Goal: Information Seeking & Learning: Compare options

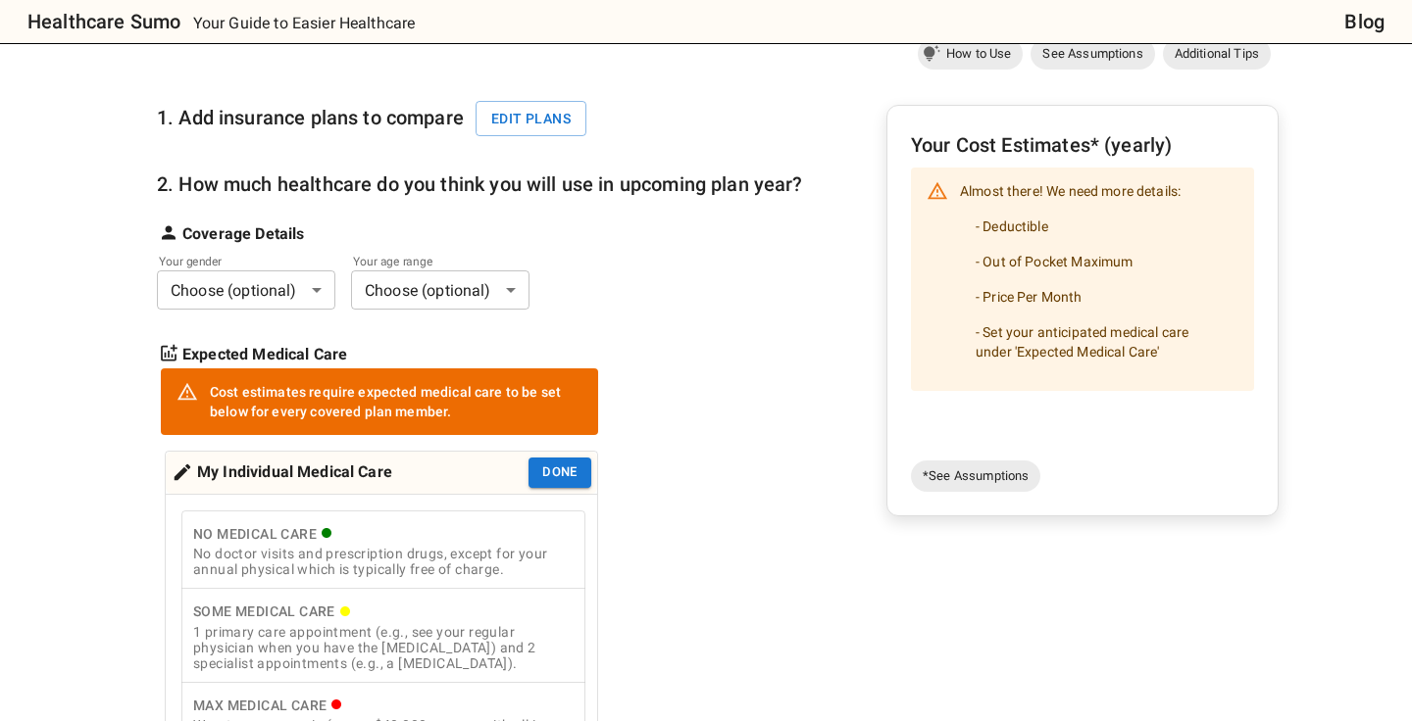
scroll to position [187, 0]
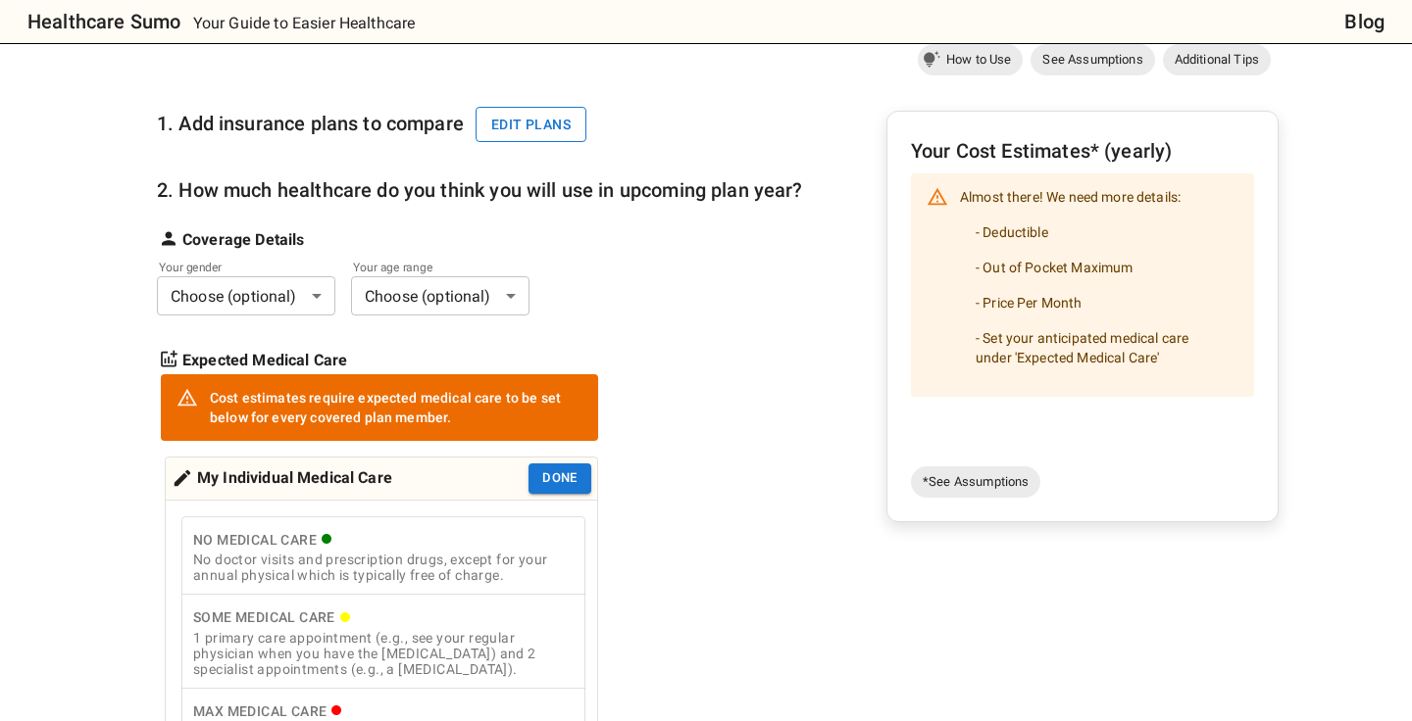
click at [552, 135] on button "Edit plans" at bounding box center [530, 125] width 111 height 36
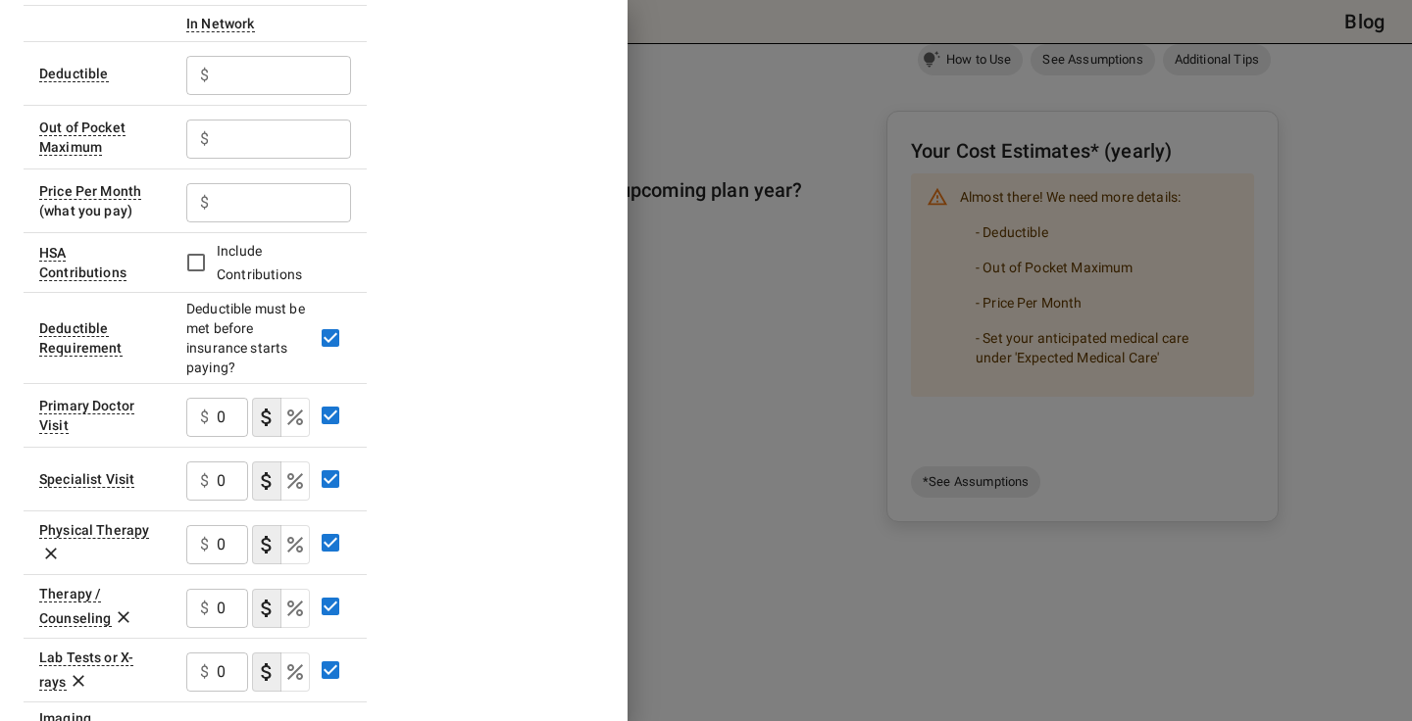
scroll to position [0, 0]
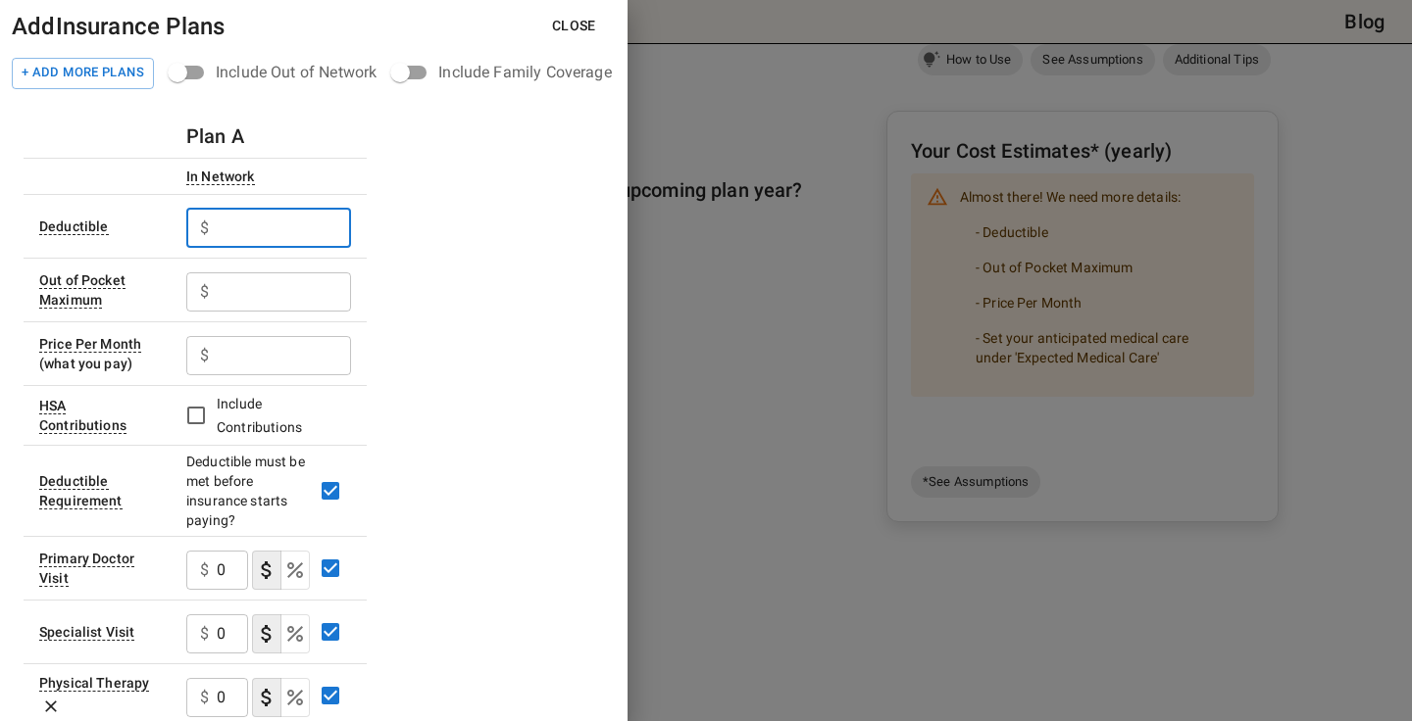
click at [223, 235] on input "text" at bounding box center [284, 228] width 134 height 39
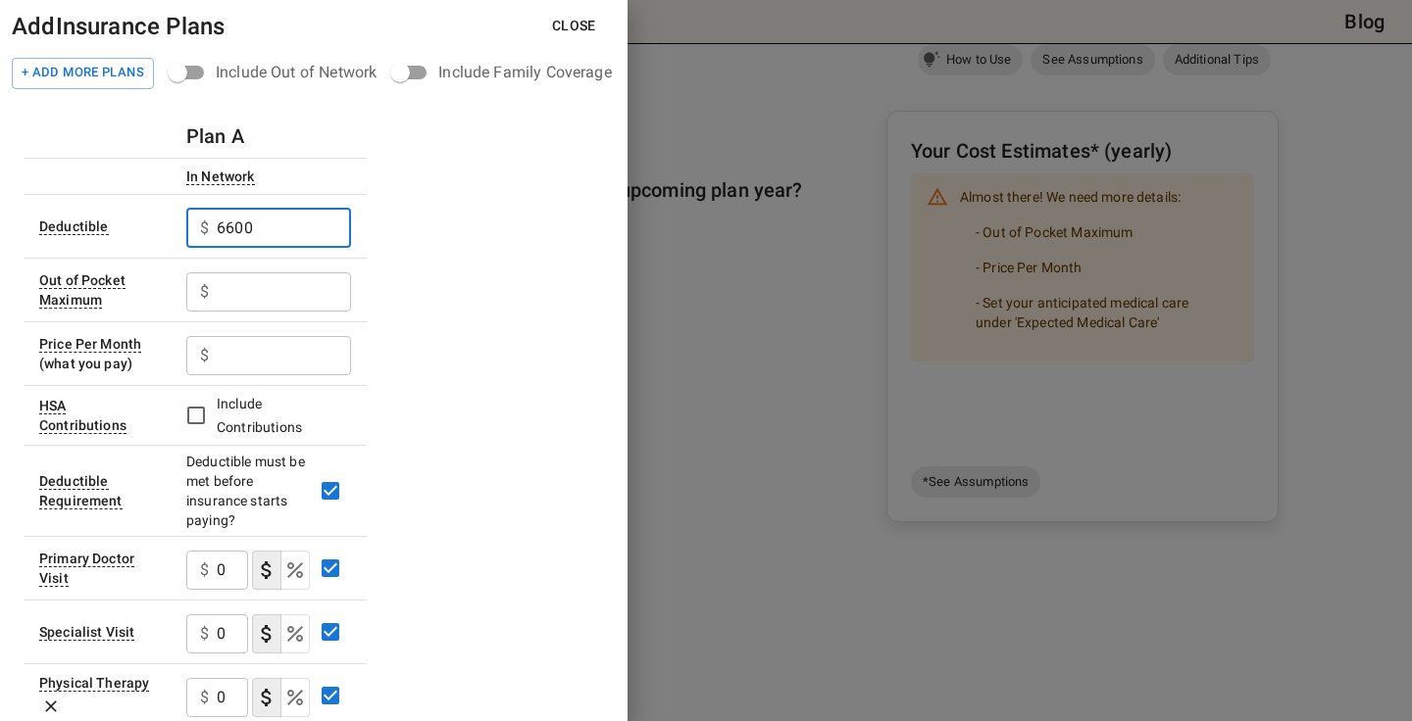
type input "6600"
click at [267, 303] on input "text" at bounding box center [284, 292] width 134 height 39
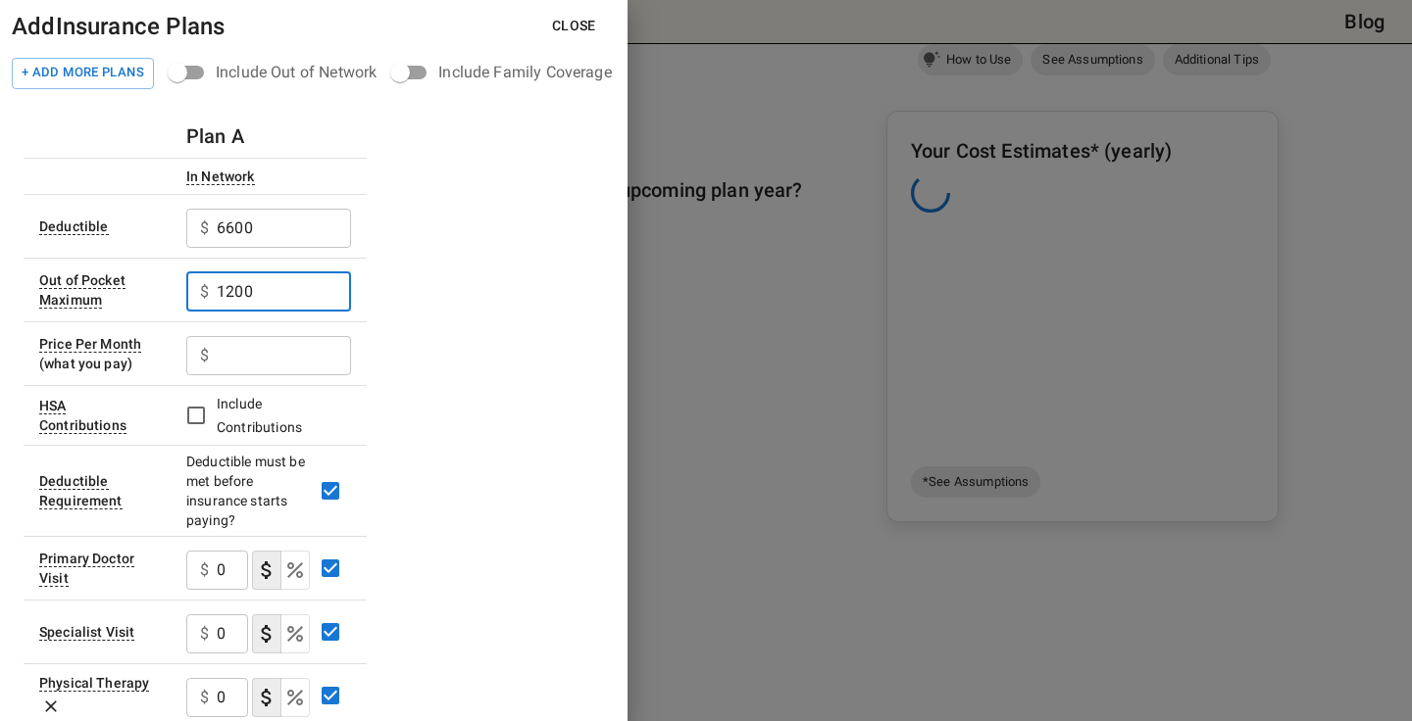
type input "1200"
click at [282, 356] on input "text" at bounding box center [284, 355] width 134 height 39
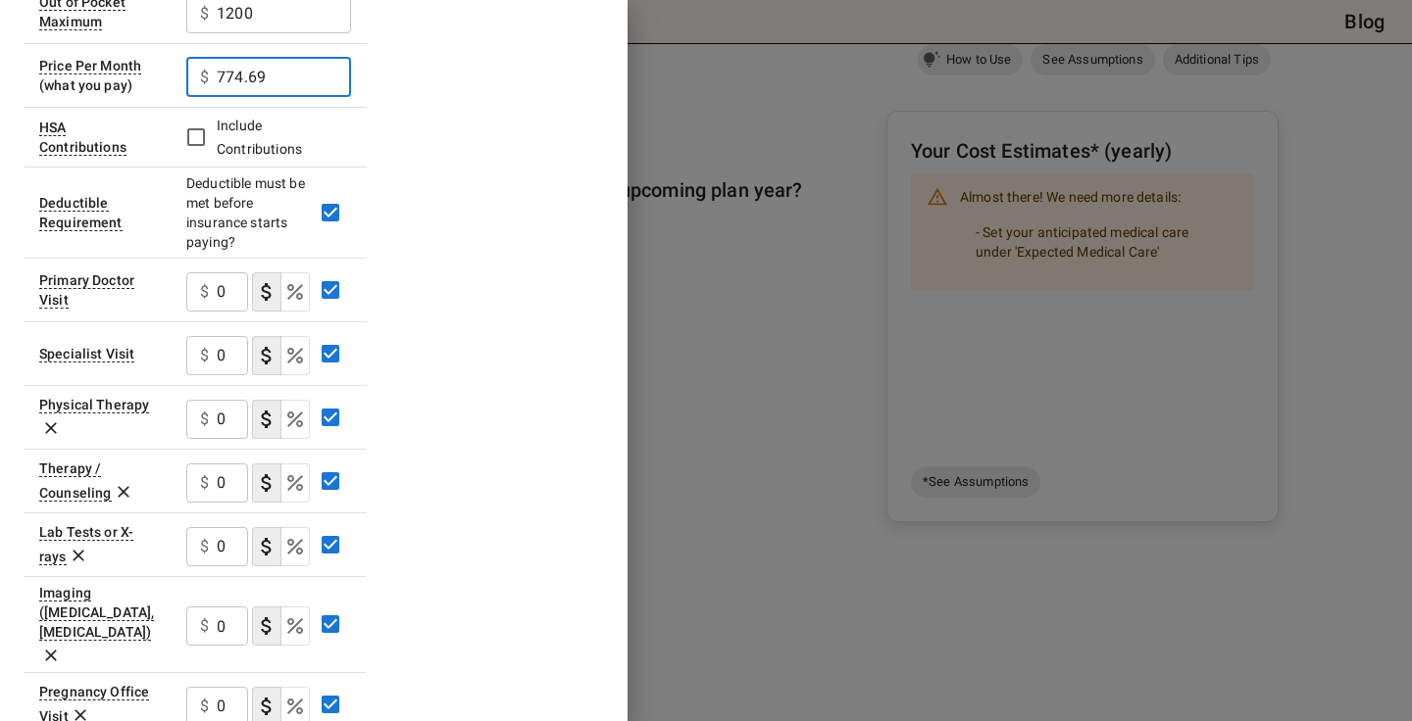
scroll to position [310, 0]
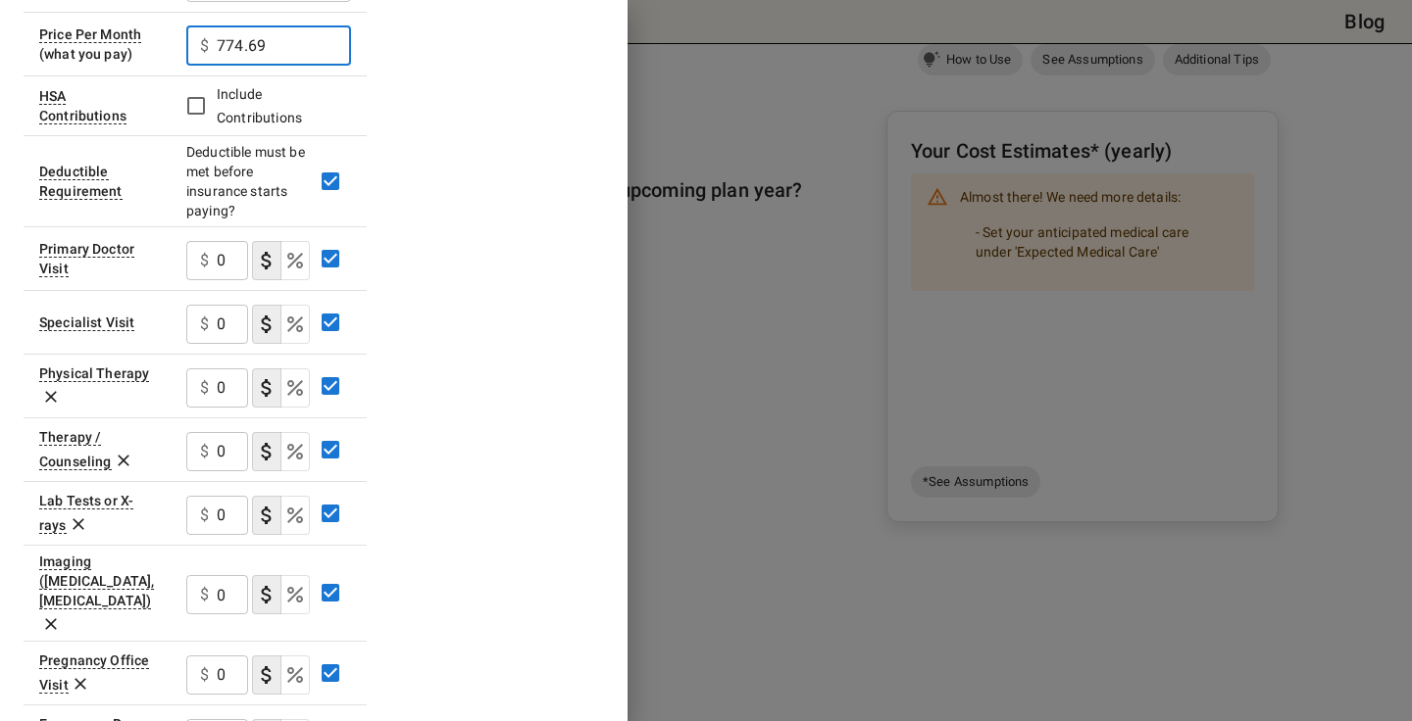
type input "774.69"
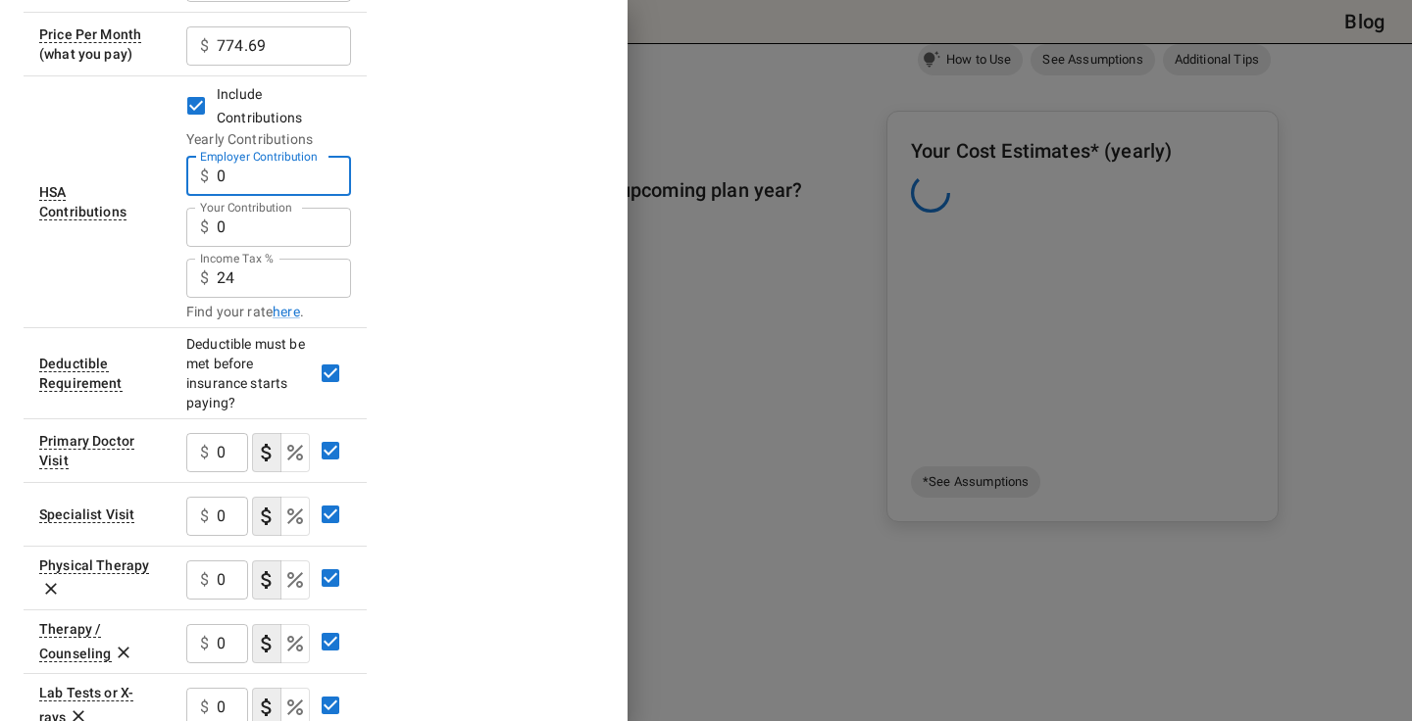
click at [255, 182] on input "0" at bounding box center [284, 176] width 134 height 39
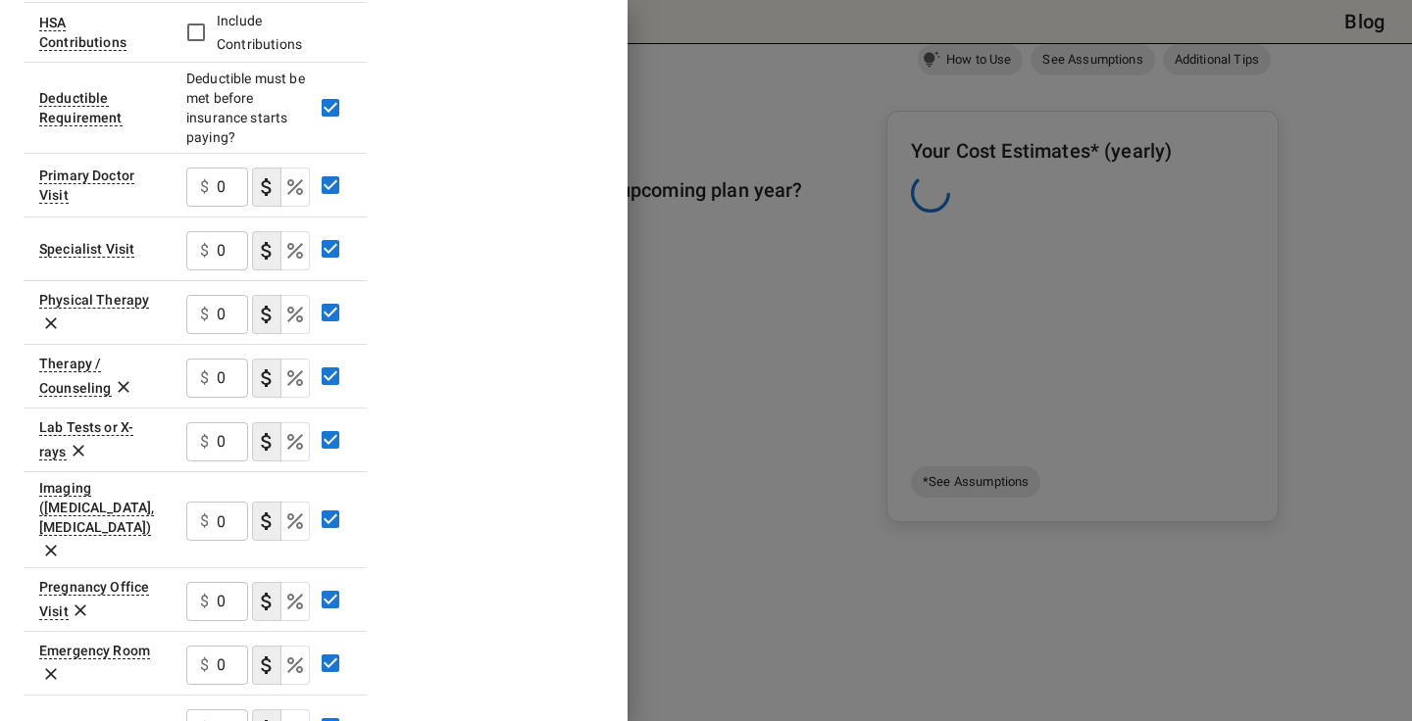
scroll to position [386, 0]
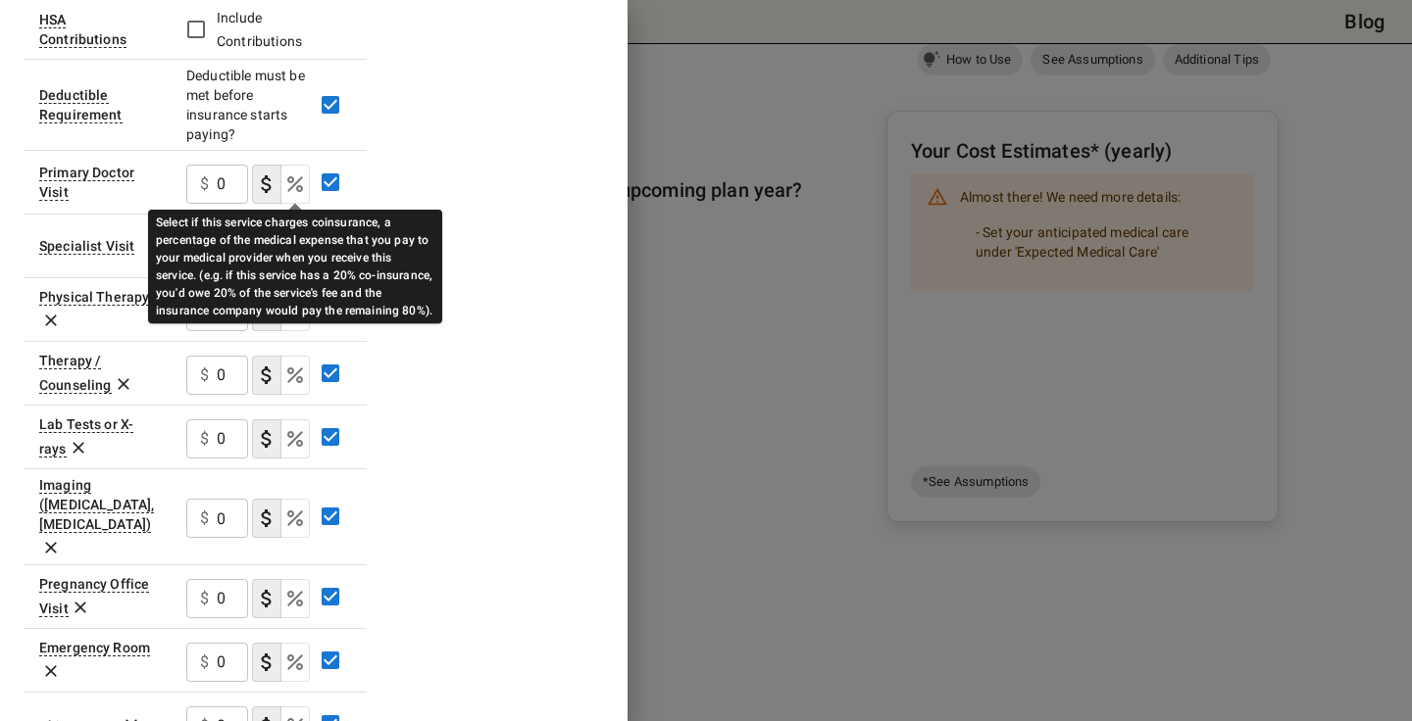
click at [287, 184] on icon "Select if this service charges coinsurance, a percentage of the medical expense…" at bounding box center [295, 185] width 24 height 24
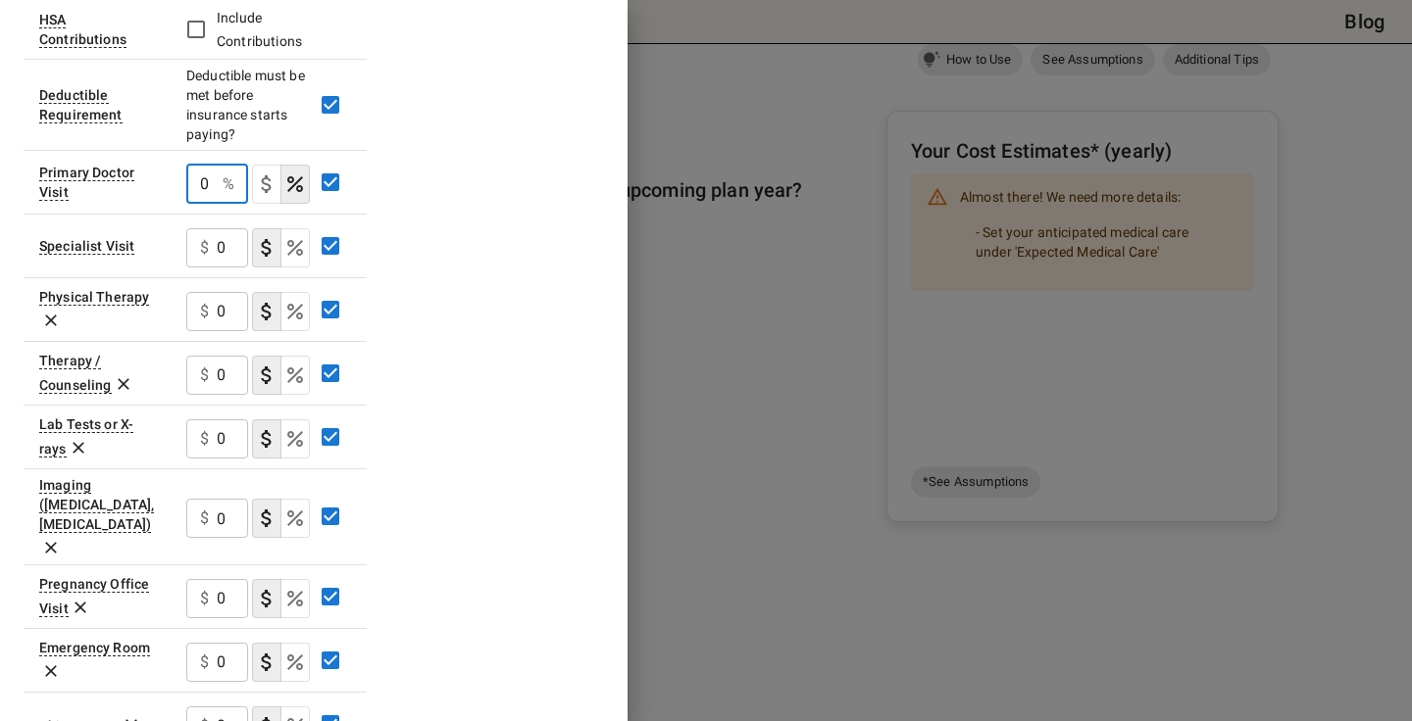
click at [207, 185] on input "0" at bounding box center [200, 184] width 28 height 39
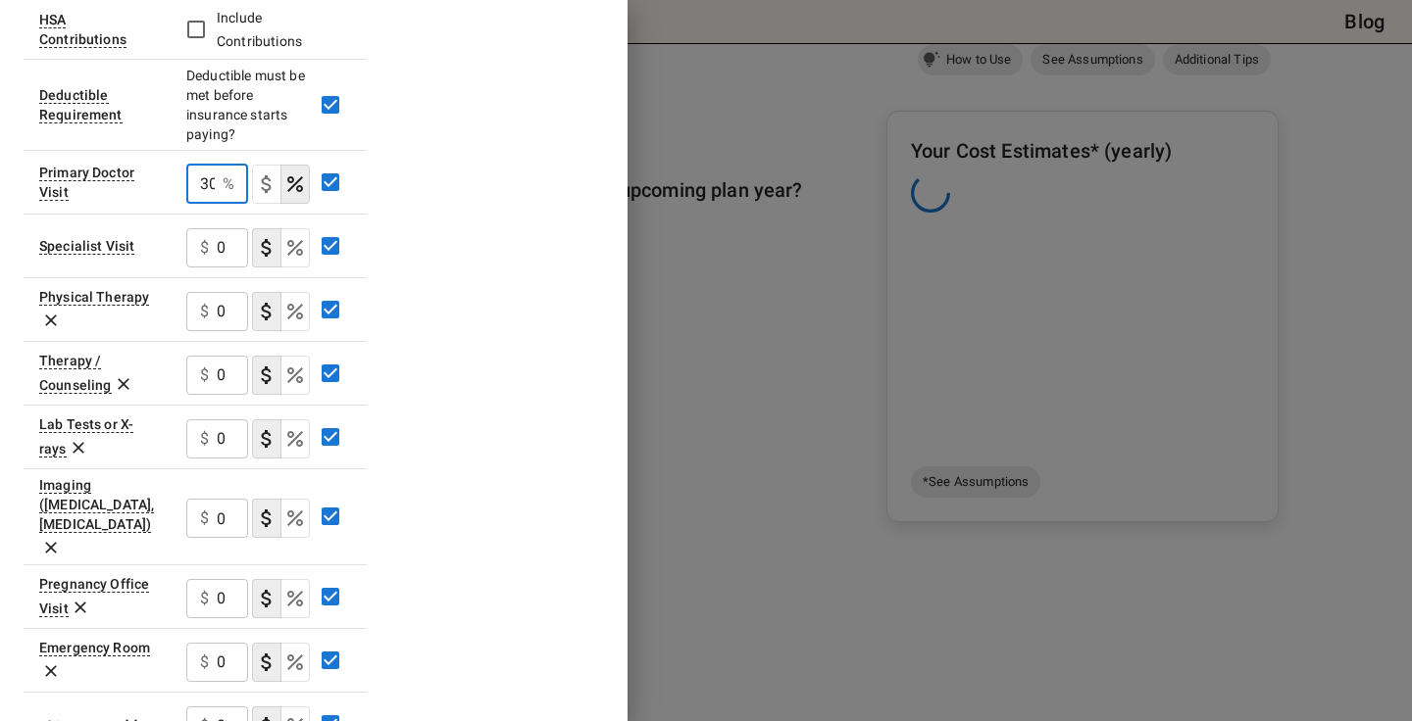
scroll to position [0, 3]
type input "30"
click at [211, 245] on div "$ 0 ​" at bounding box center [217, 247] width 62 height 39
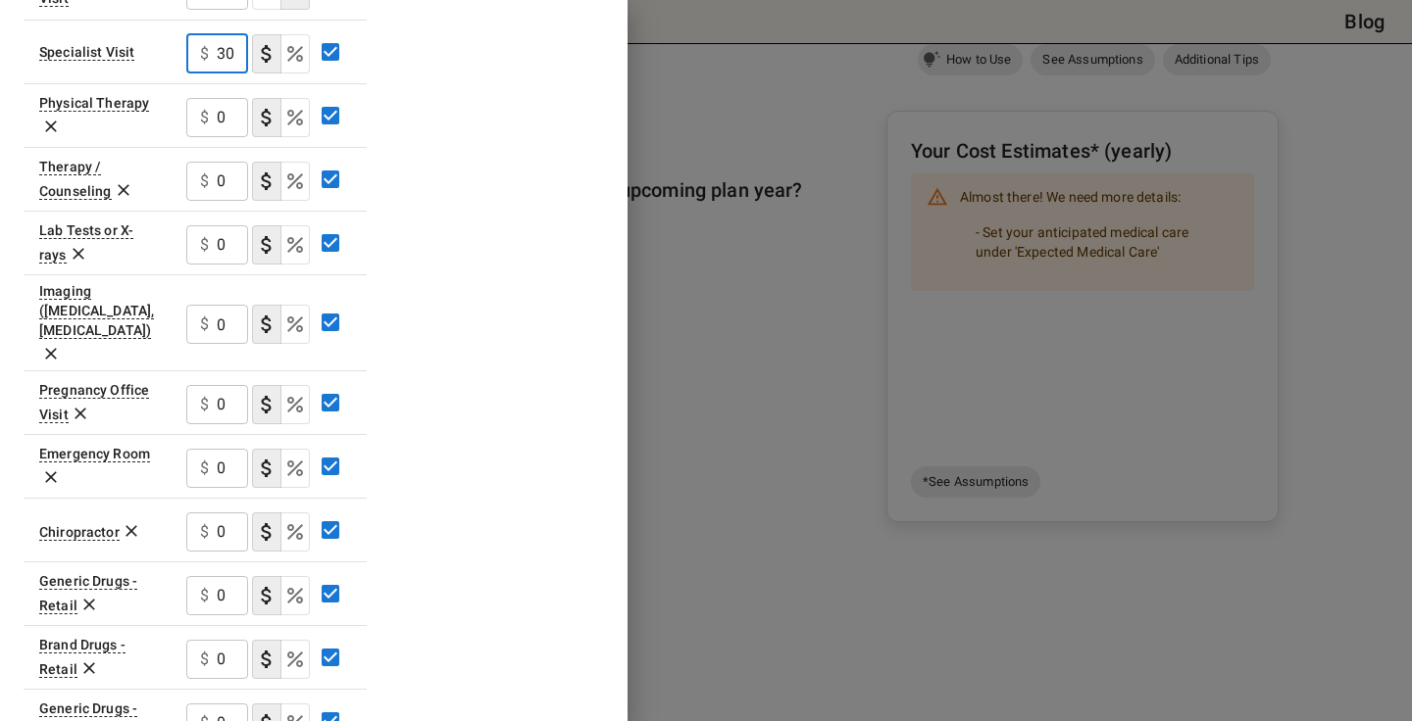
scroll to position [587, 0]
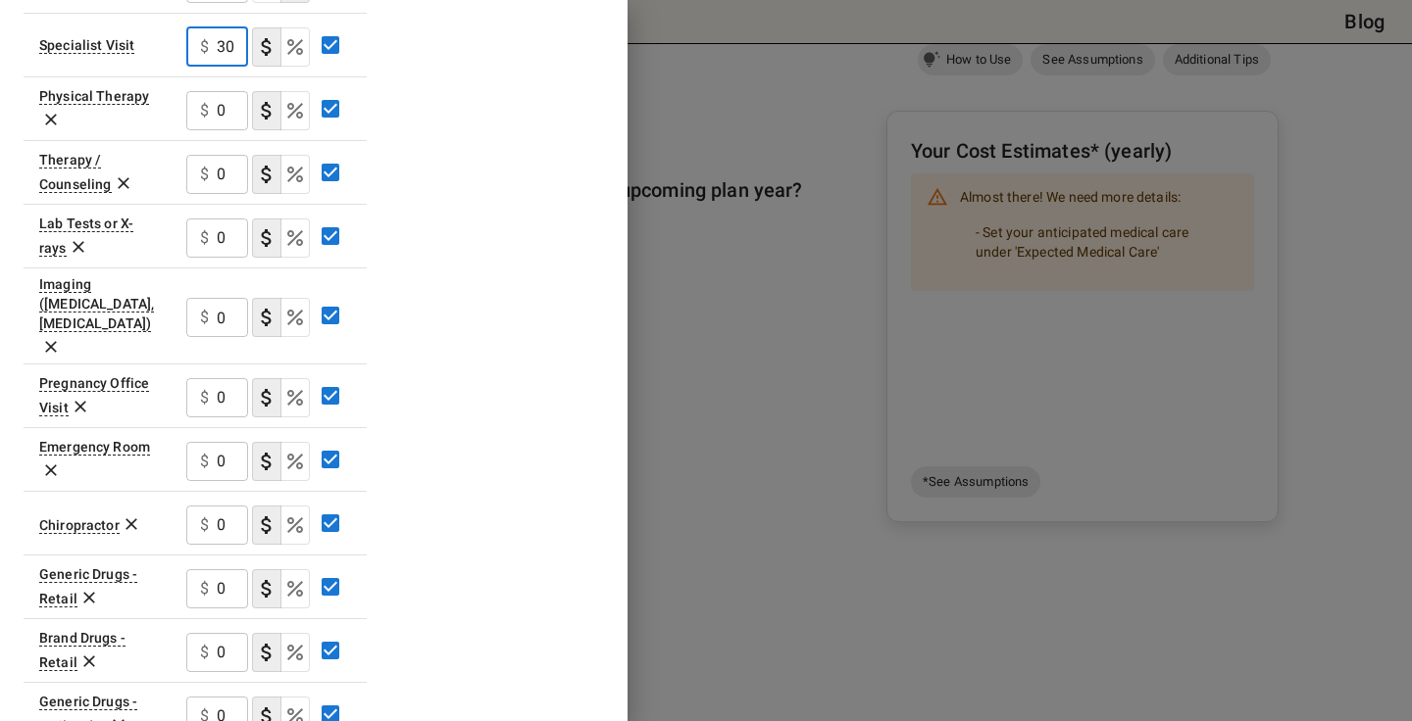
type input "30"
click at [215, 169] on div "$ 0 ​" at bounding box center [217, 174] width 62 height 39
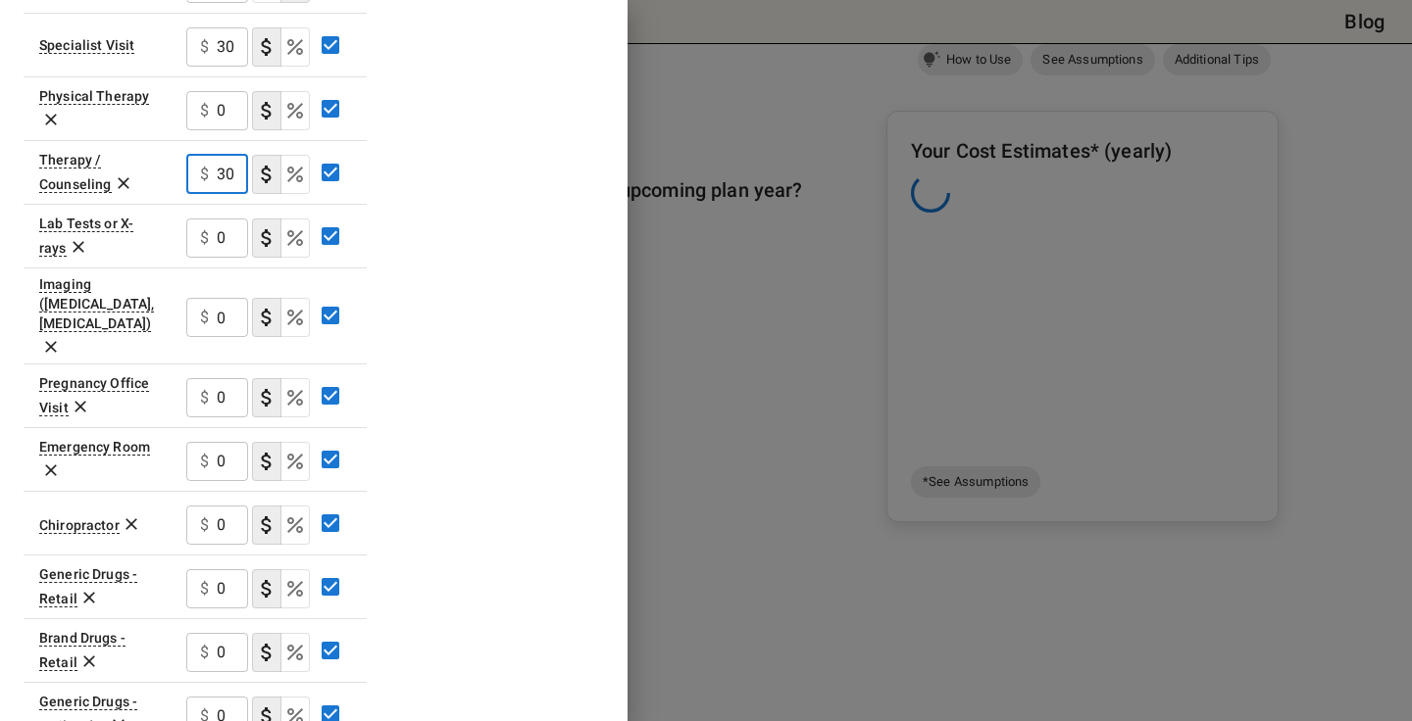
scroll to position [0, 0]
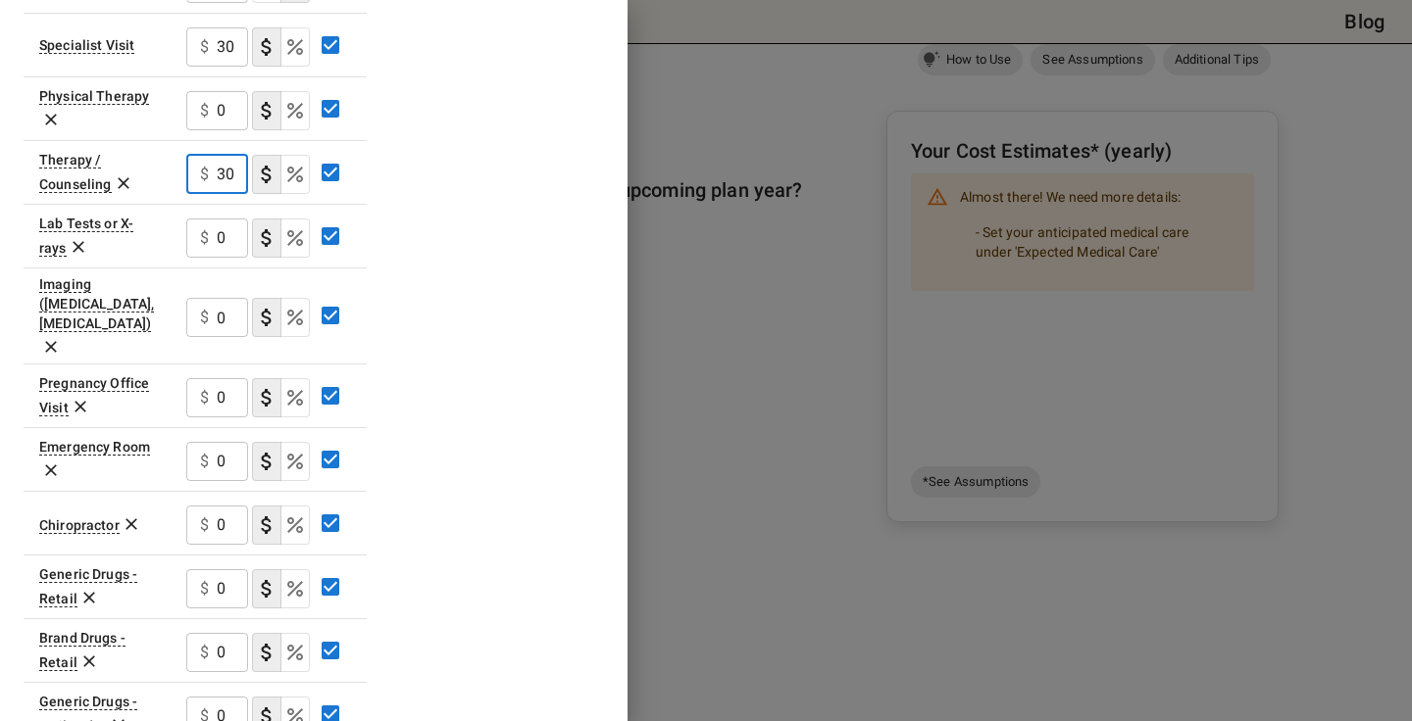
type input "30"
click at [227, 242] on input "0" at bounding box center [232, 238] width 31 height 39
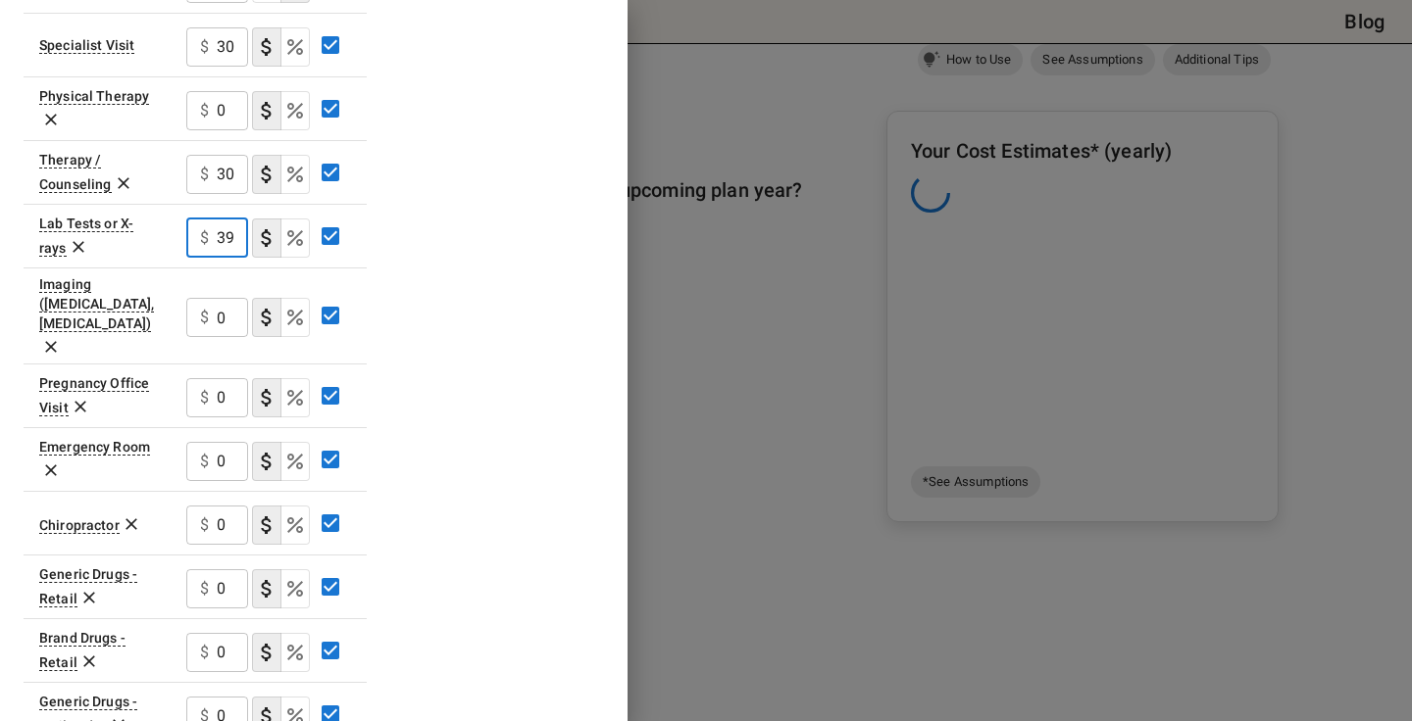
type input "39"
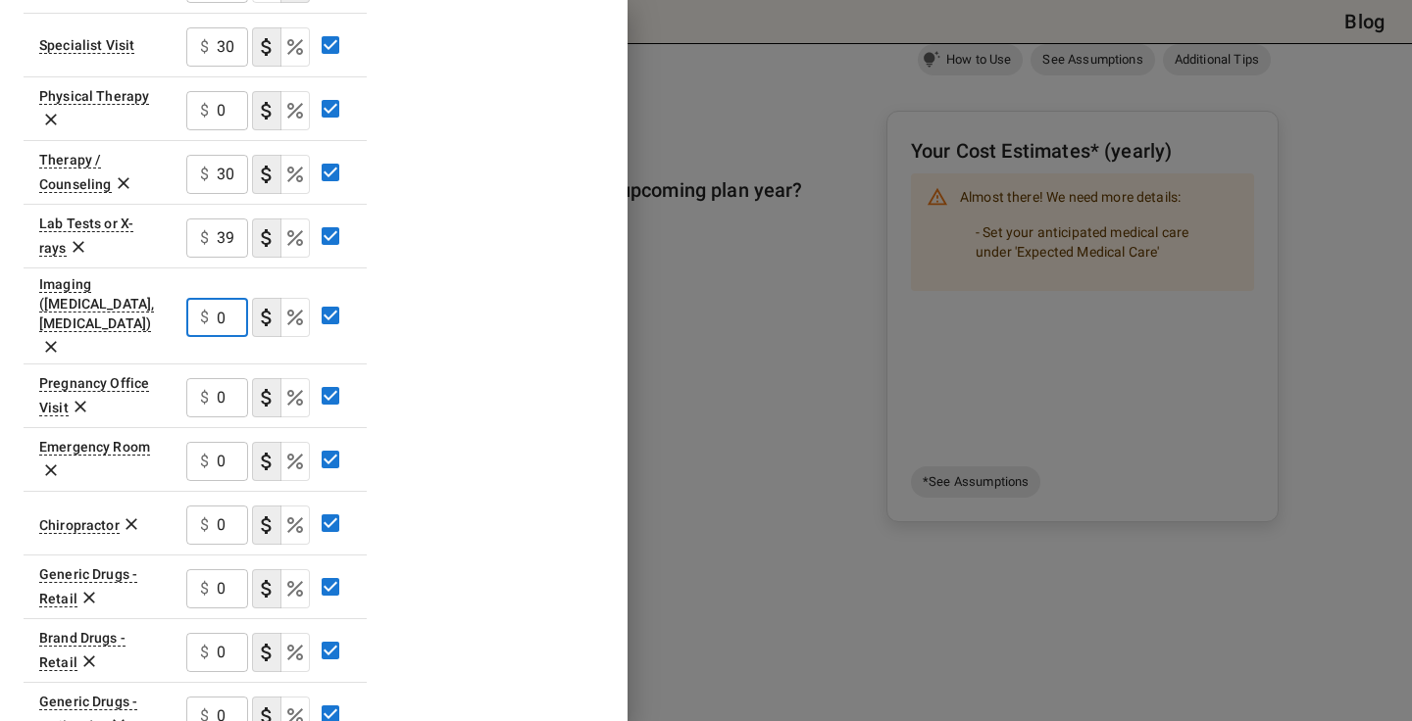
click at [231, 302] on input "0" at bounding box center [232, 317] width 31 height 39
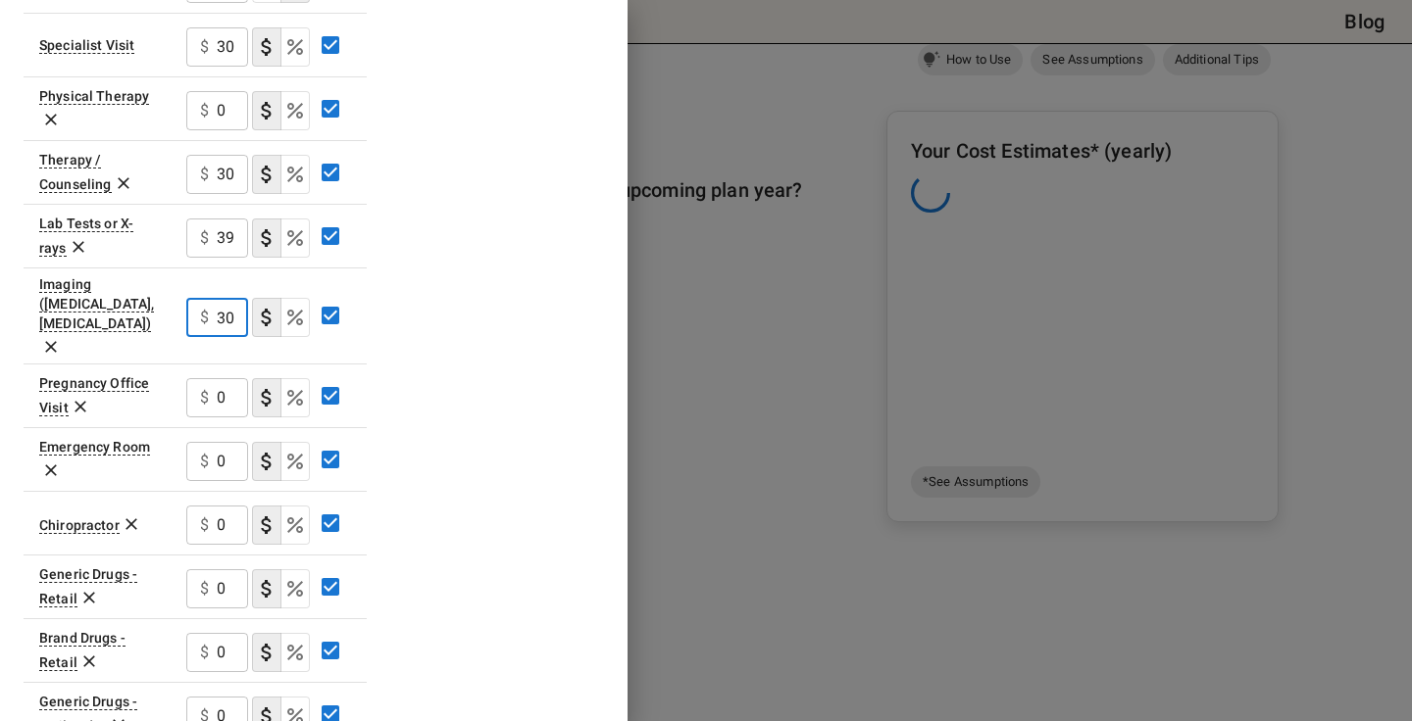
type input "30"
click at [248, 240] on div "$ 39 ​" at bounding box center [268, 236] width 165 height 51
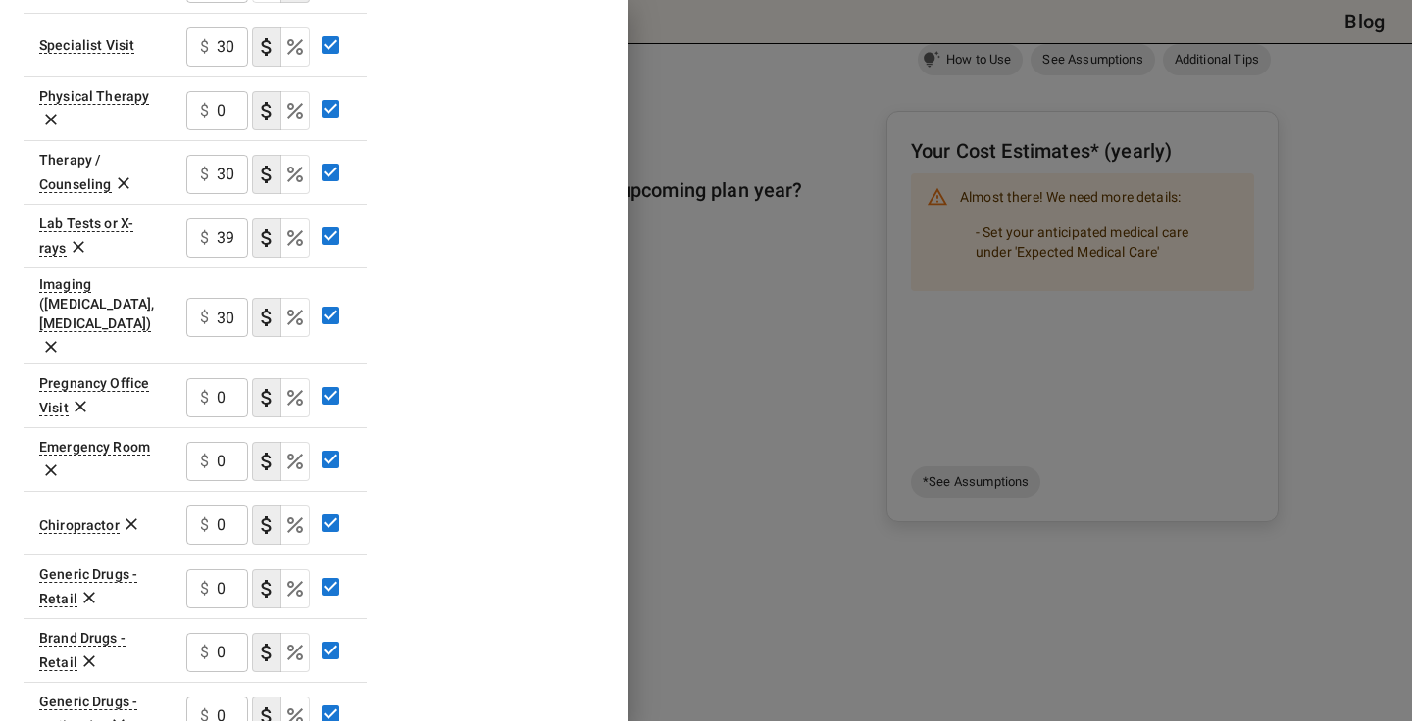
click at [234, 241] on input "39" at bounding box center [232, 238] width 31 height 39
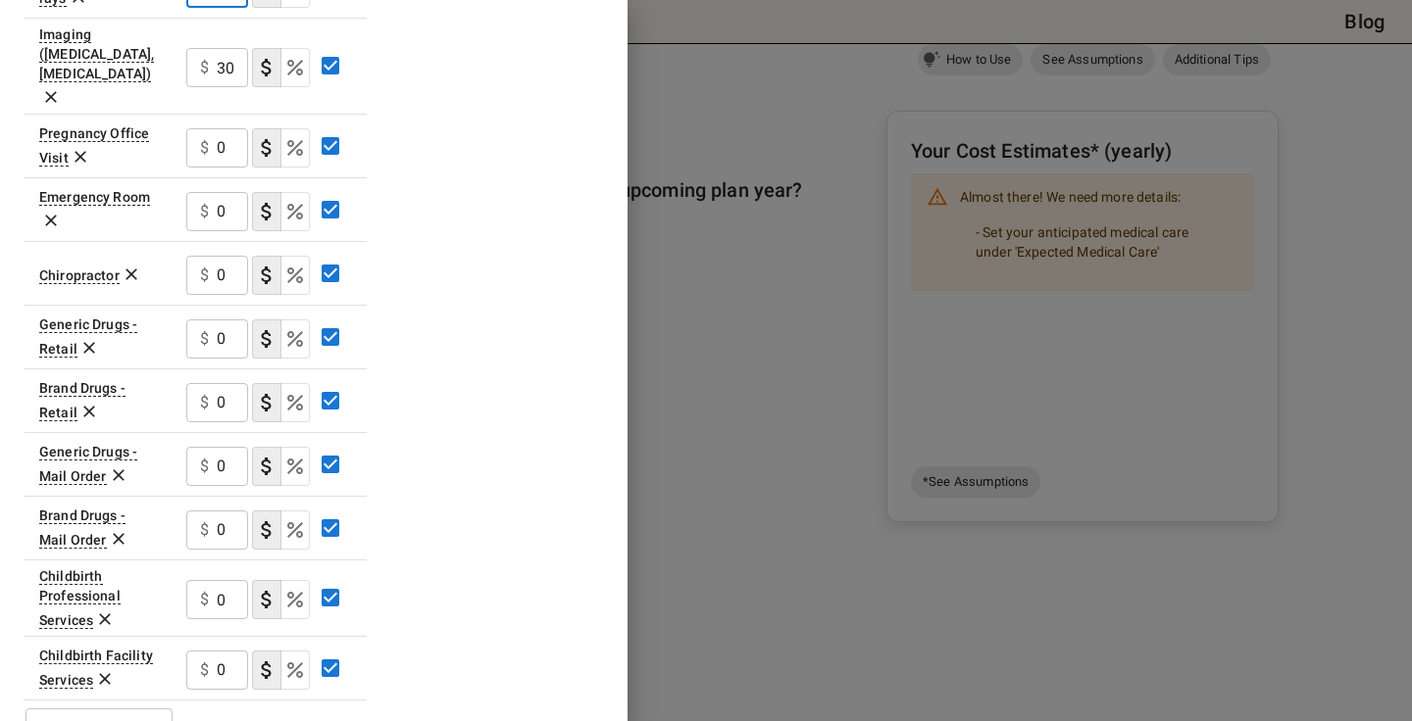
scroll to position [842, 0]
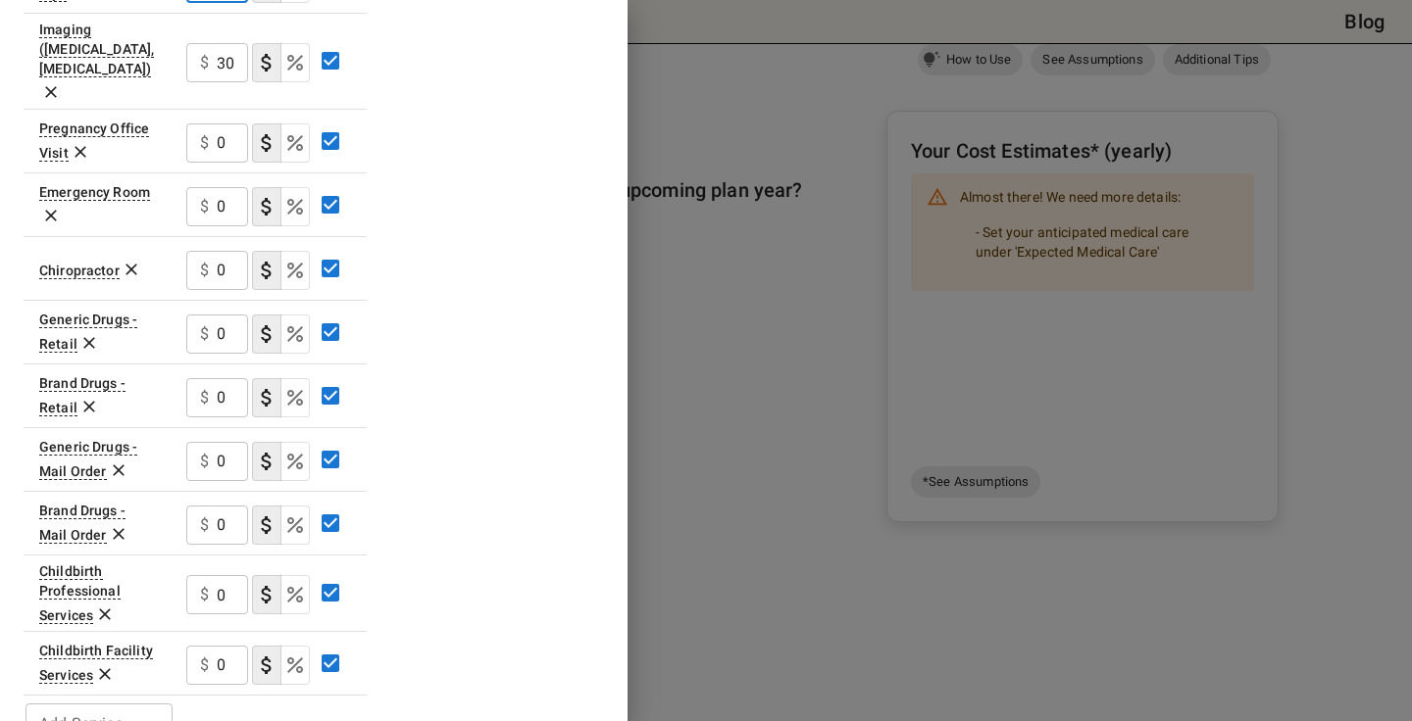
type input "30"
click at [223, 187] on input "0" at bounding box center [232, 206] width 31 height 39
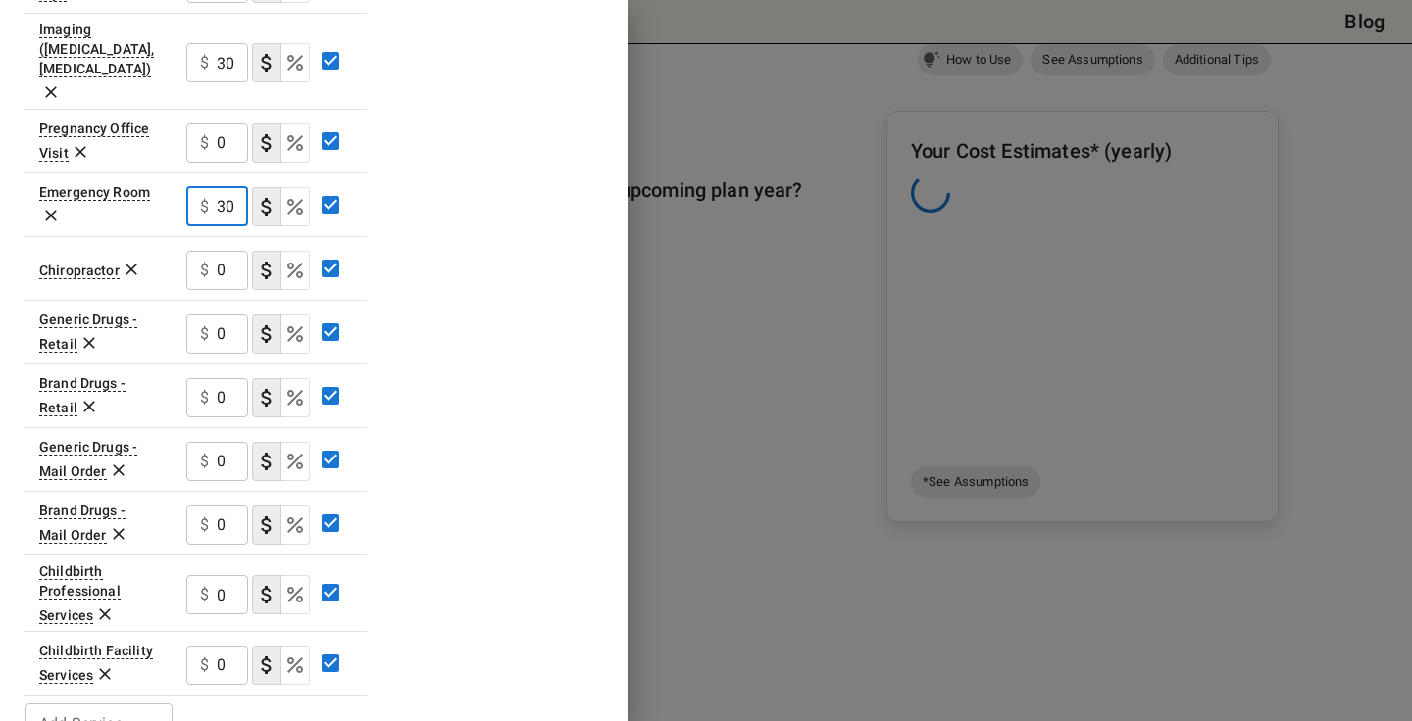
scroll to position [0, 0]
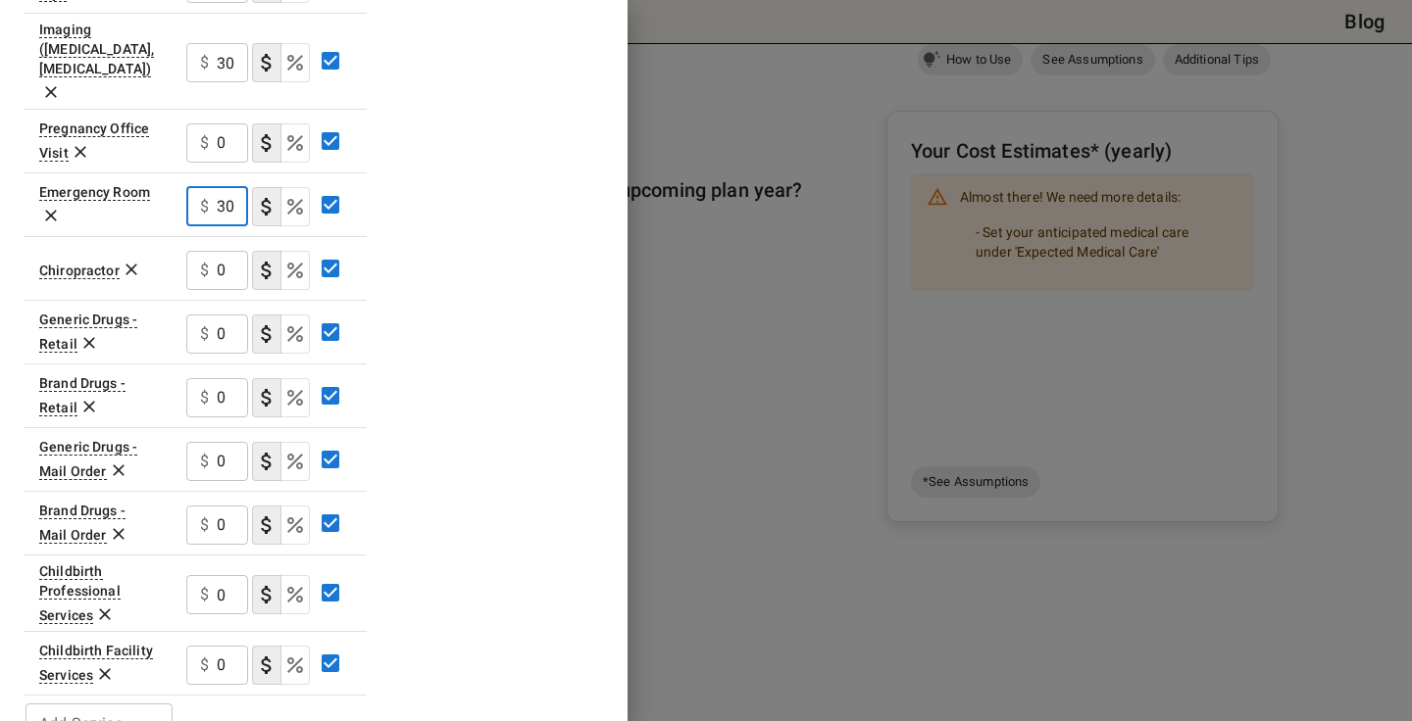
type input "30"
click at [227, 315] on input "0" at bounding box center [232, 334] width 31 height 39
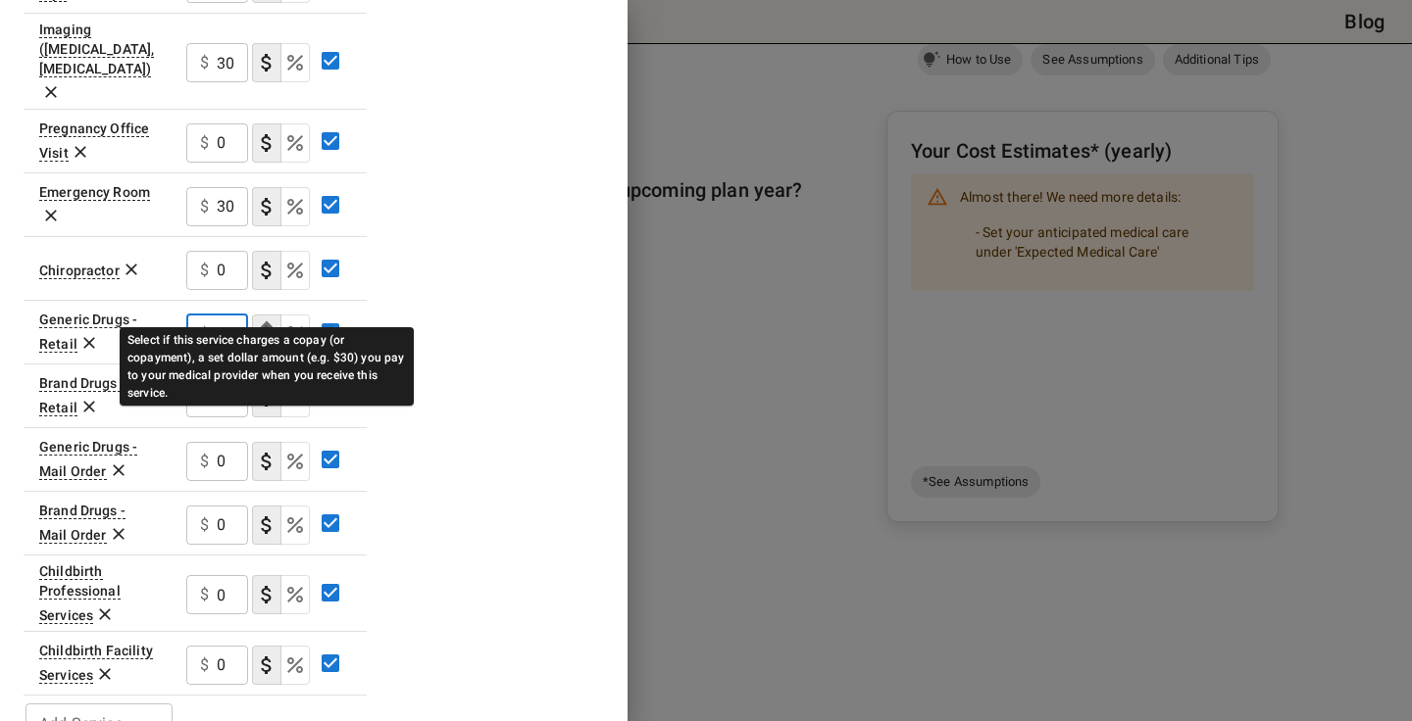
click at [273, 322] on icon "Select if this service charges a copay (or copayment), a set dollar amount (e.g…" at bounding box center [267, 334] width 24 height 24
click at [269, 325] on icon "Select if this service charges a copay (or copayment), a set dollar amount (e.g…" at bounding box center [266, 334] width 10 height 18
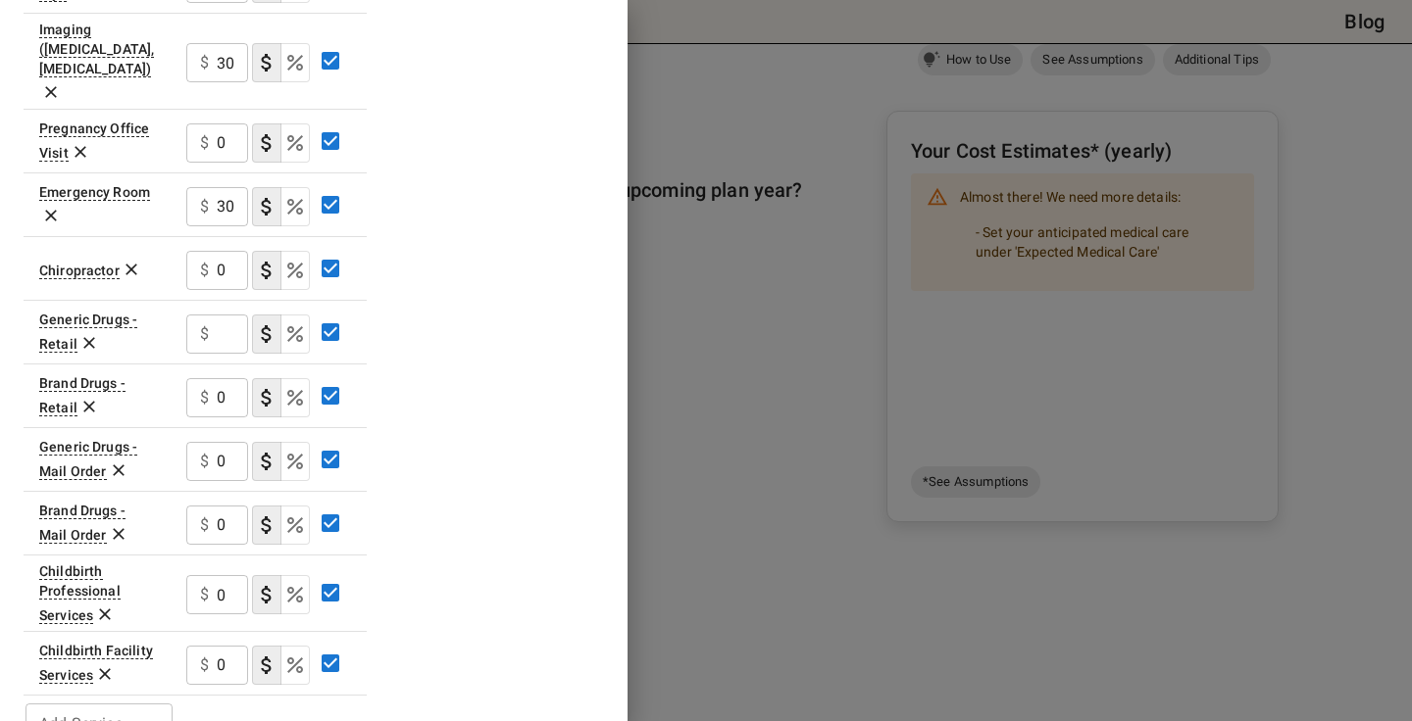
click at [223, 315] on input "text" at bounding box center [232, 334] width 31 height 39
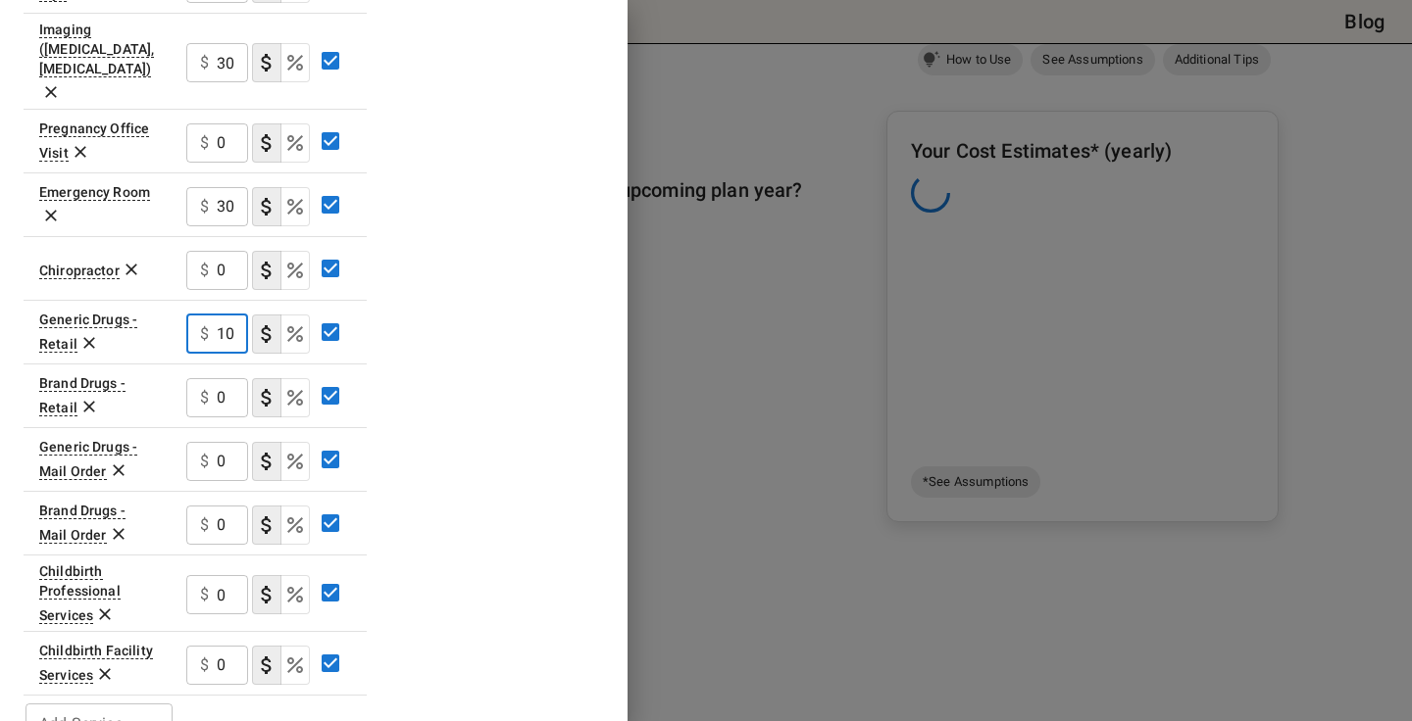
type input "10"
click at [292, 179] on div "$ 30 ​" at bounding box center [268, 204] width 165 height 51
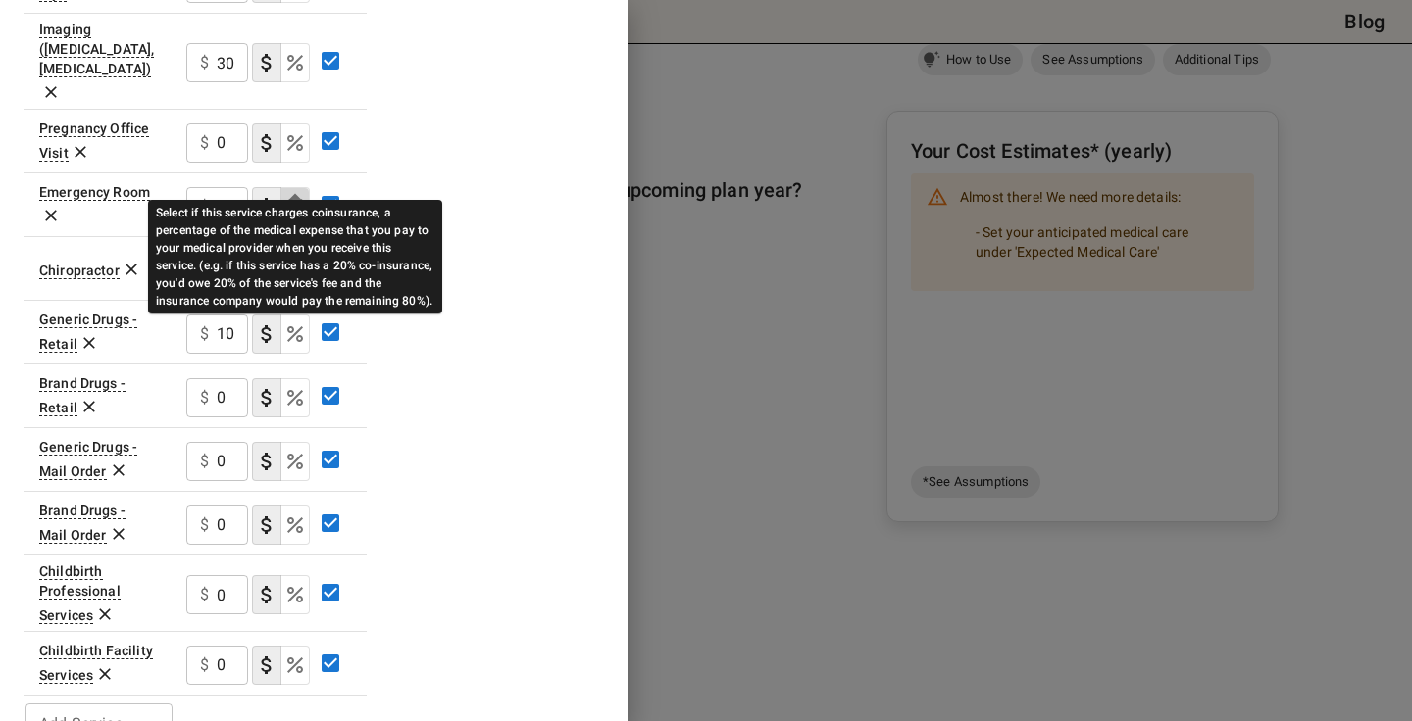
click at [296, 195] on icon "Select if this service charges coinsurance, a percentage of the medical expense…" at bounding box center [295, 207] width 24 height 24
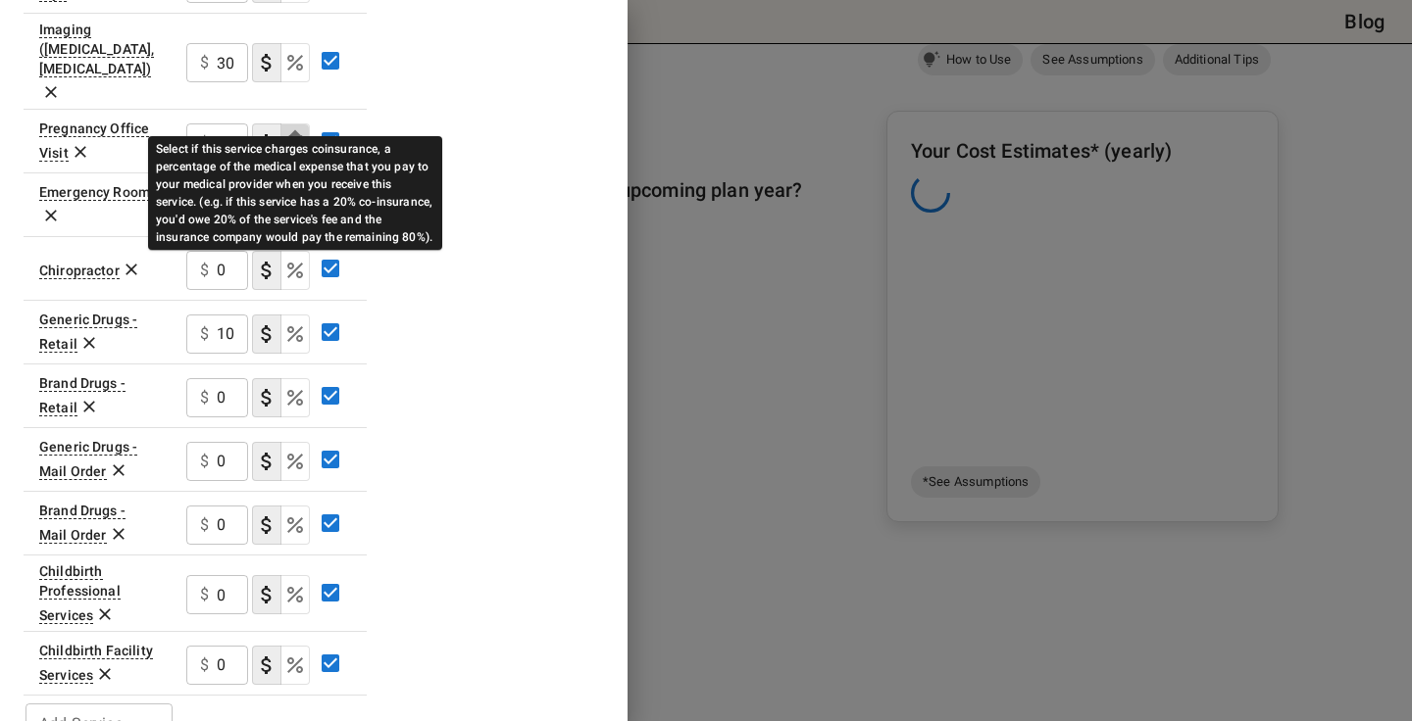
click at [299, 131] on icon "Select if this service charges coinsurance, a percentage of the medical expense…" at bounding box center [295, 143] width 24 height 24
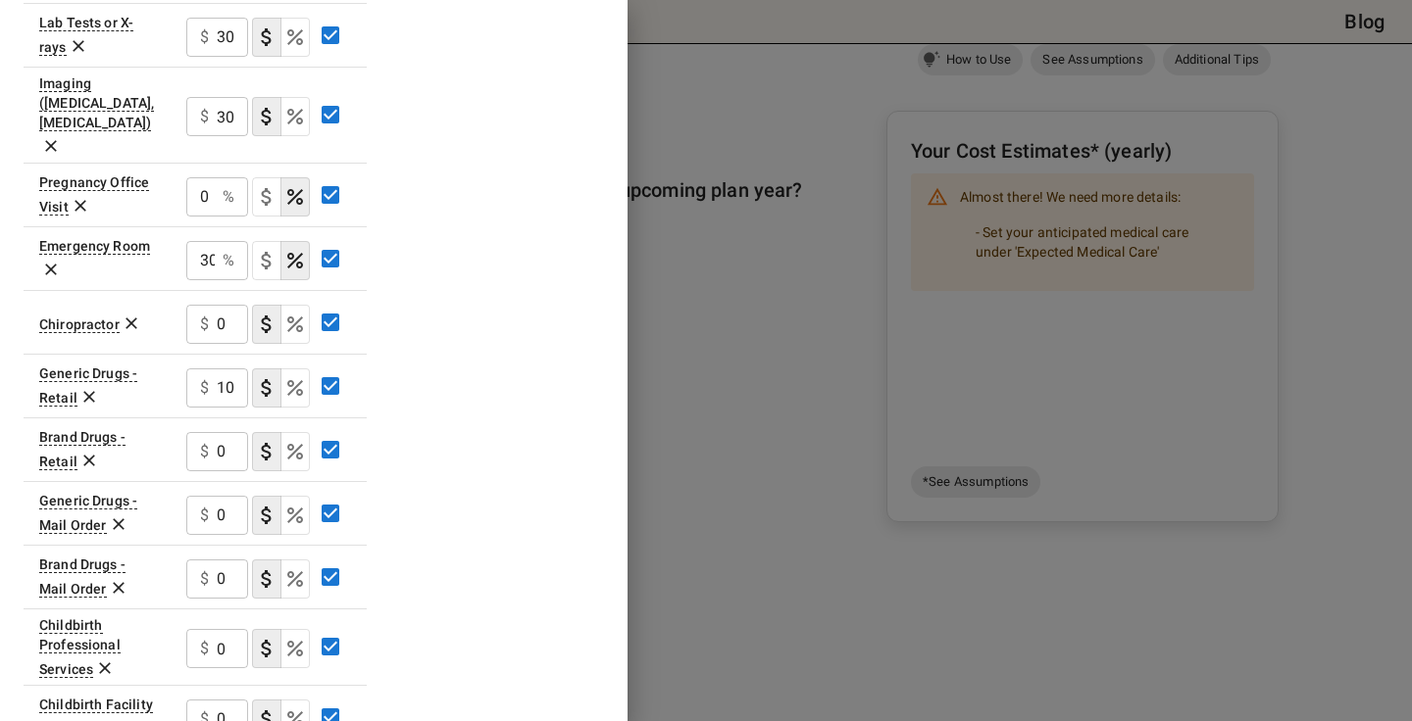
click at [299, 115] on button "coinsurance" at bounding box center [294, 116] width 29 height 39
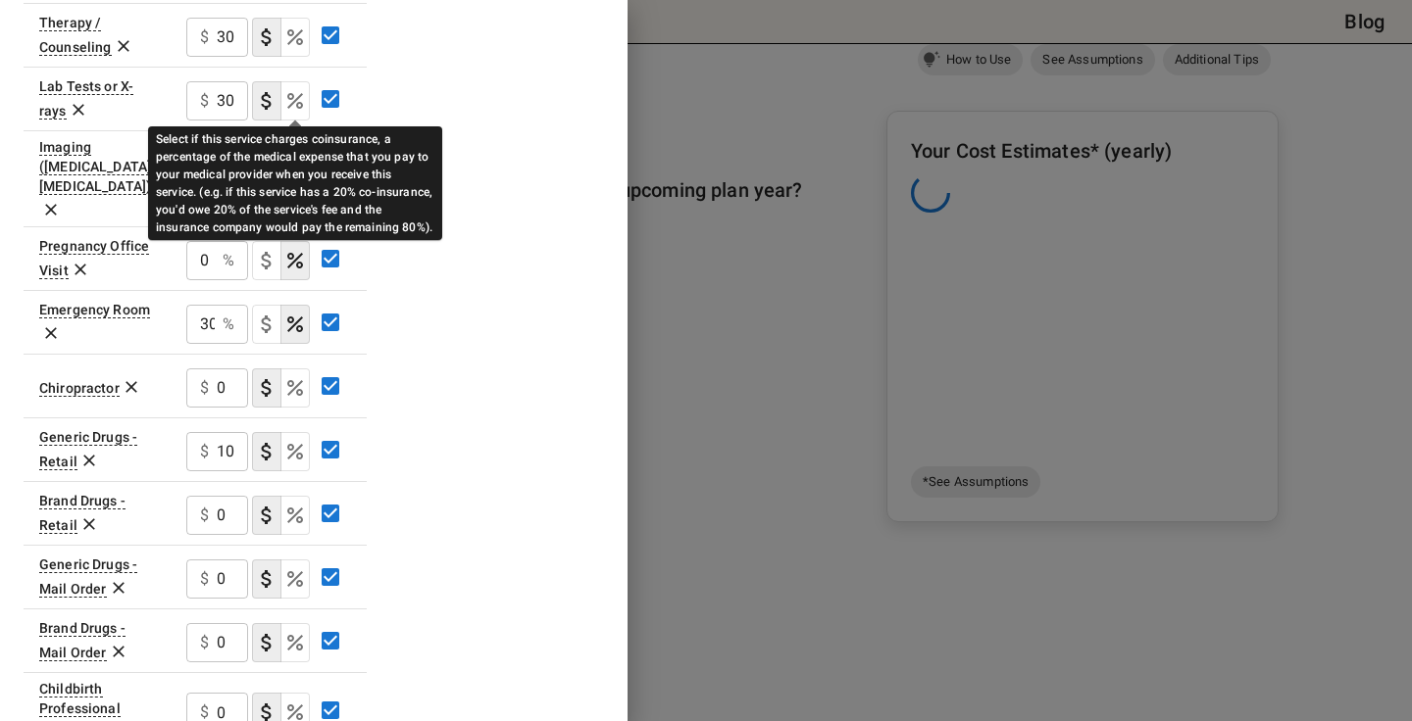
click at [297, 103] on icon "Select if this service charges coinsurance, a percentage of the medical expense…" at bounding box center [295, 101] width 16 height 16
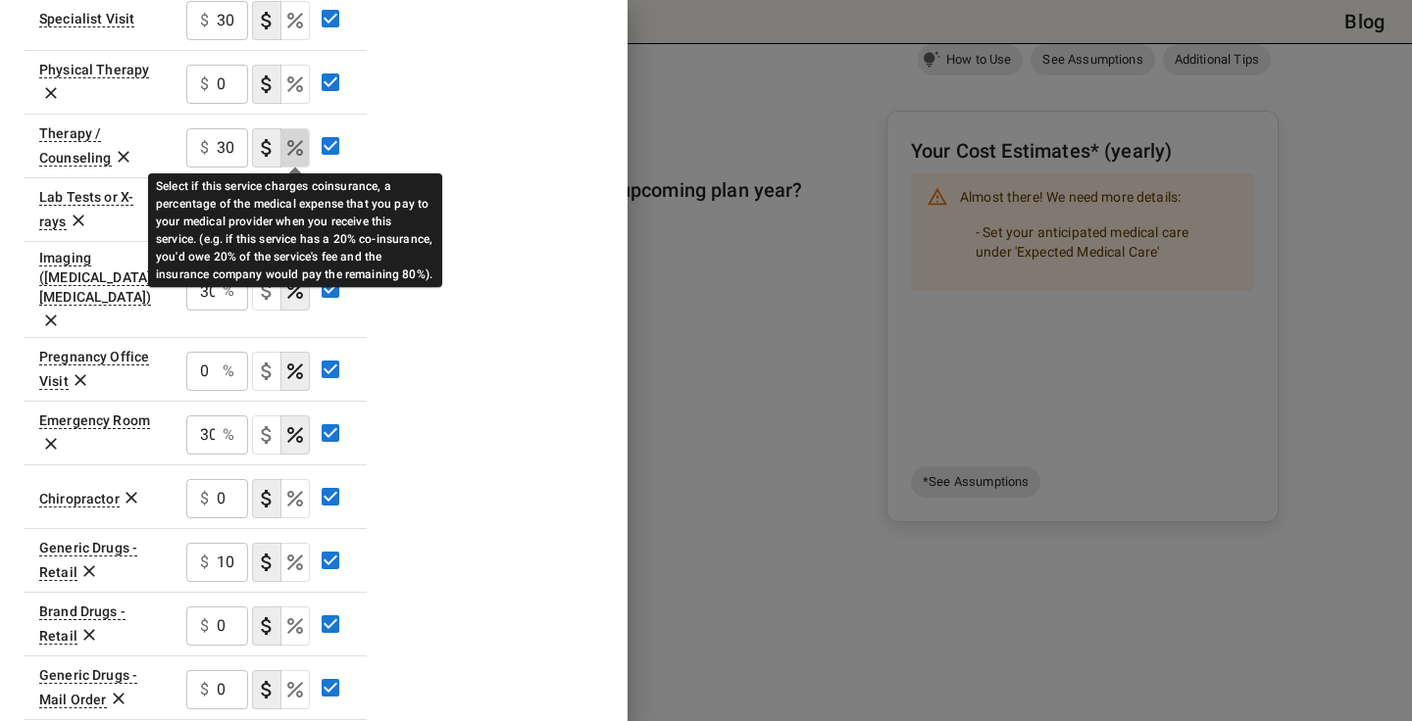
click at [286, 150] on icon "Select if this service charges coinsurance, a percentage of the medical expense…" at bounding box center [295, 148] width 24 height 24
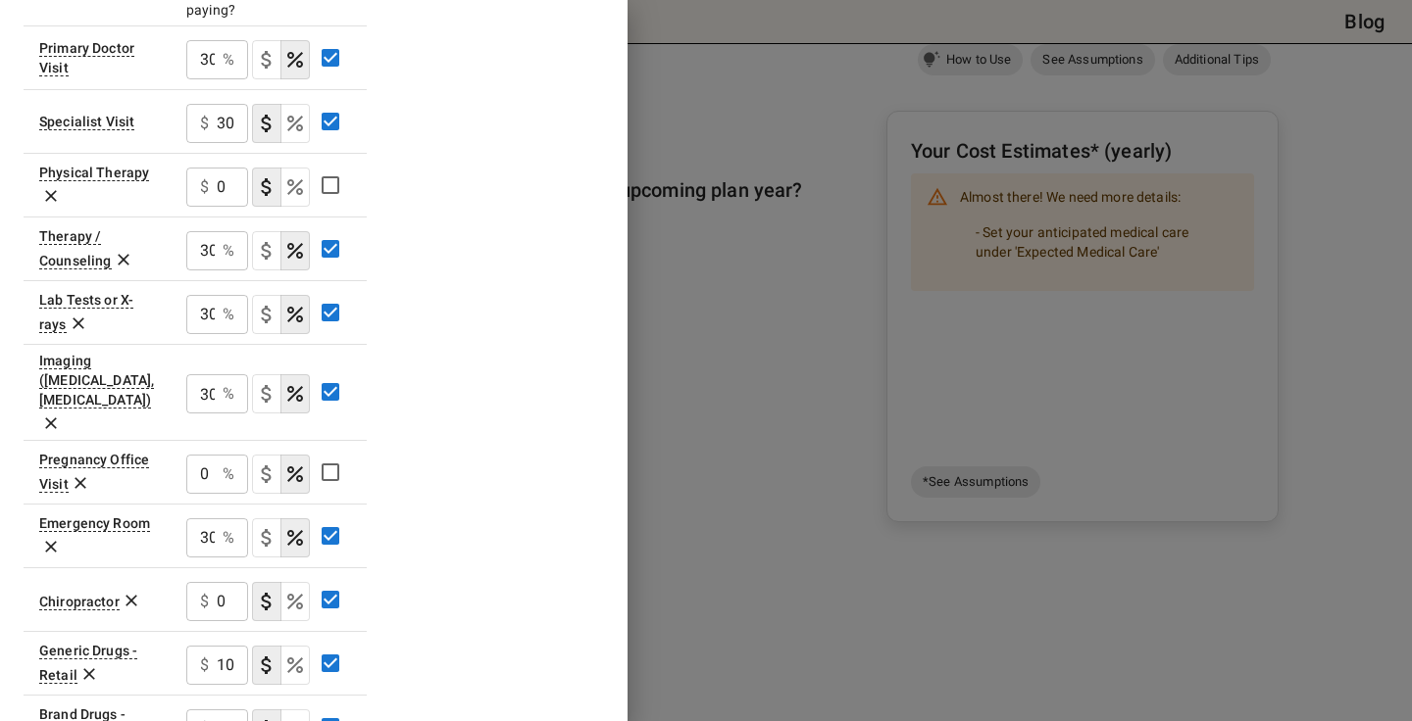
scroll to position [523, 0]
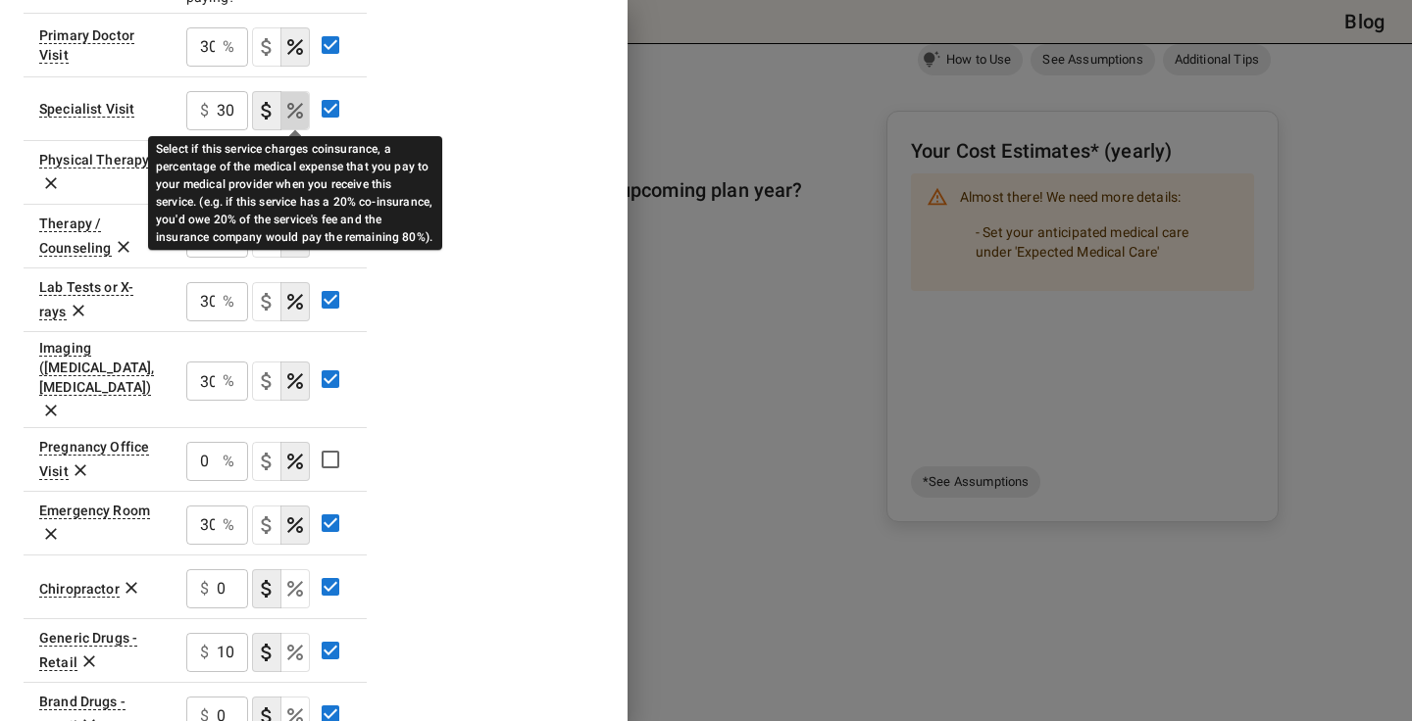
click at [298, 102] on icon "Select if this service charges coinsurance, a percentage of the medical expense…" at bounding box center [295, 111] width 24 height 24
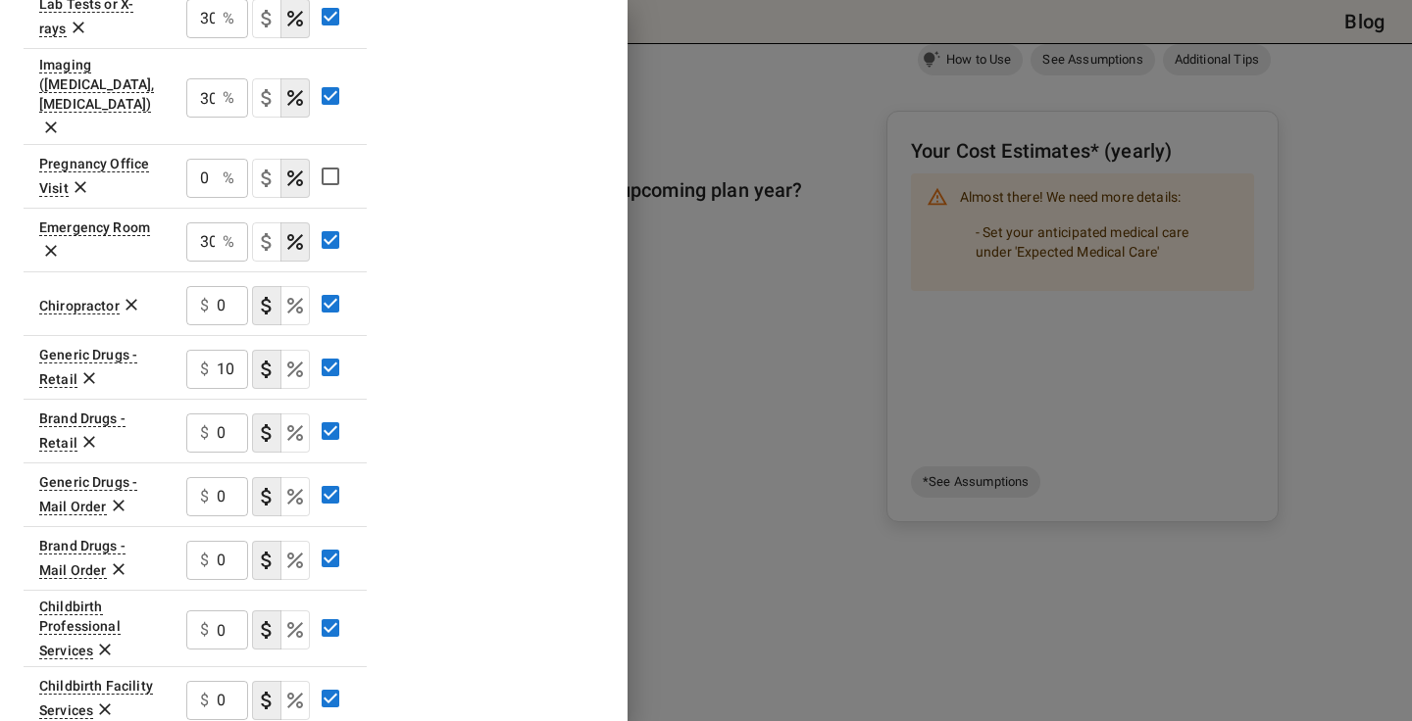
scroll to position [859, 0]
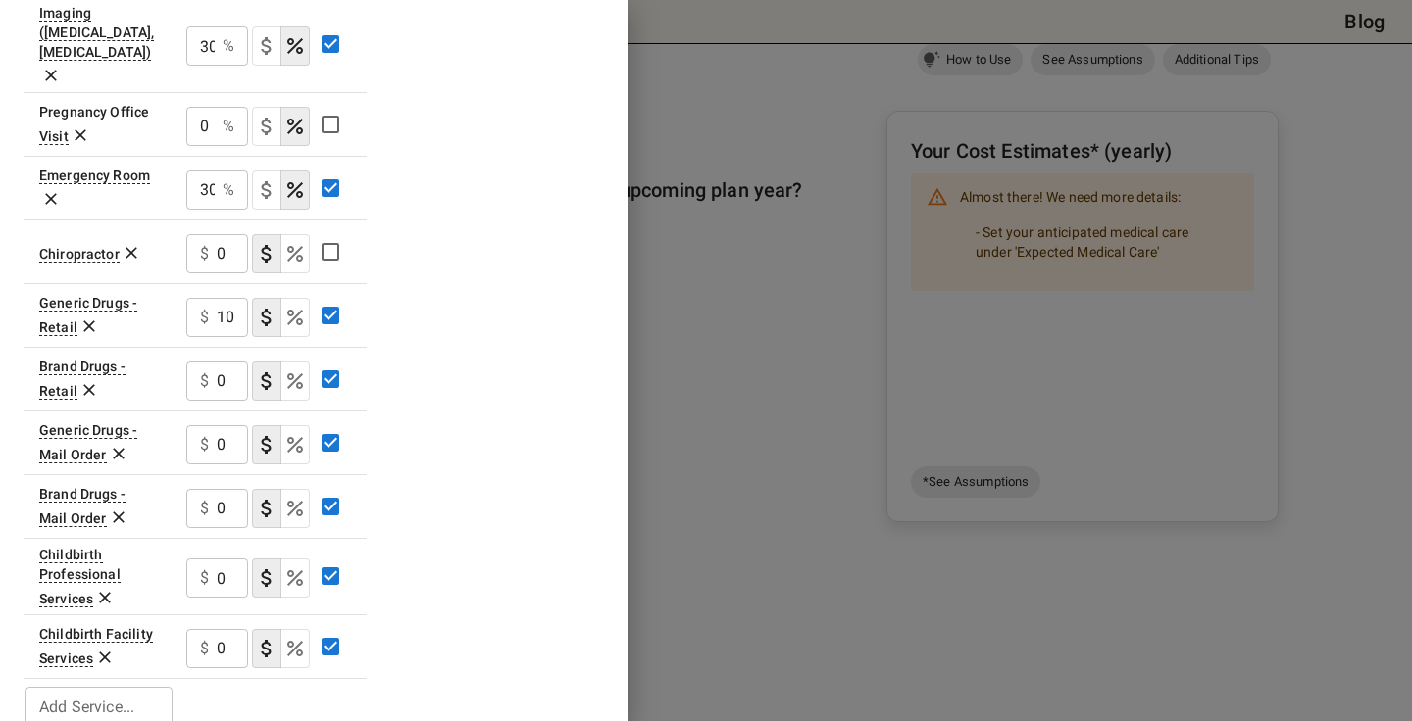
click at [235, 362] on input "0" at bounding box center [232, 381] width 31 height 39
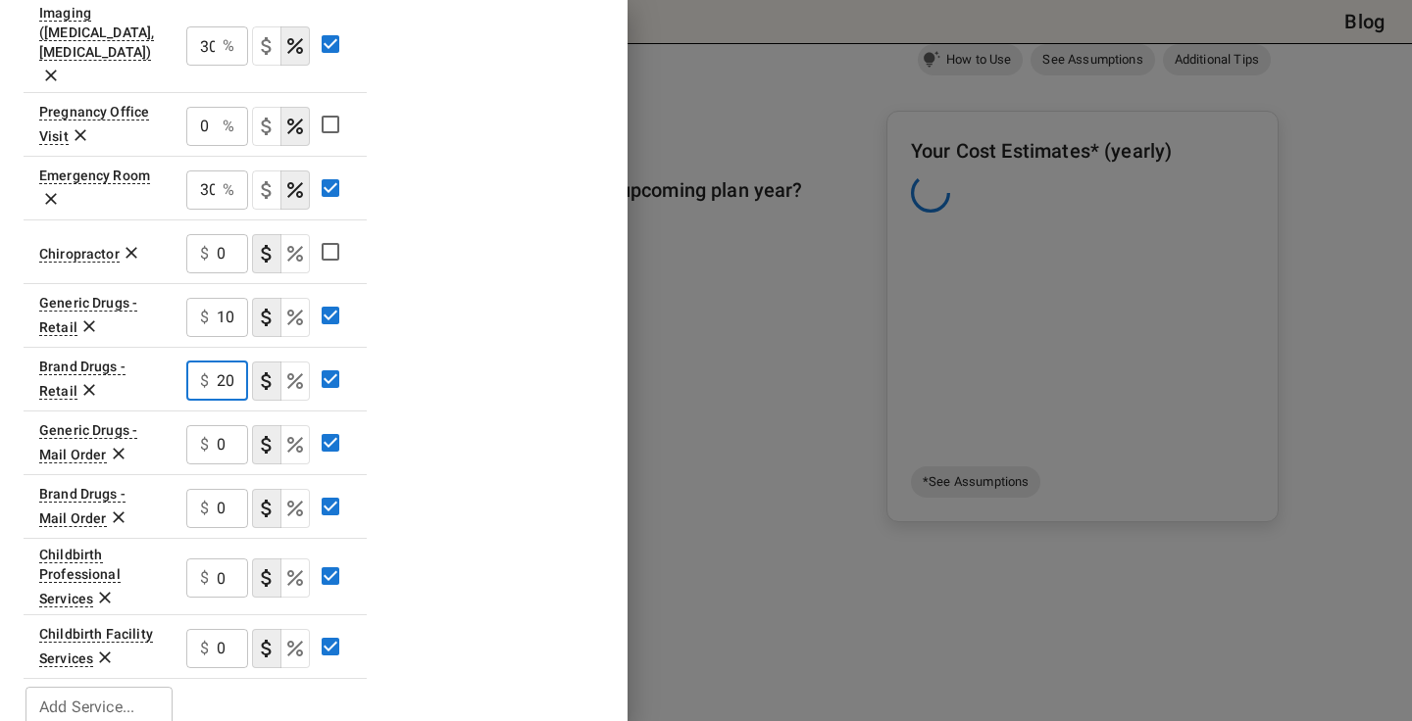
scroll to position [0, 0]
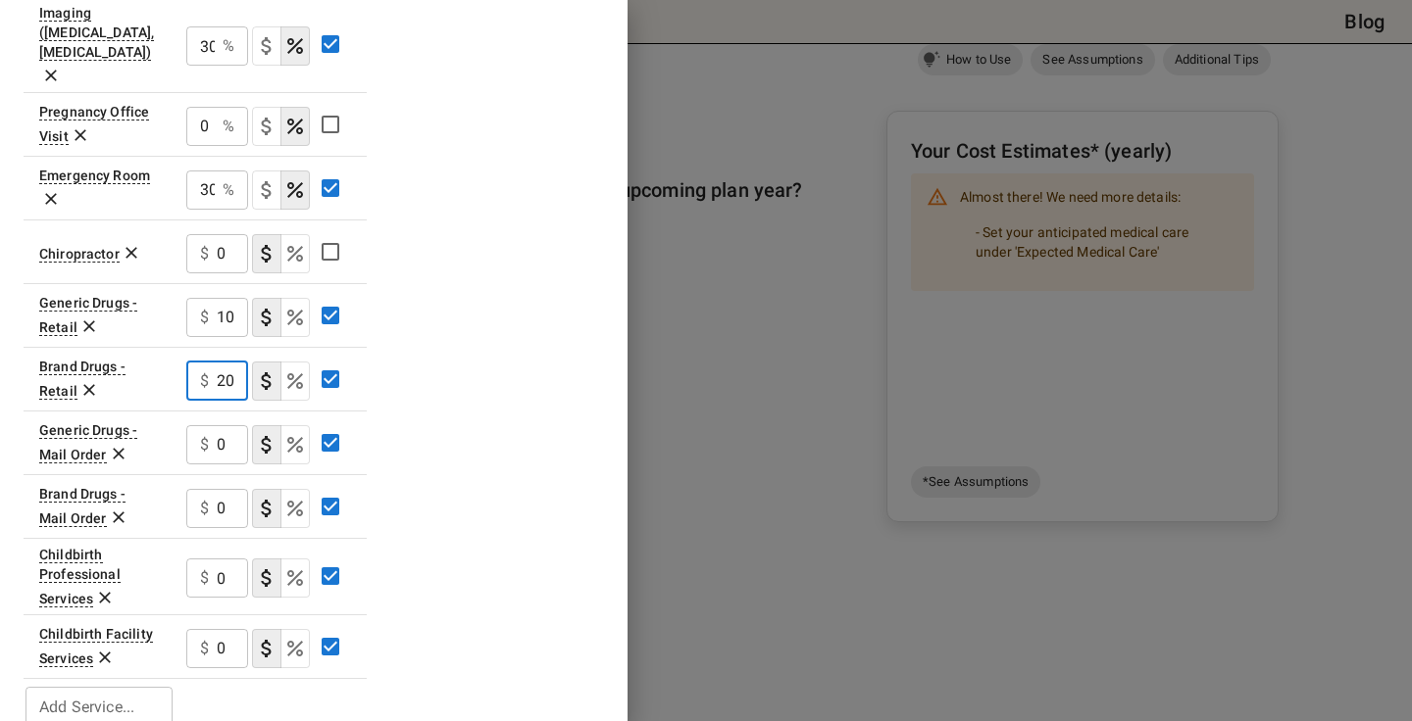
type input "20"
click at [227, 425] on input "0" at bounding box center [232, 444] width 31 height 39
type input "3"
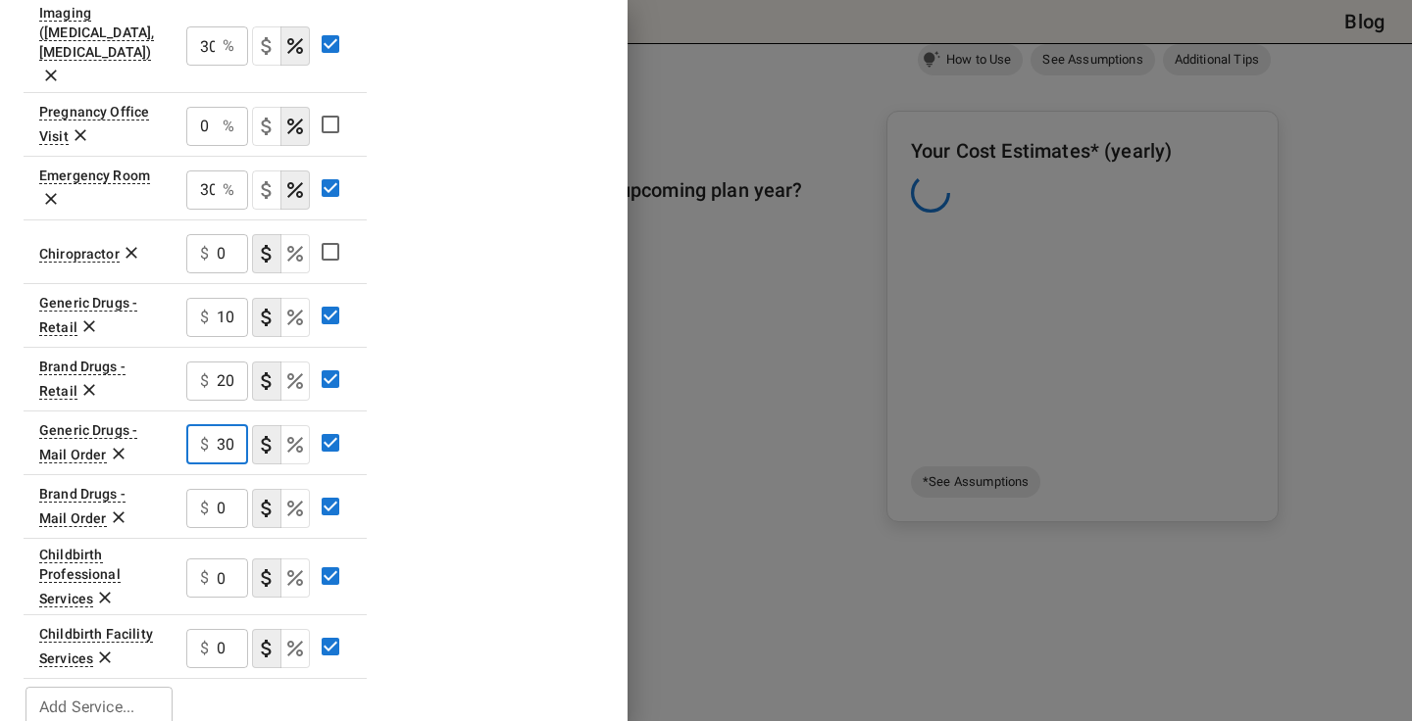
type input "3"
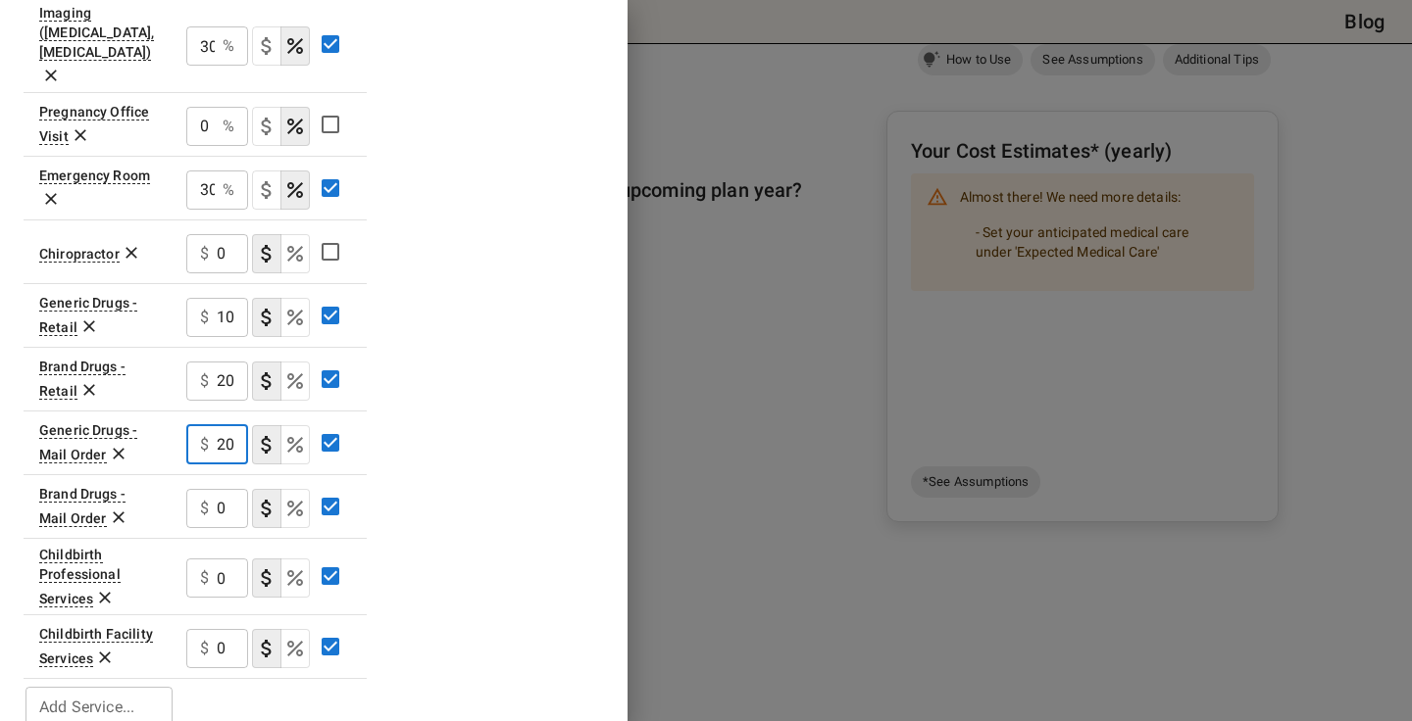
type input "20"
click at [235, 489] on input "0" at bounding box center [232, 508] width 31 height 39
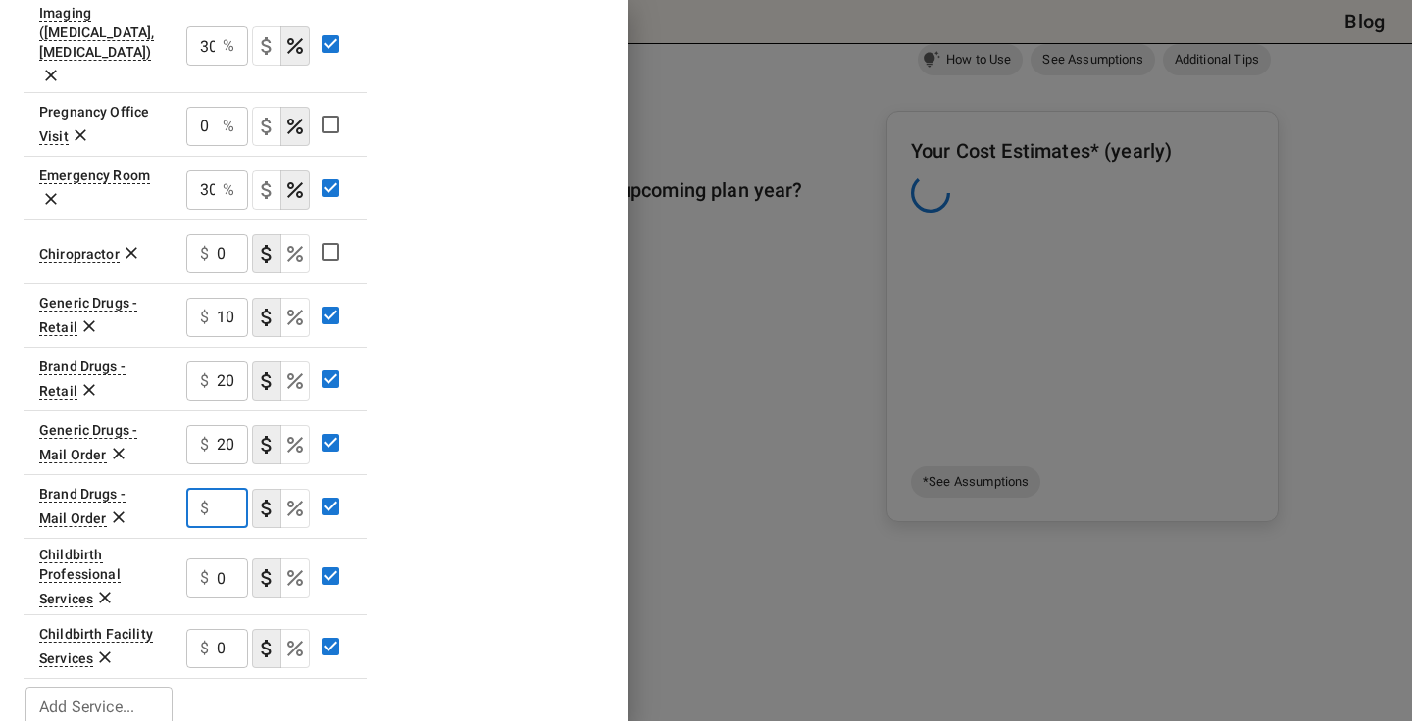
type input "3"
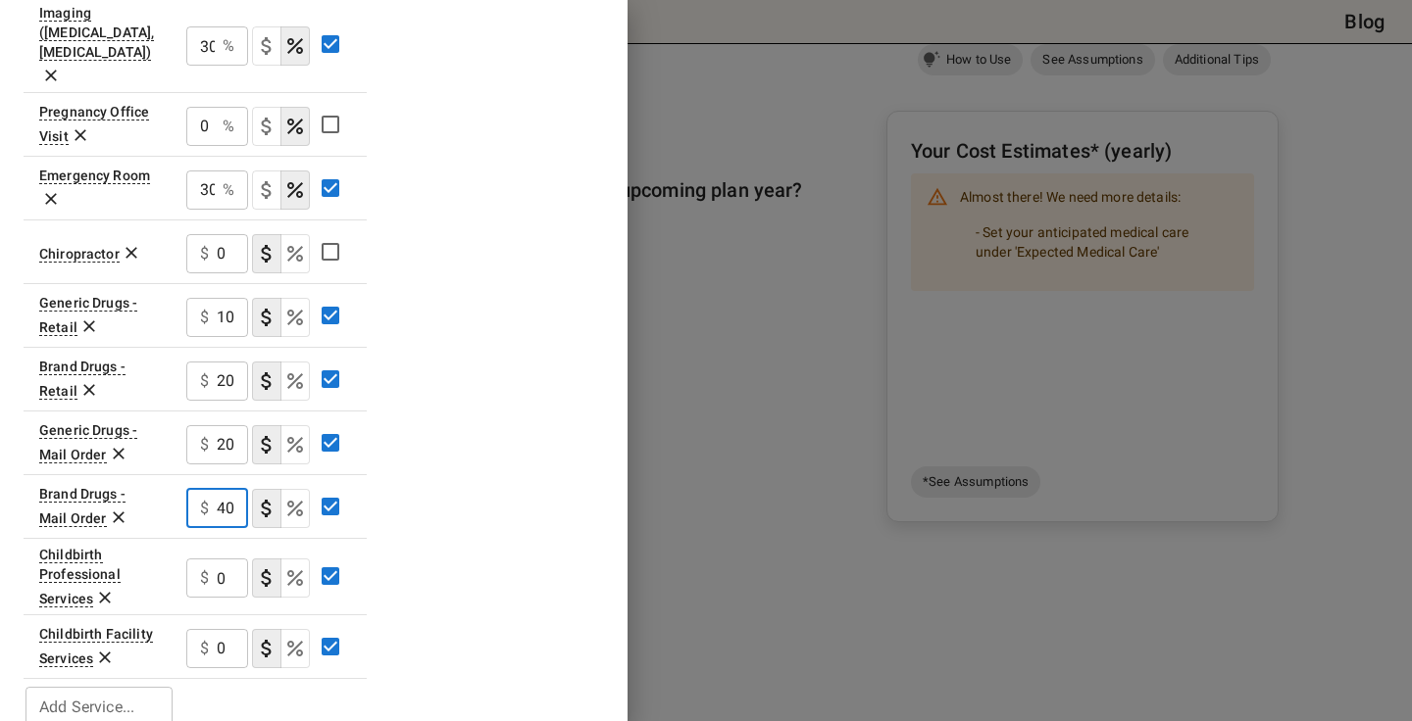
type input "40"
click at [298, 570] on icon "Select if this service charges coinsurance, a percentage of the medical expense…" at bounding box center [295, 578] width 16 height 16
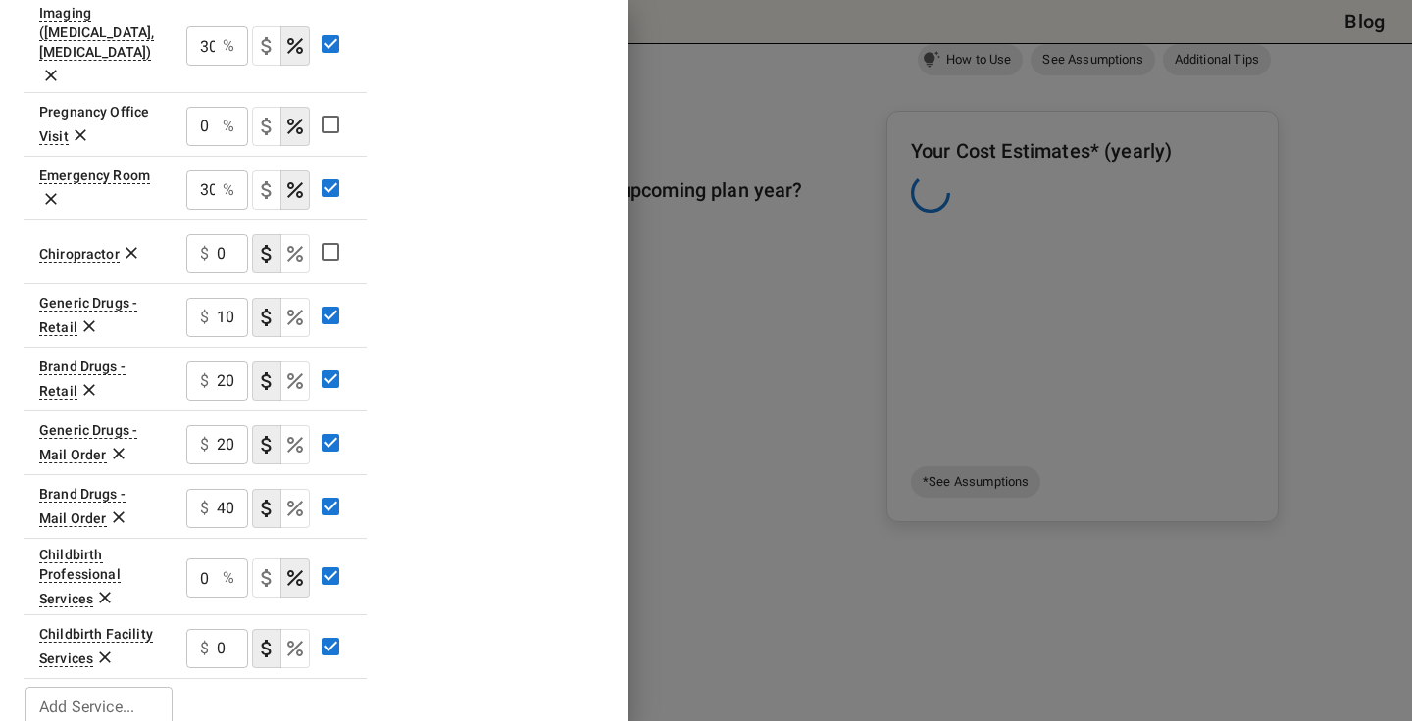
click at [205, 559] on input "0" at bounding box center [200, 578] width 28 height 39
type input "30"
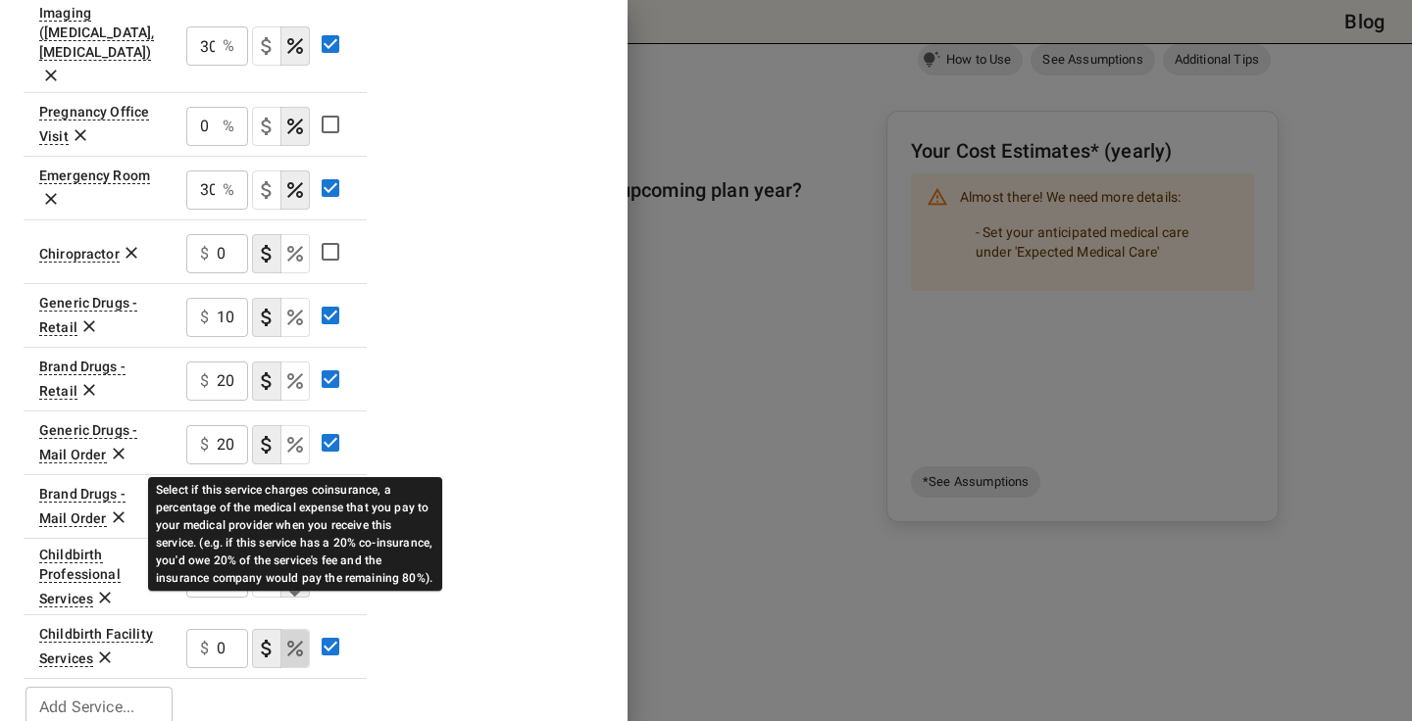
click at [285, 637] on icon "Select if this service charges coinsurance, a percentage of the medical expense…" at bounding box center [295, 649] width 24 height 24
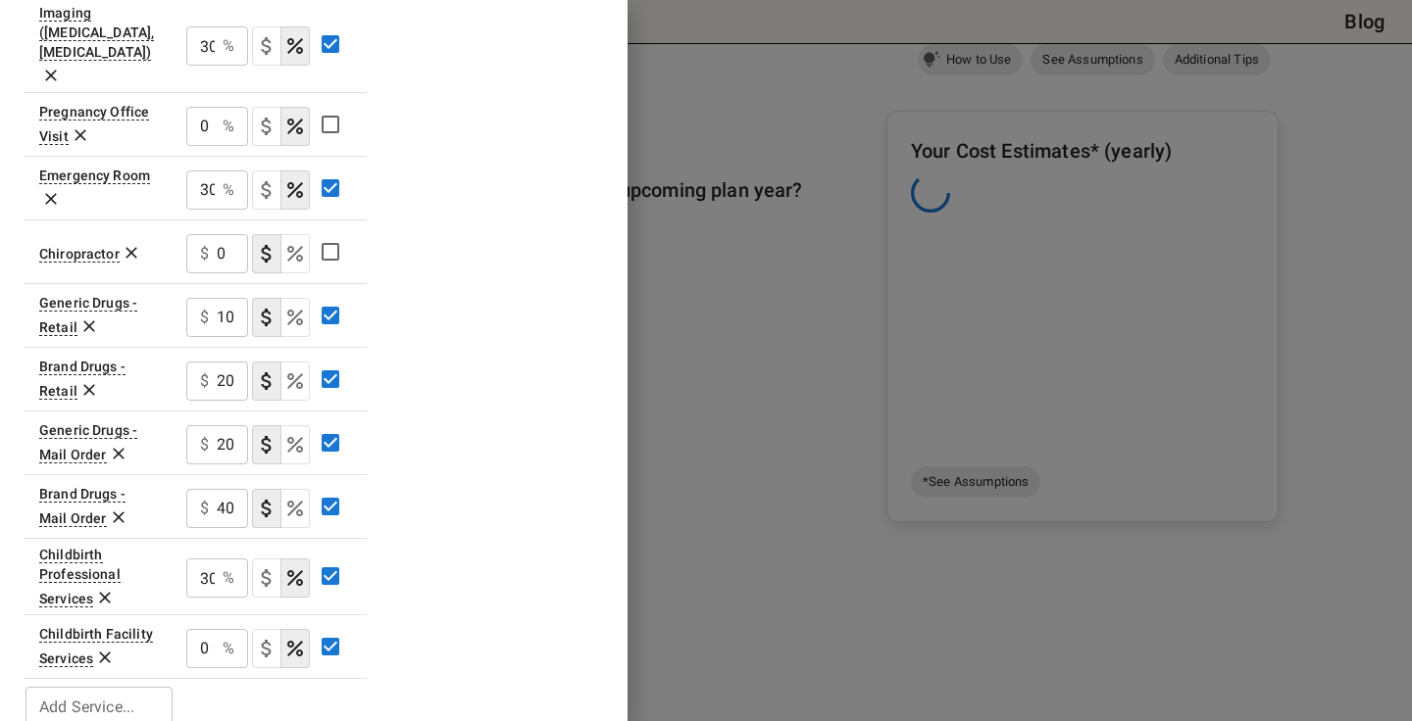
click at [224, 637] on p "%" at bounding box center [229, 649] width 12 height 24
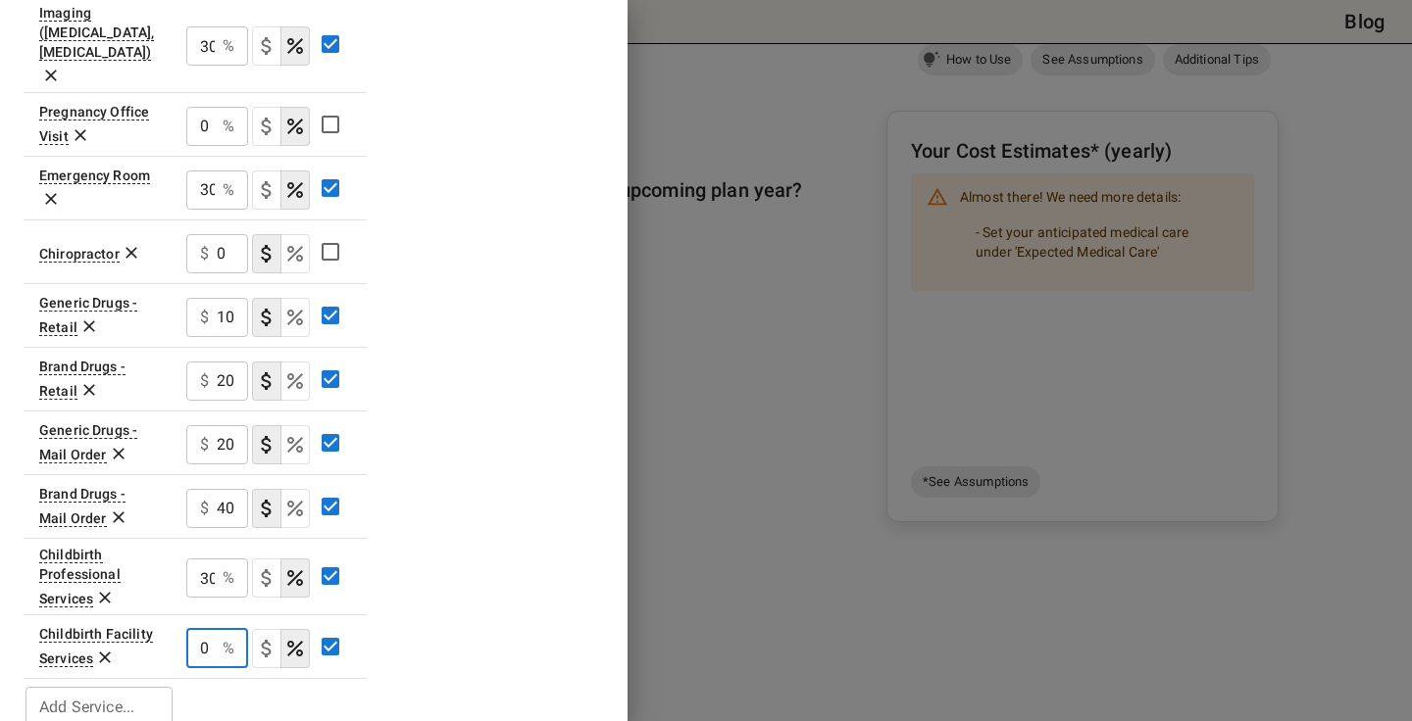
click at [209, 629] on input "0" at bounding box center [200, 648] width 28 height 39
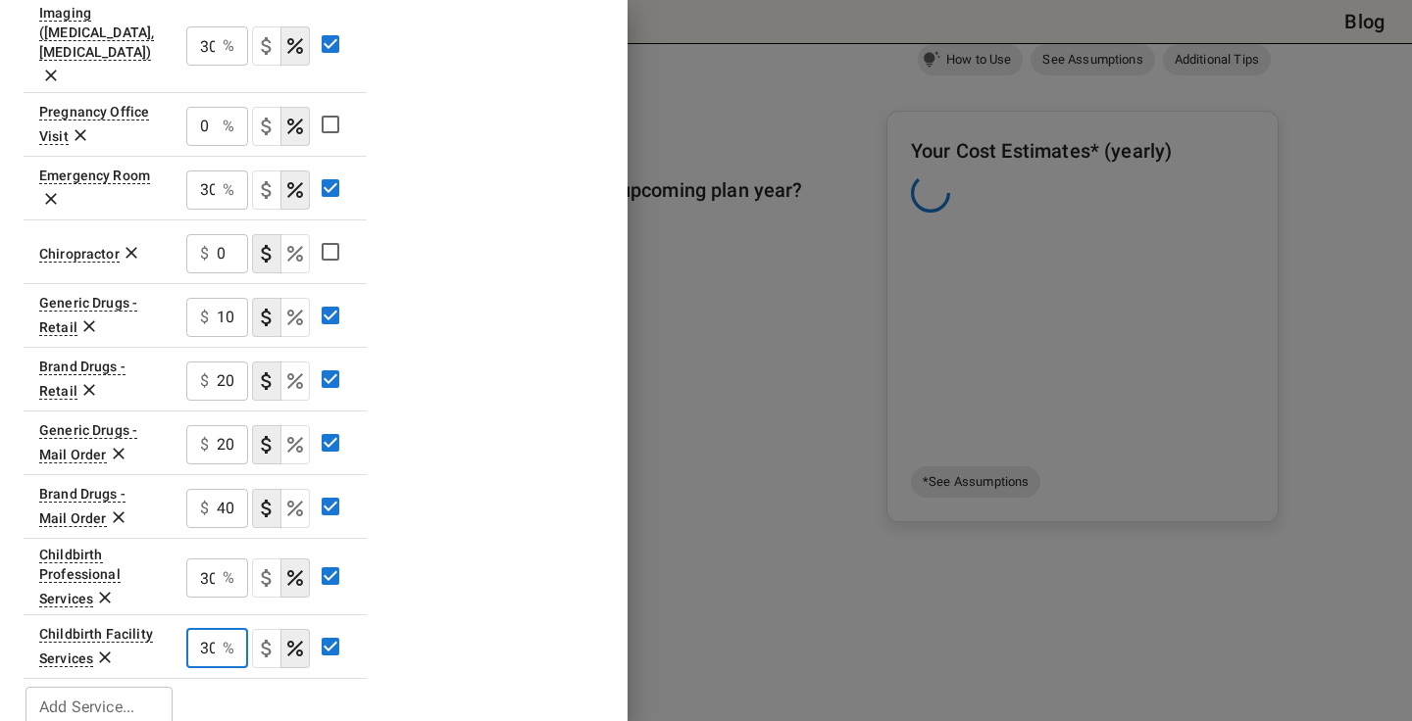
scroll to position [0, 3]
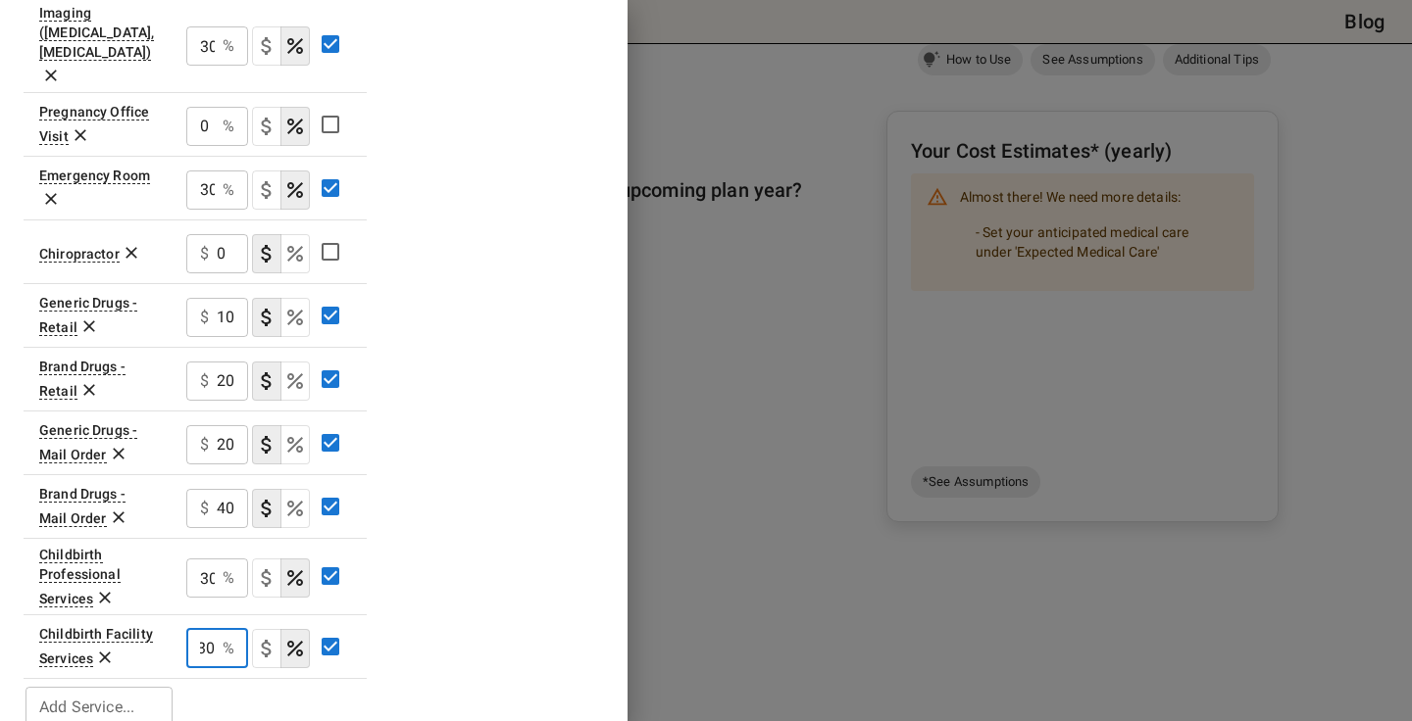
type input "30"
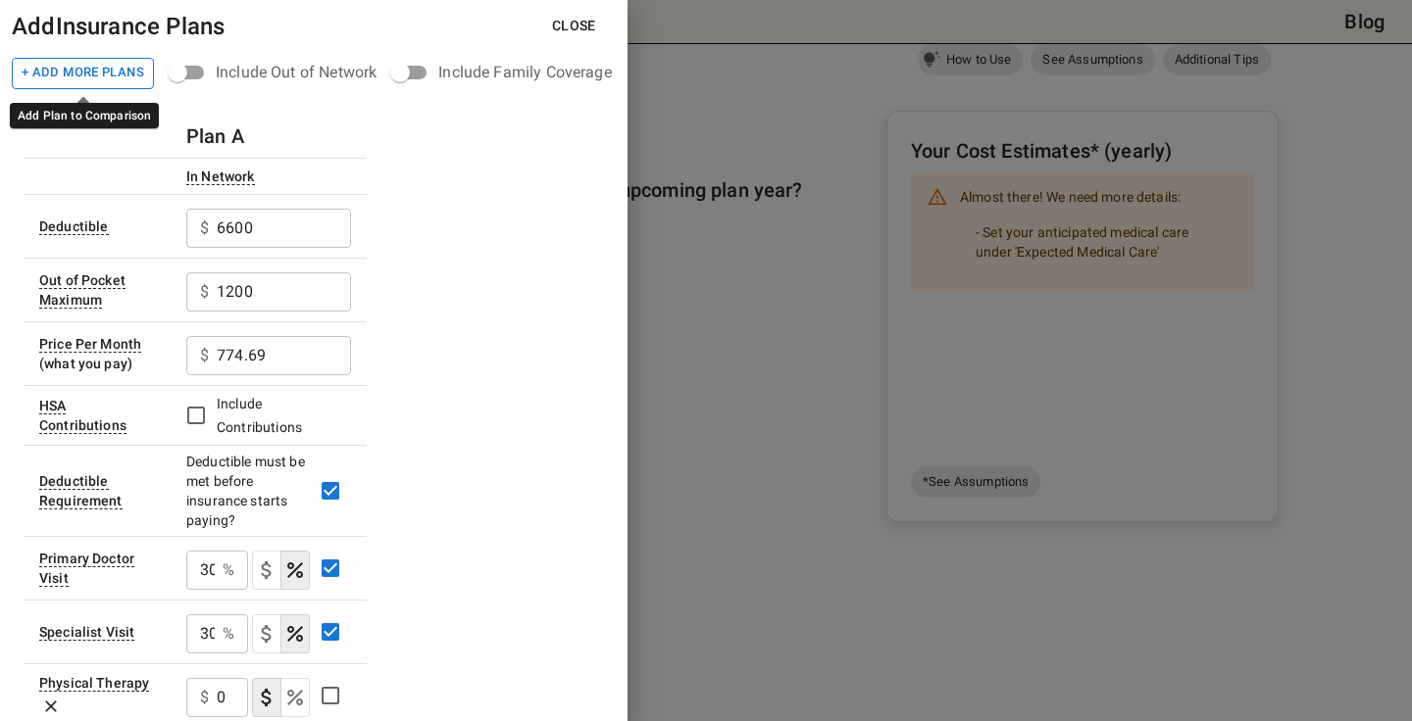
click at [125, 80] on button "+ Add More Plans" at bounding box center [83, 73] width 142 height 31
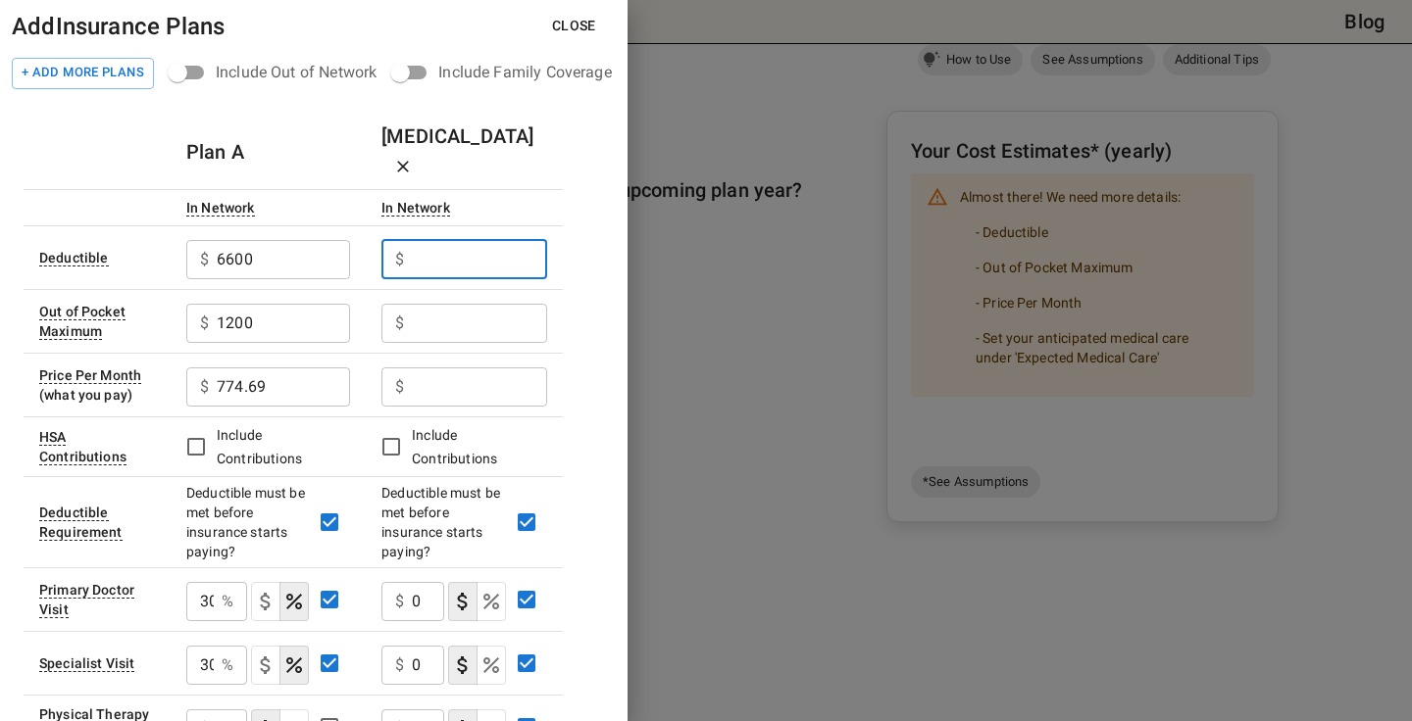
click at [434, 240] on input "text" at bounding box center [479, 259] width 135 height 39
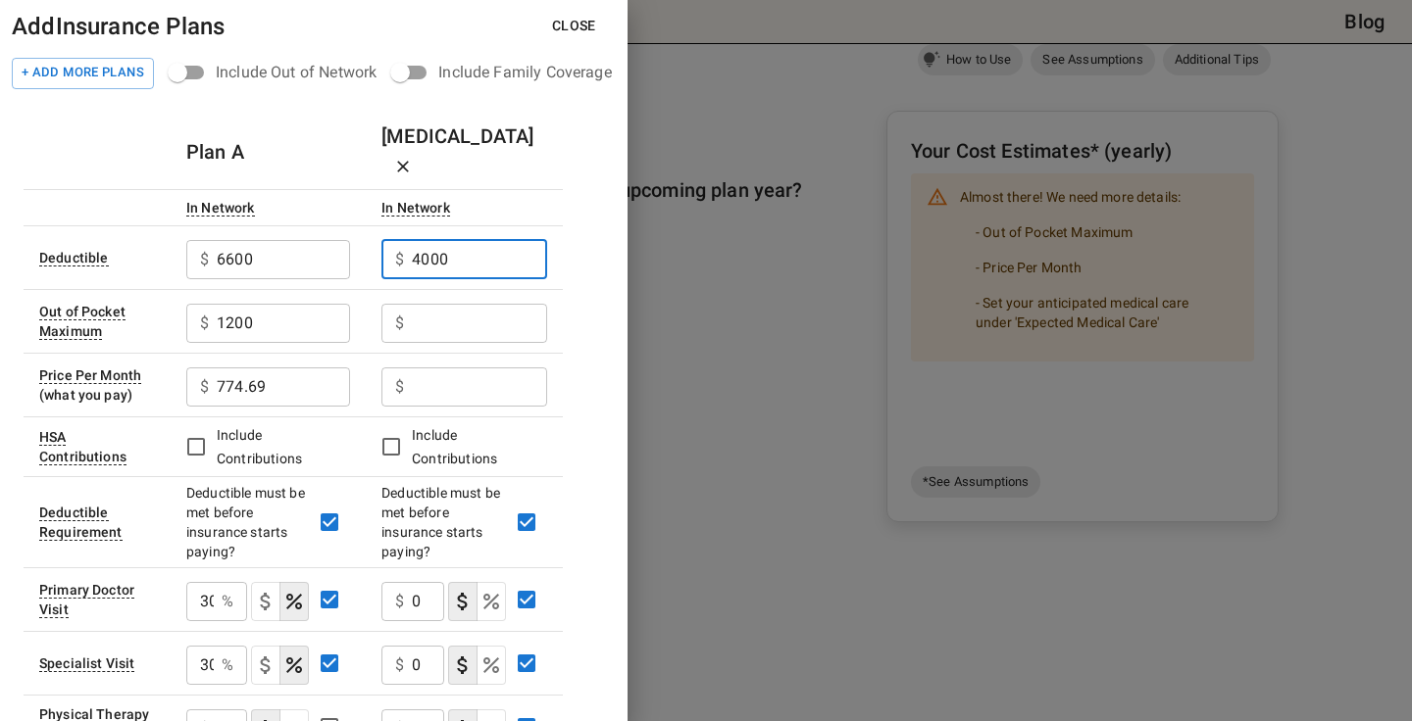
type input "4000"
click at [467, 304] on input "text" at bounding box center [479, 323] width 135 height 39
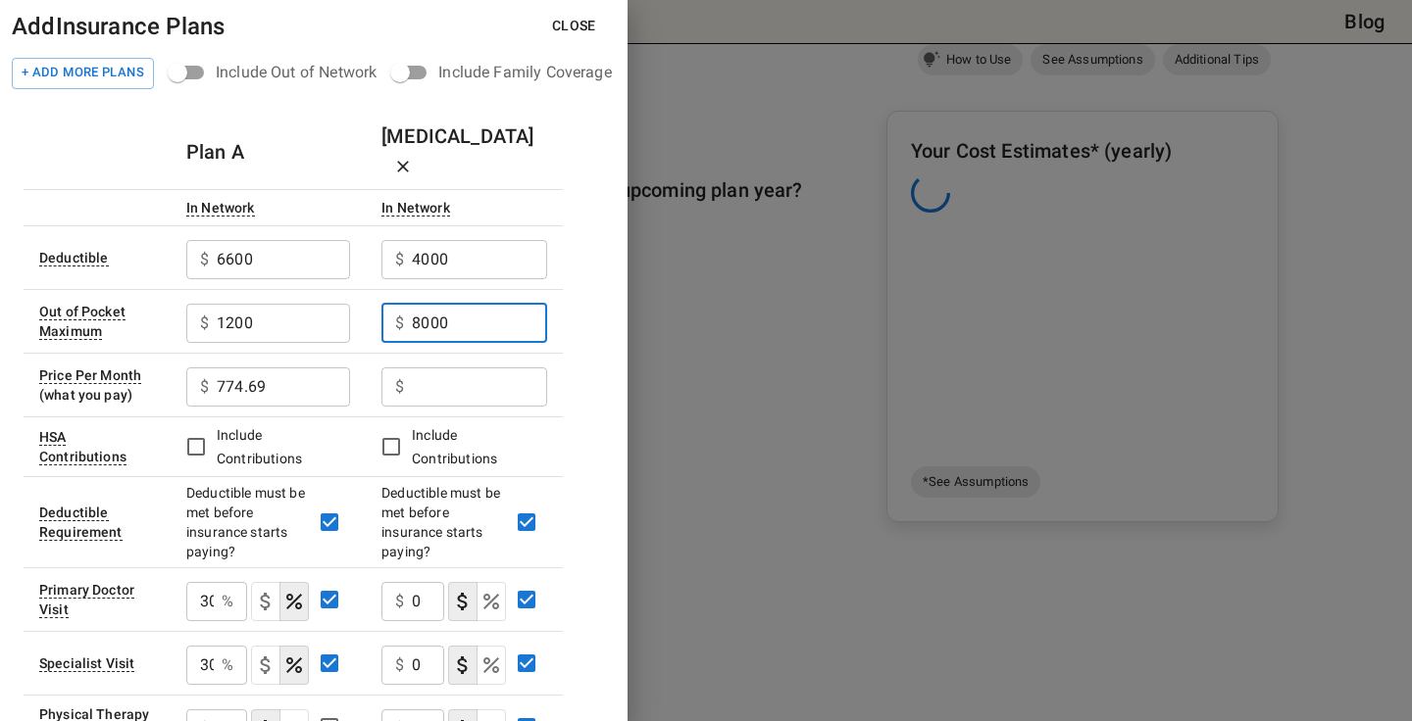
type input "8000"
click at [487, 368] on input "text" at bounding box center [479, 387] width 135 height 39
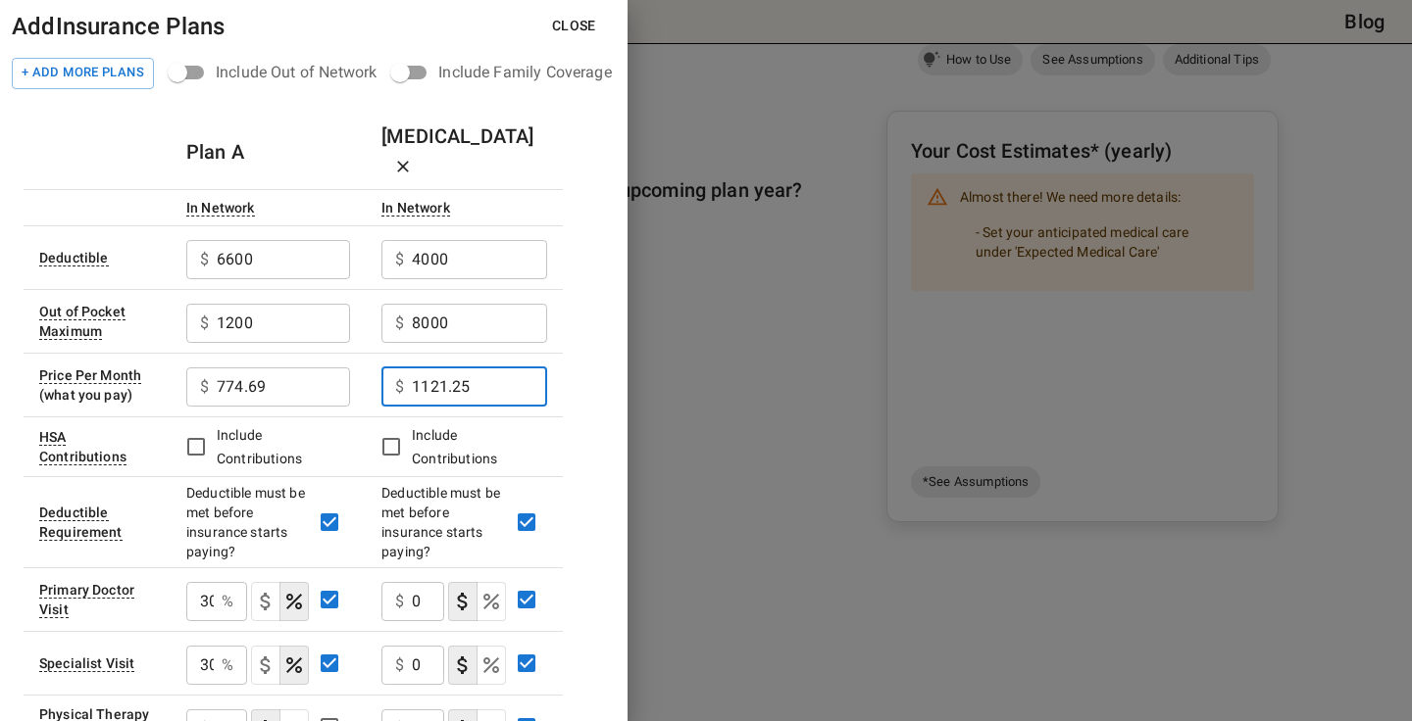
type input "1121.25"
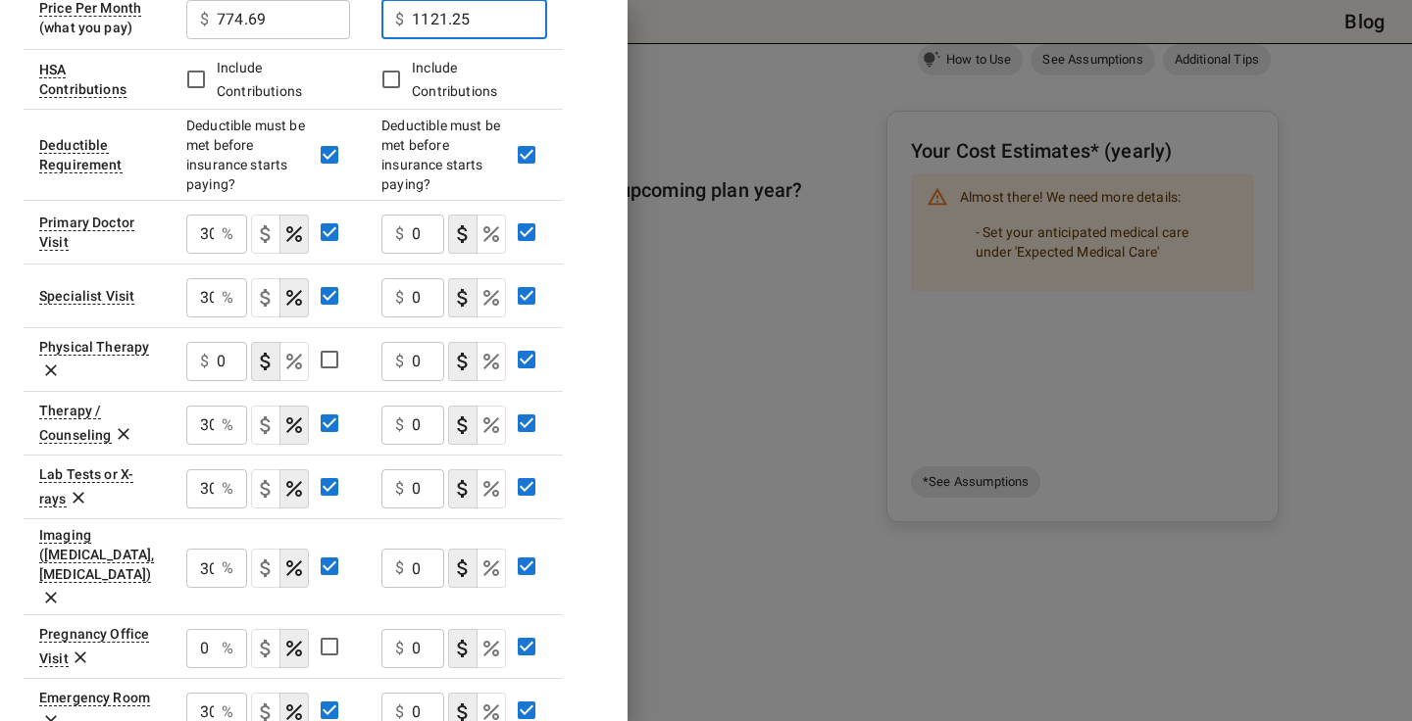
scroll to position [371, 0]
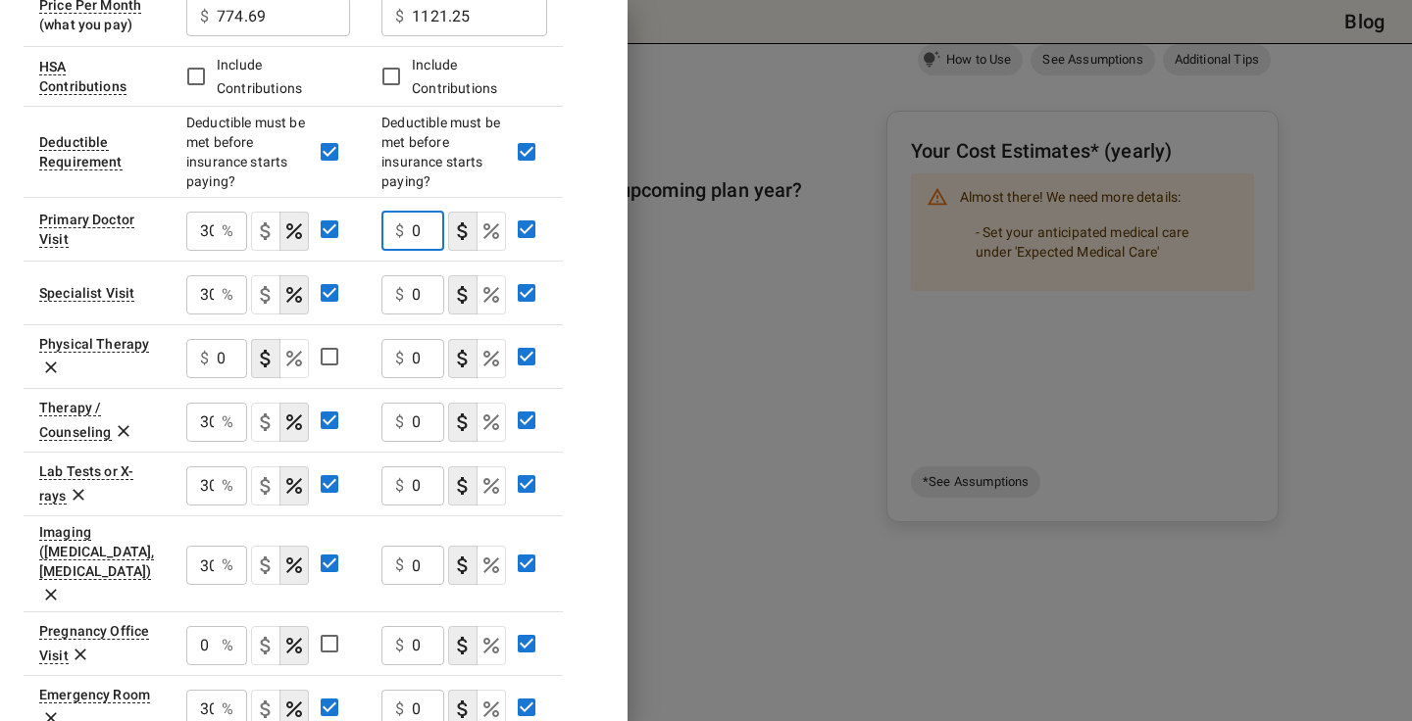
click at [423, 212] on input "0" at bounding box center [428, 231] width 32 height 39
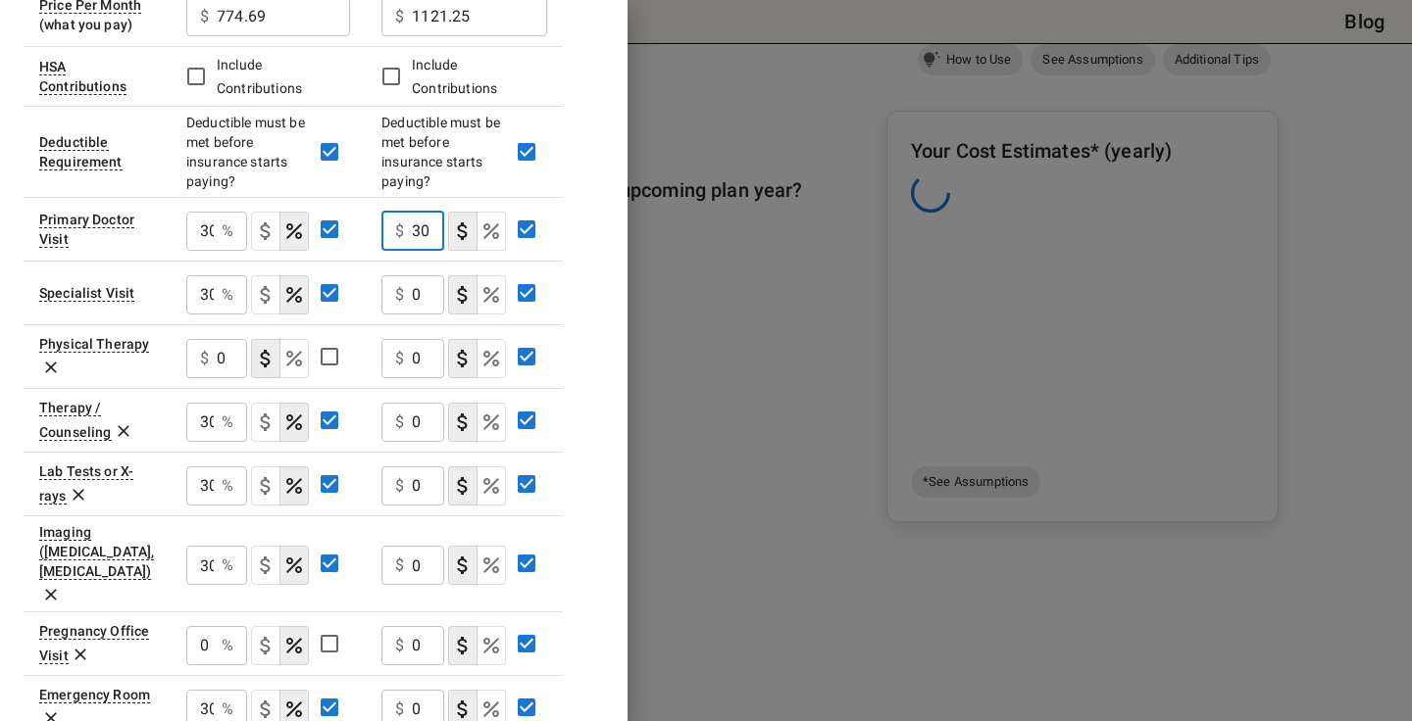
scroll to position [0, 2]
type input "30"
click at [428, 275] on input "0" at bounding box center [428, 294] width 32 height 39
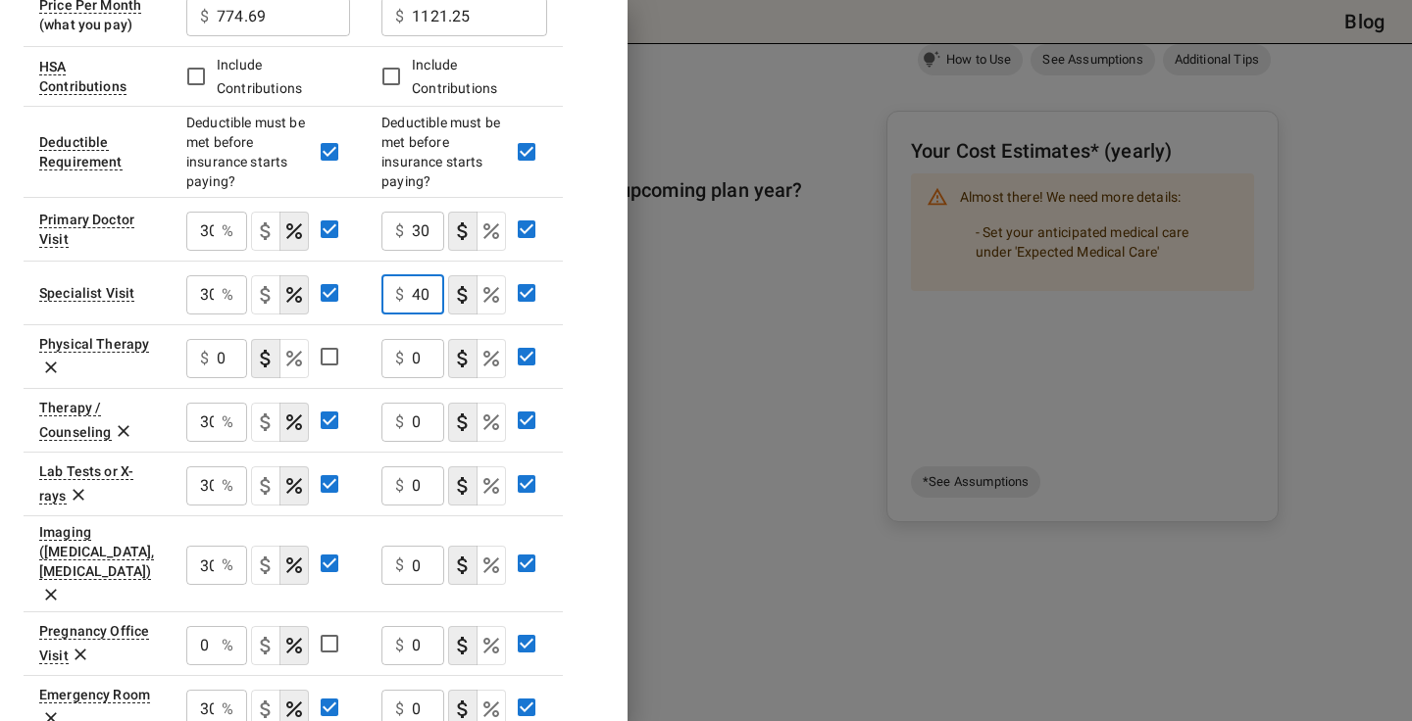
type input "40"
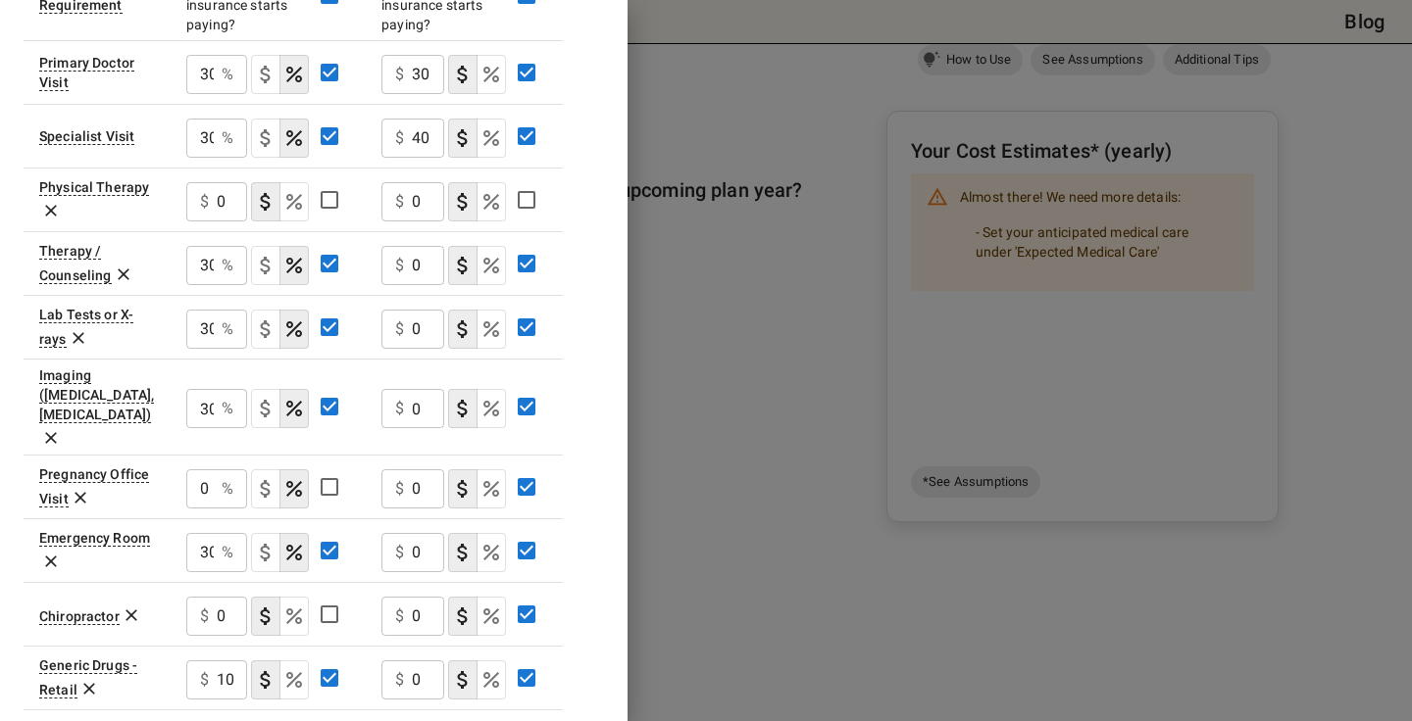
scroll to position [538, 0]
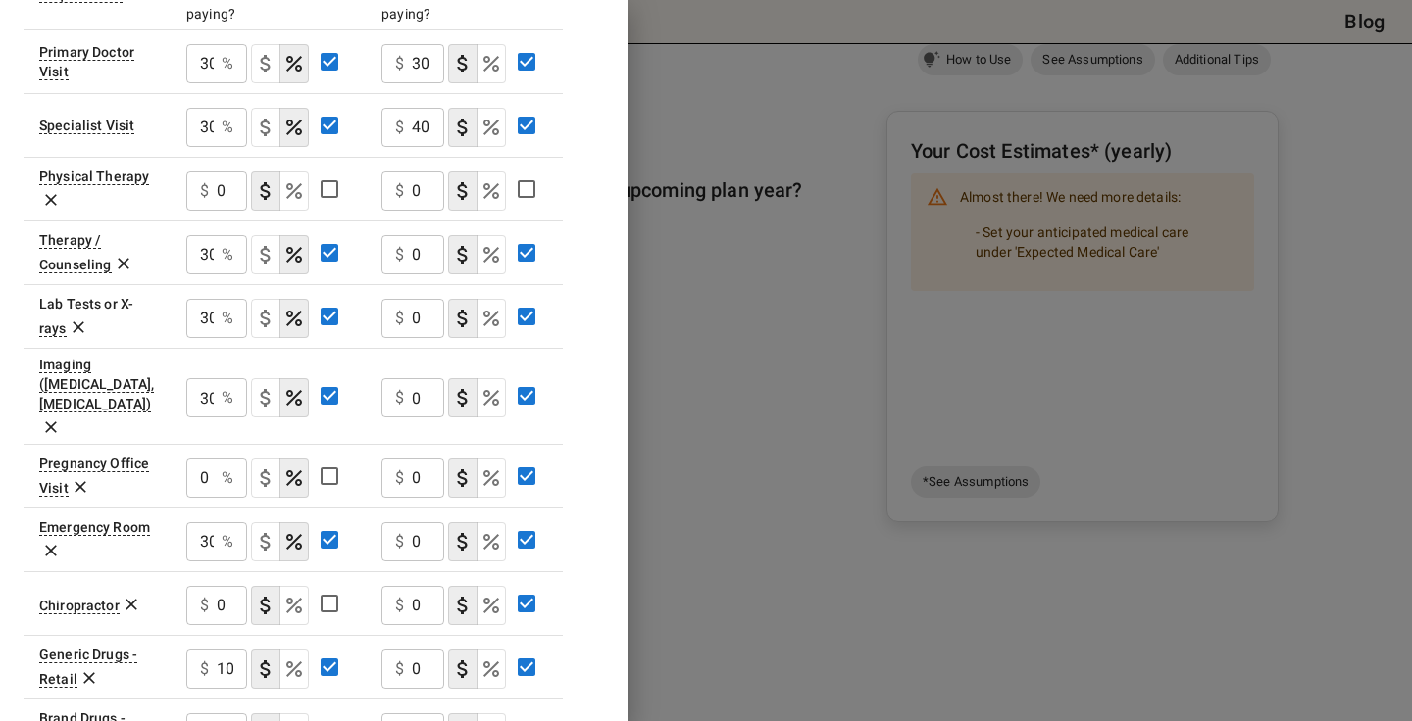
click at [427, 235] on input "0" at bounding box center [428, 254] width 32 height 39
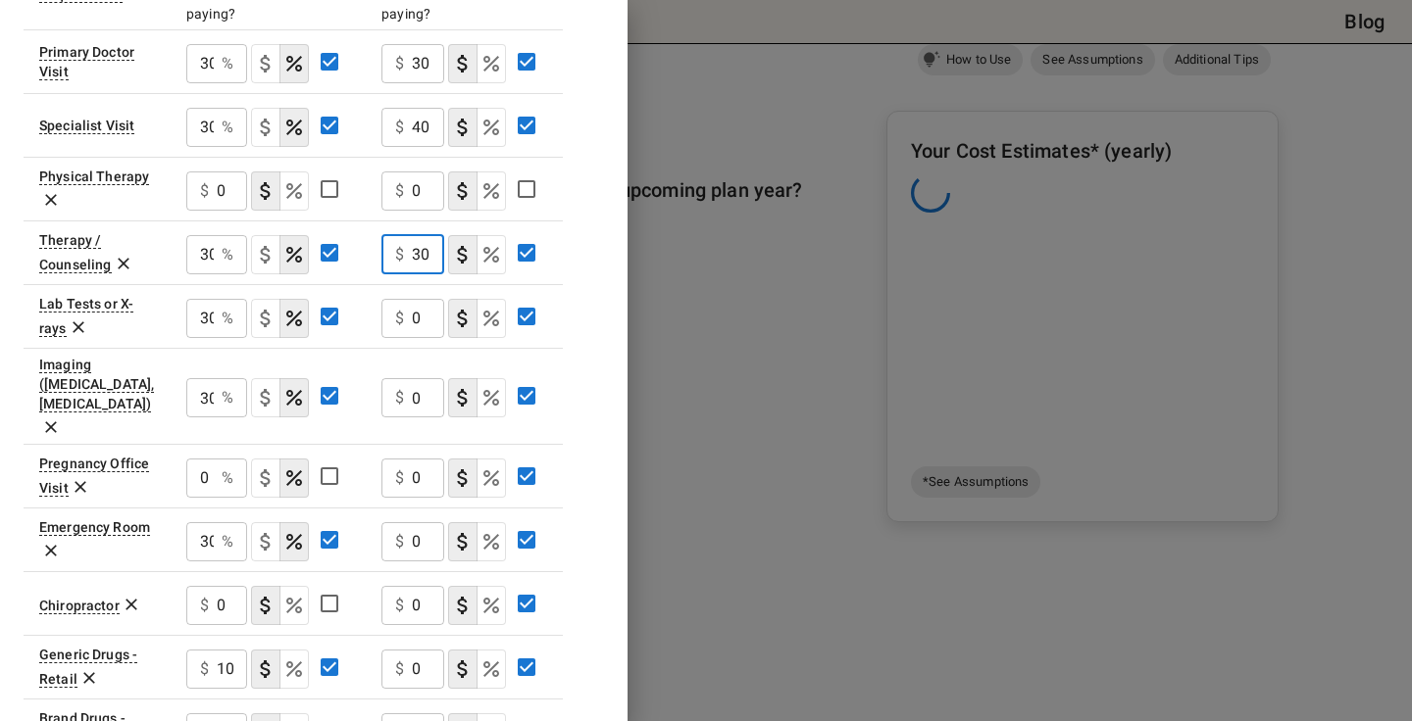
scroll to position [0, 2]
type input "30"
click at [428, 299] on input "0" at bounding box center [428, 318] width 32 height 39
type input "20"
click at [497, 306] on button "coinsurance" at bounding box center [490, 318] width 29 height 39
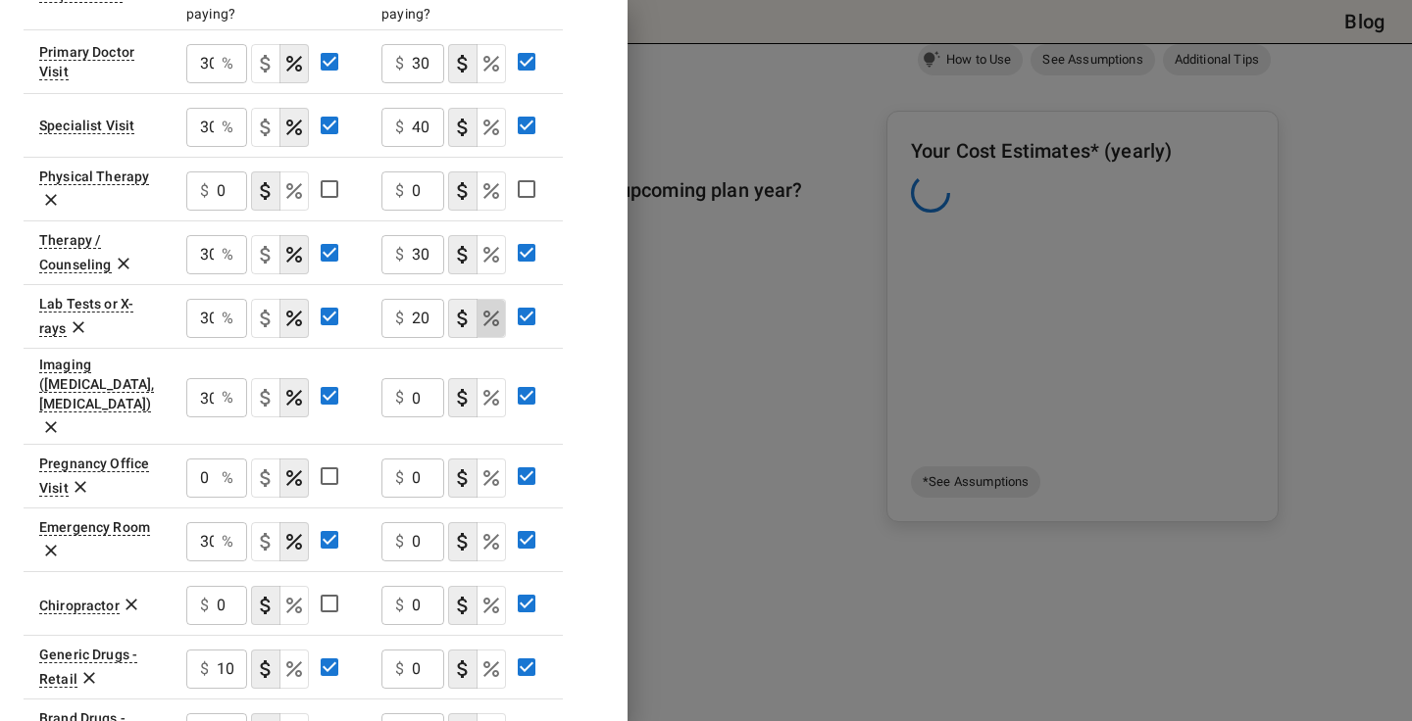
scroll to position [0, 0]
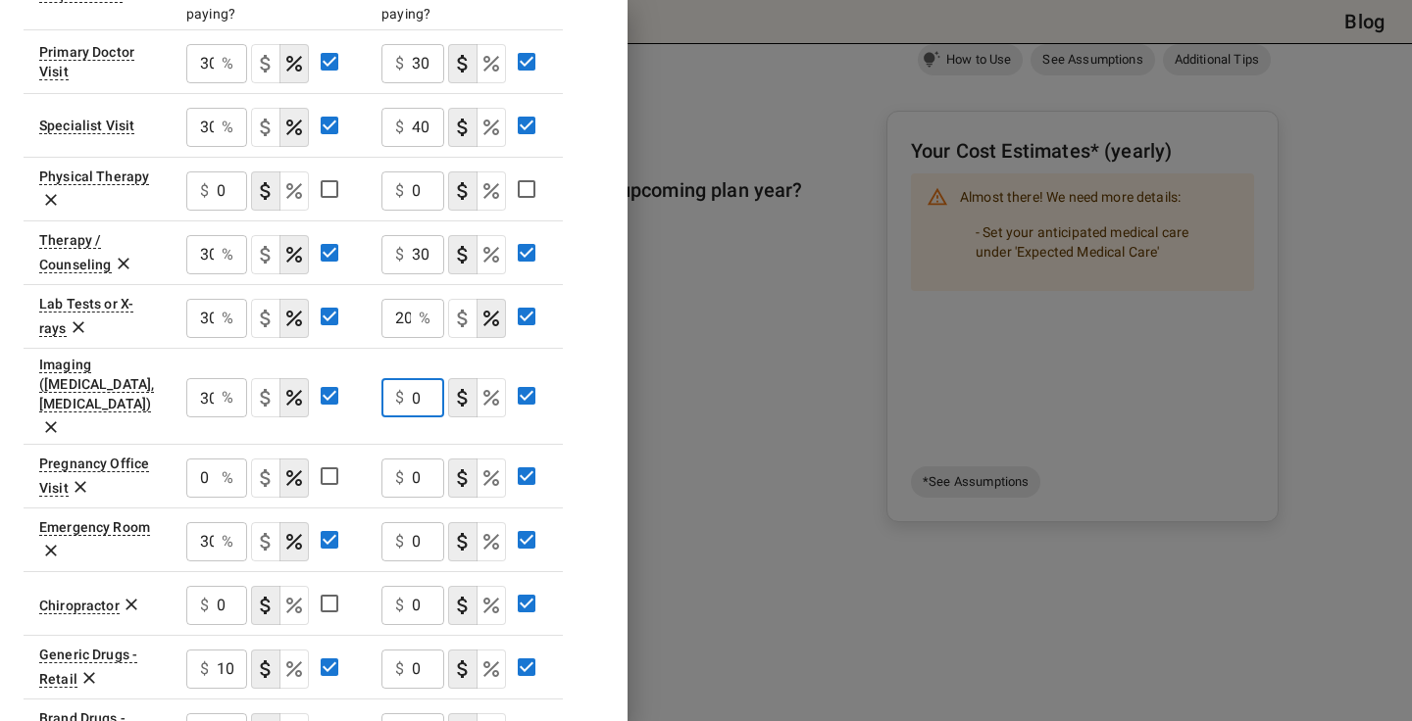
click at [414, 378] on input "0" at bounding box center [428, 397] width 32 height 39
drag, startPoint x: 431, startPoint y: 356, endPoint x: 394, endPoint y: 355, distance: 37.3
click at [395, 378] on div "$ 0 ​" at bounding box center [412, 397] width 63 height 39
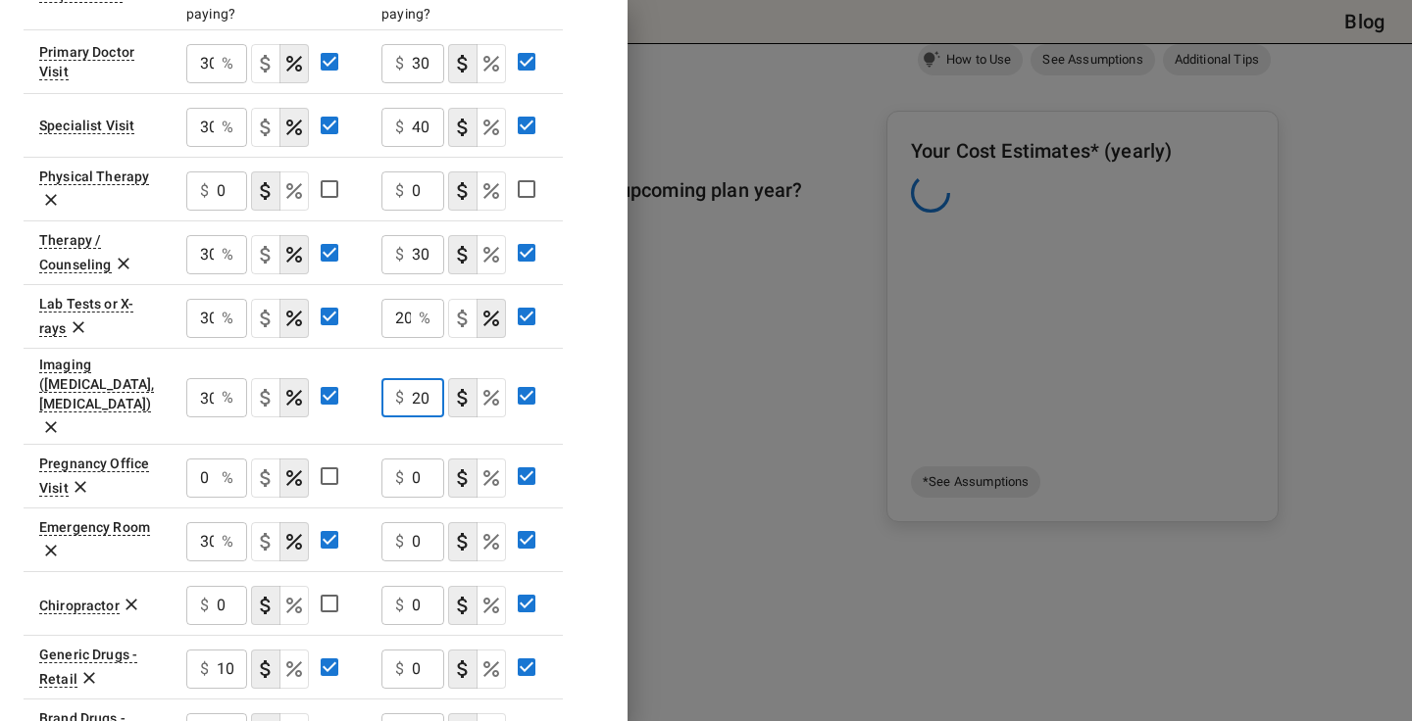
type input "20"
click at [490, 386] on icon "Select if this service charges coinsurance, a percentage of the medical expense…" at bounding box center [491, 398] width 24 height 24
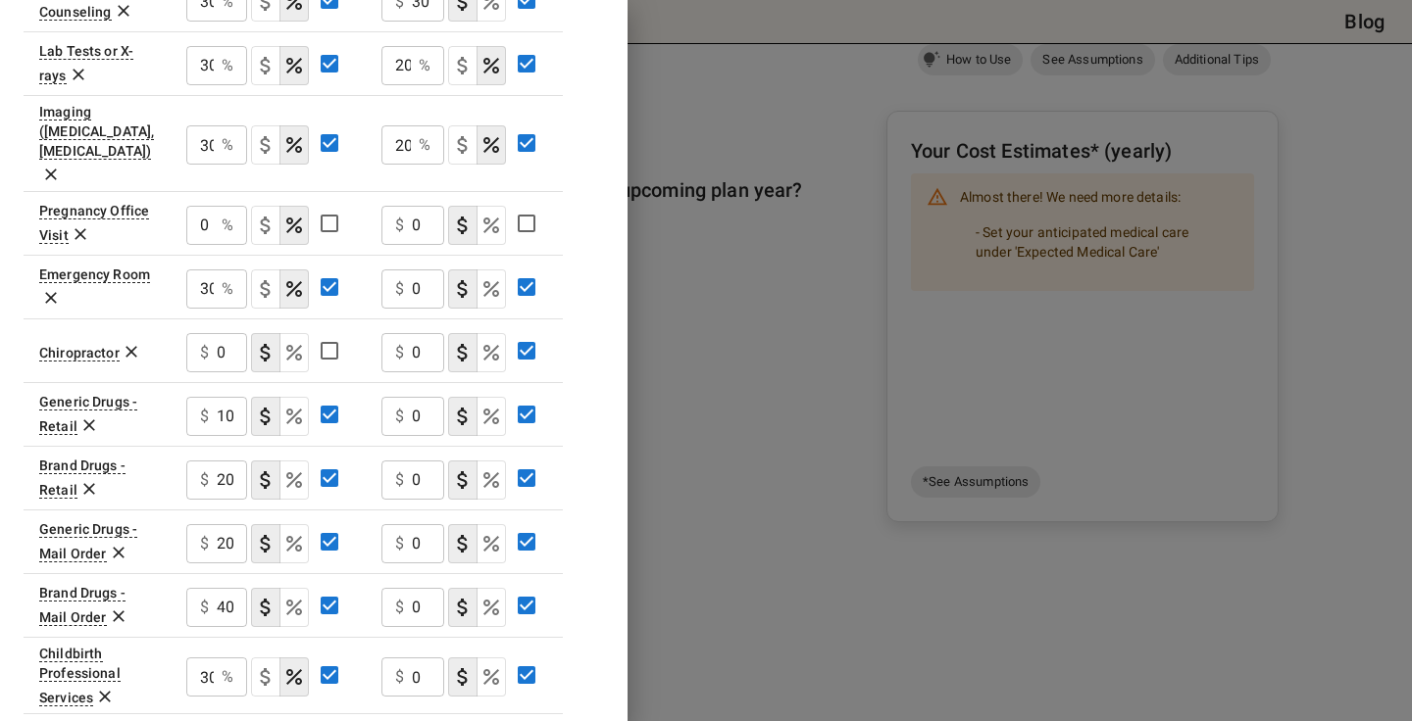
scroll to position [798, 0]
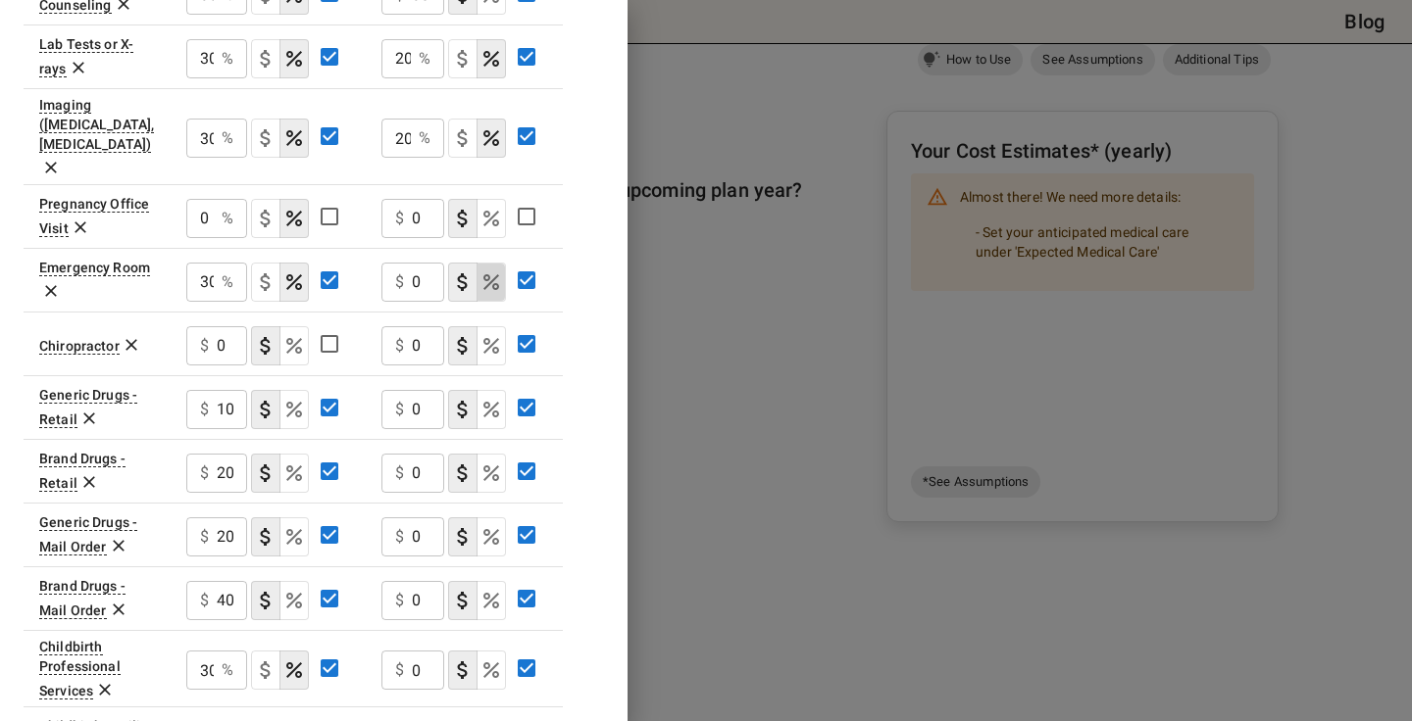
click at [478, 263] on button "coinsurance" at bounding box center [490, 282] width 29 height 39
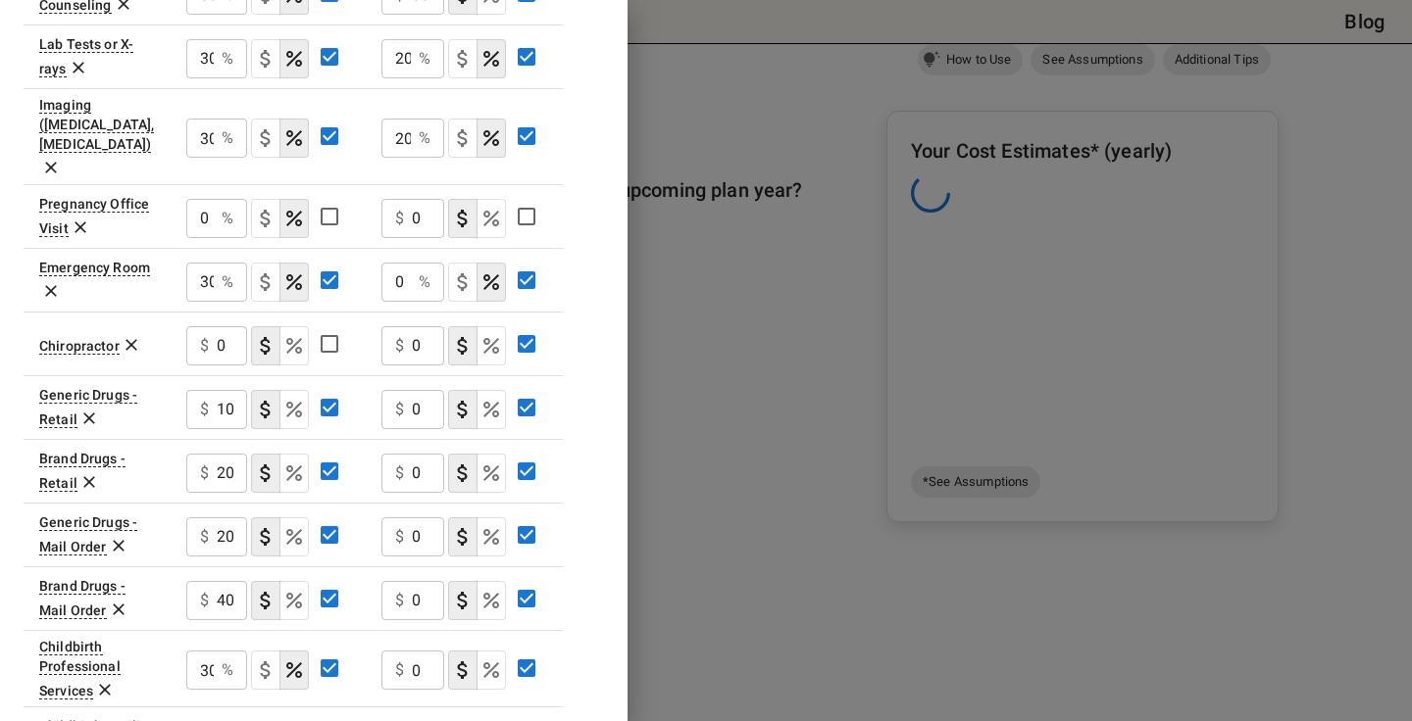
click at [423, 271] on p "%" at bounding box center [425, 283] width 12 height 24
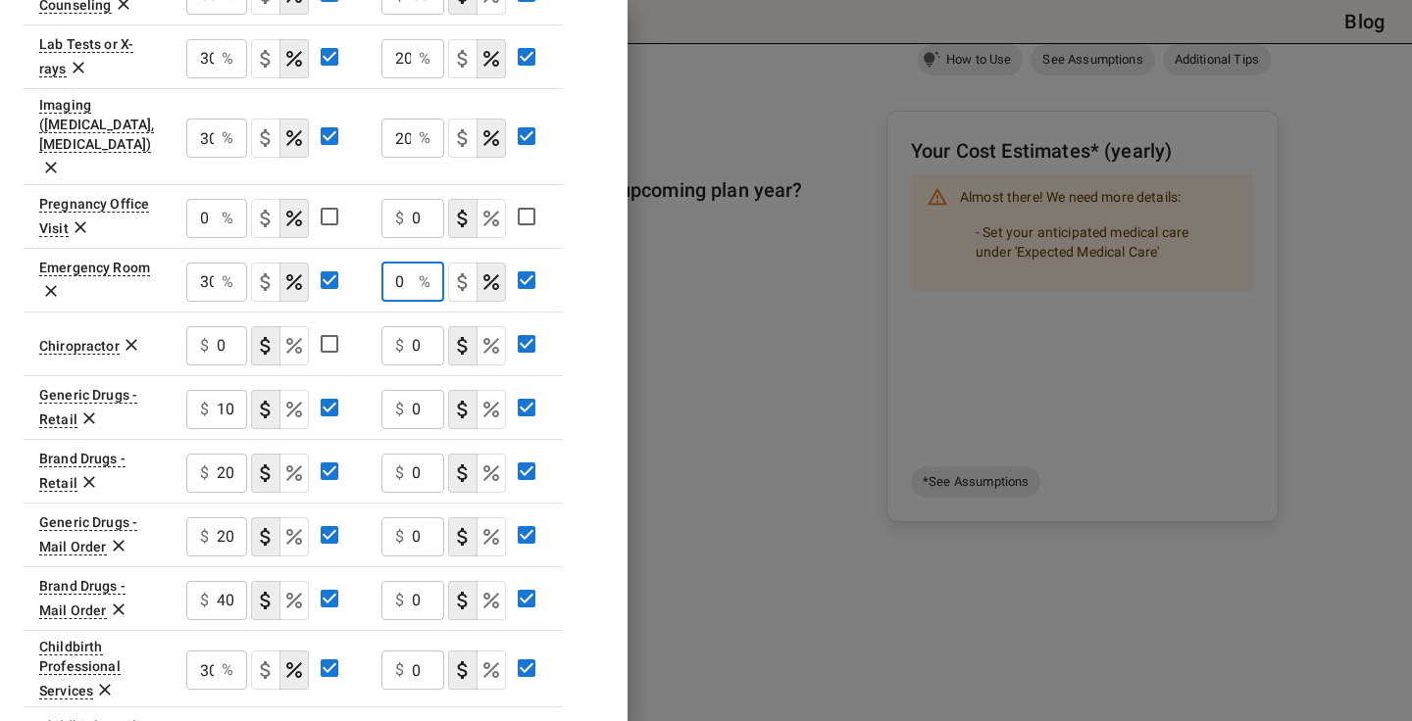
click at [410, 263] on input "0" at bounding box center [395, 282] width 29 height 39
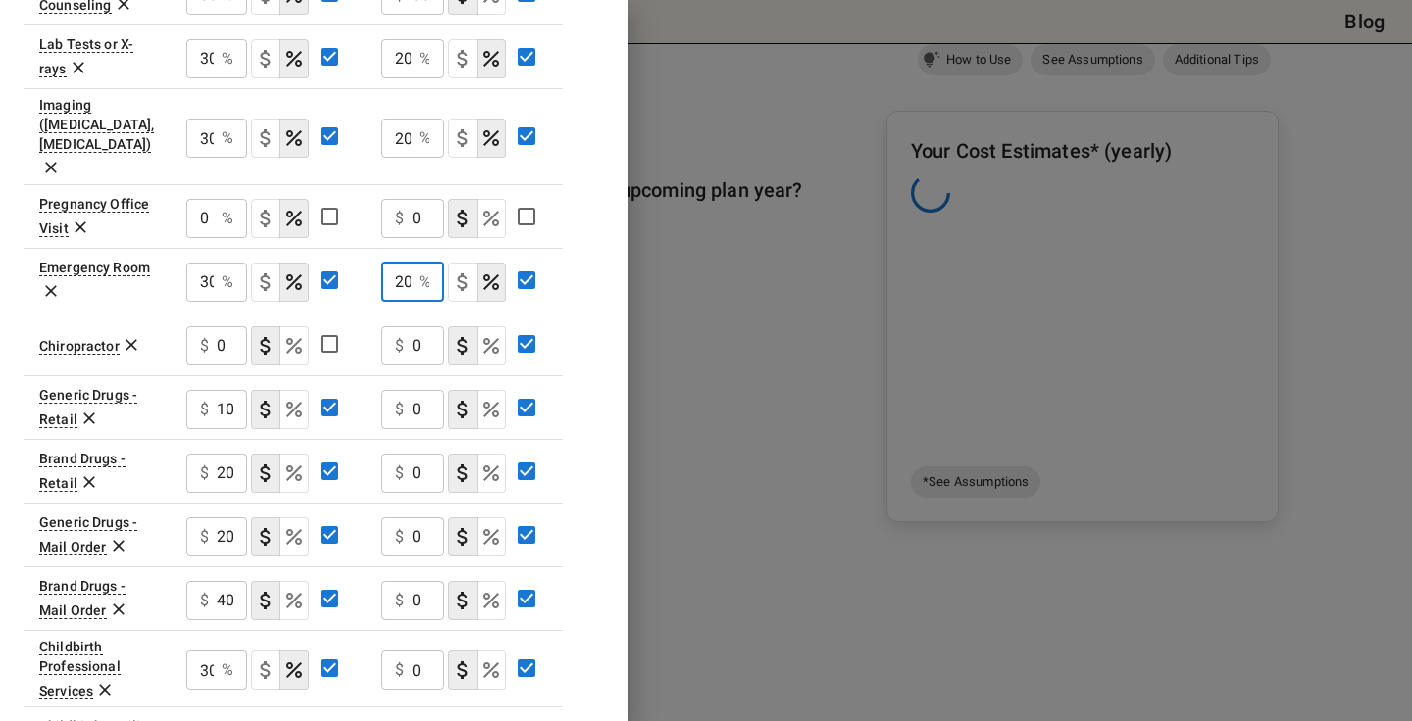
scroll to position [0, 3]
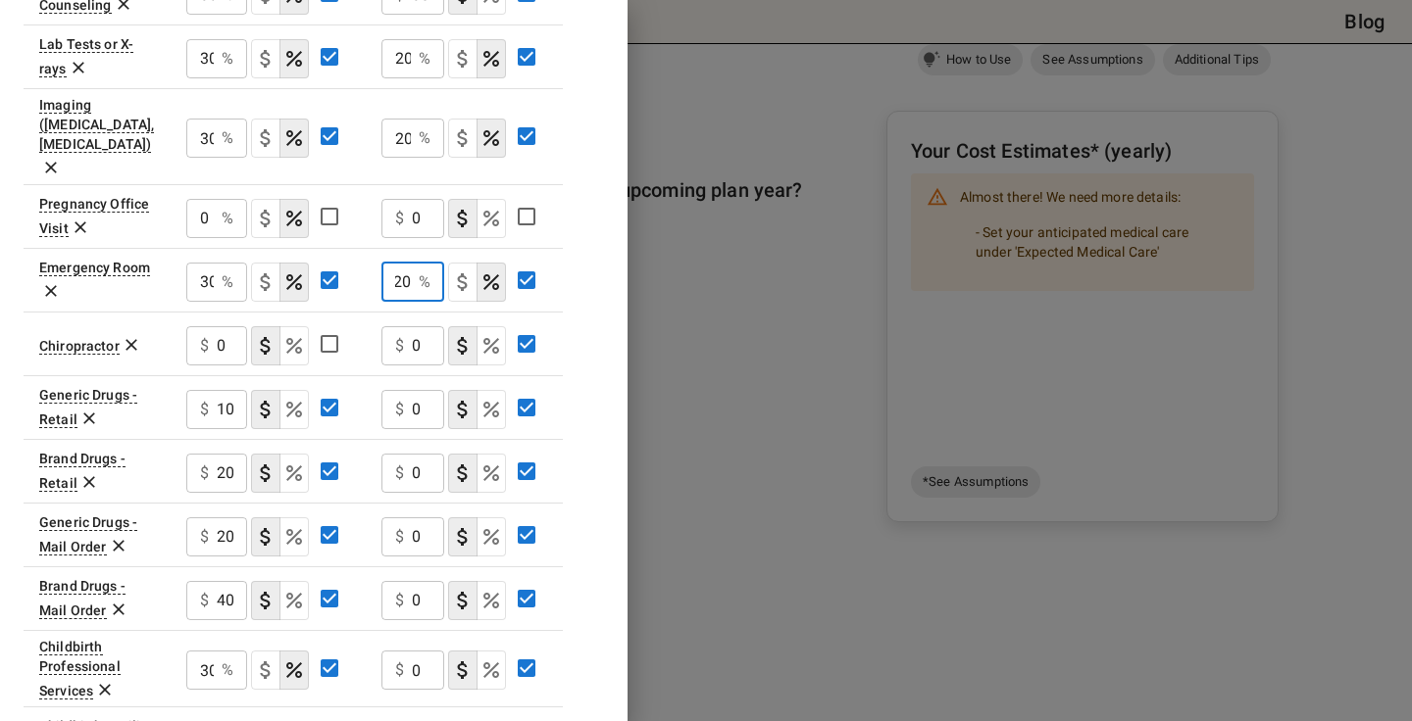
type input "20"
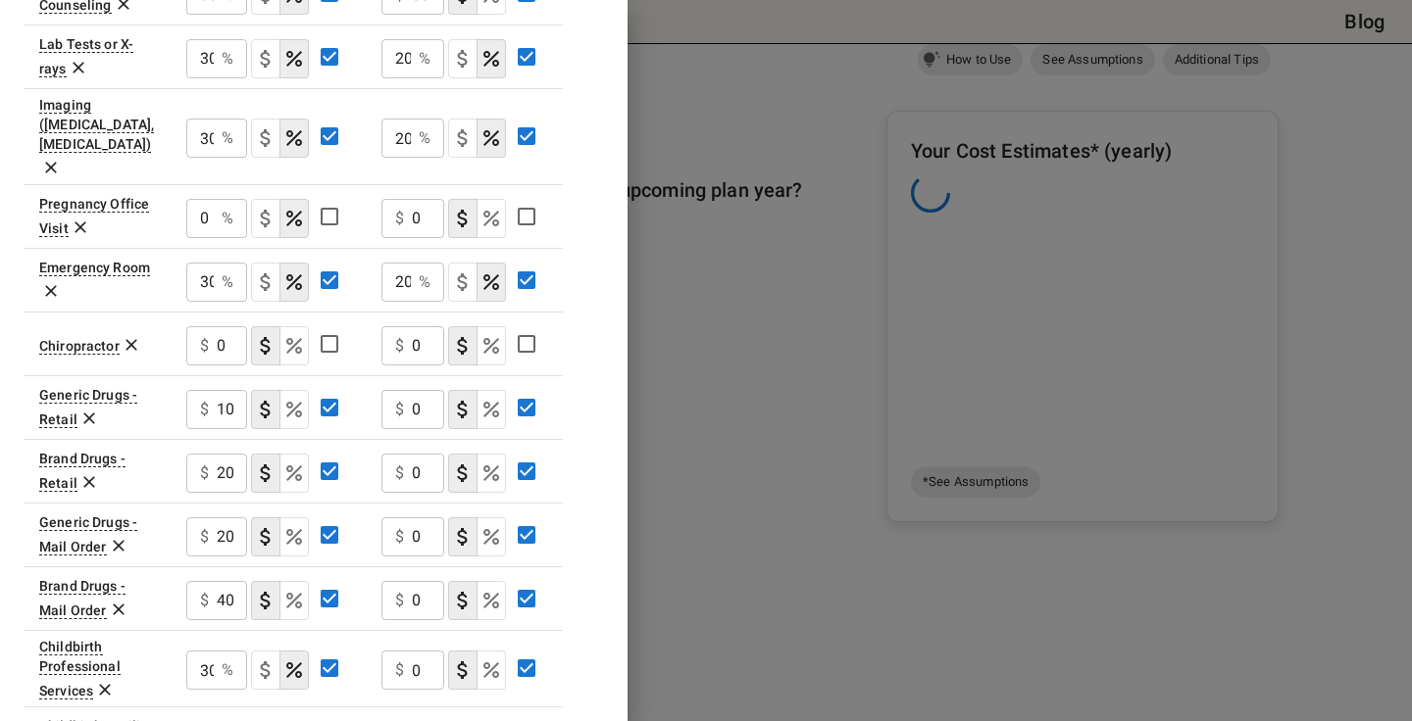
click at [408, 390] on div "$ 0 ​" at bounding box center [412, 409] width 63 height 39
type input "15"
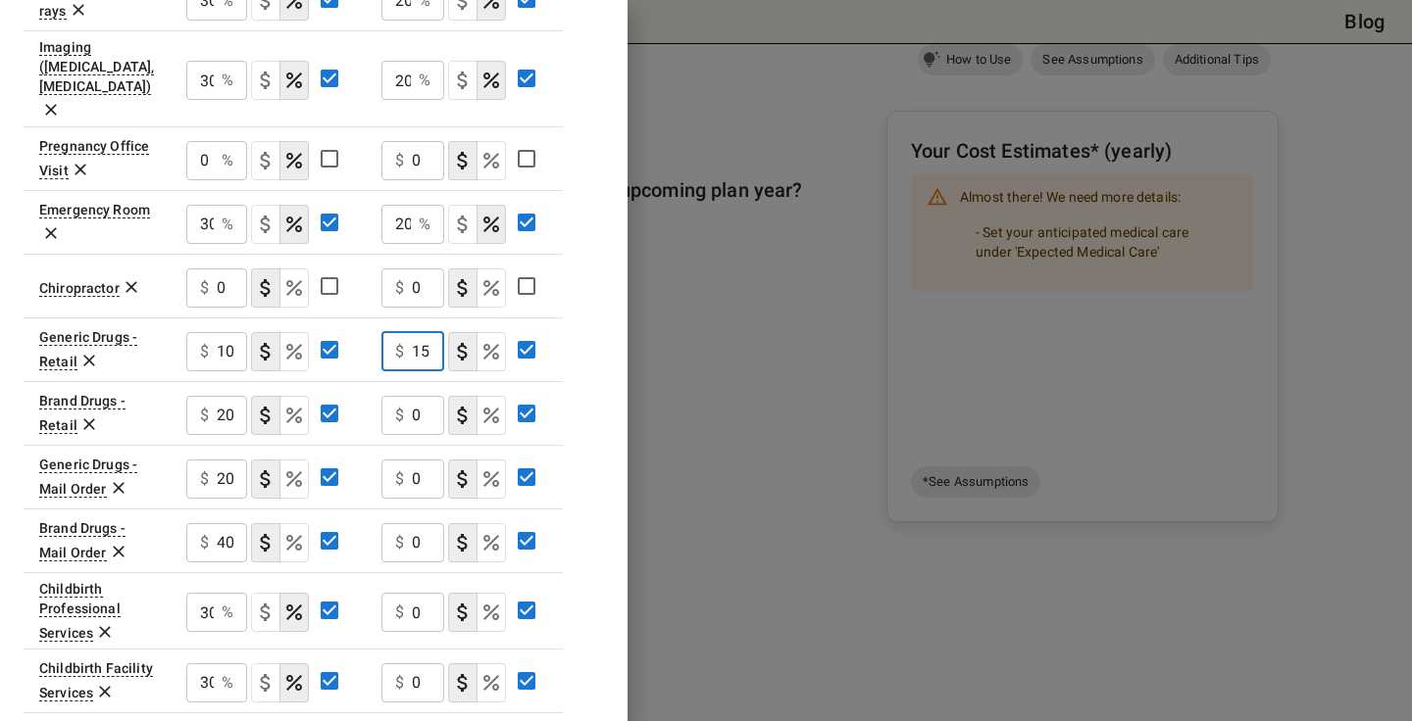
scroll to position [859, 0]
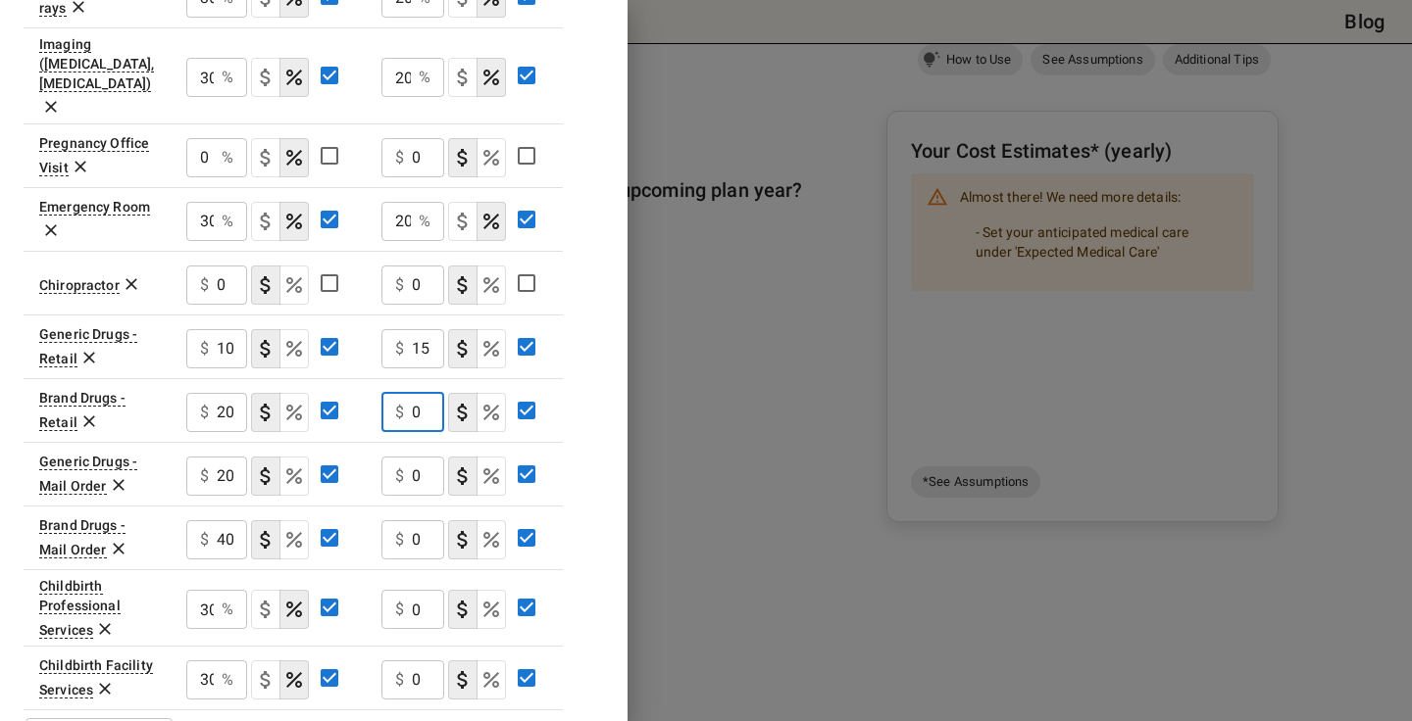
click at [424, 393] on input "0" at bounding box center [428, 412] width 32 height 39
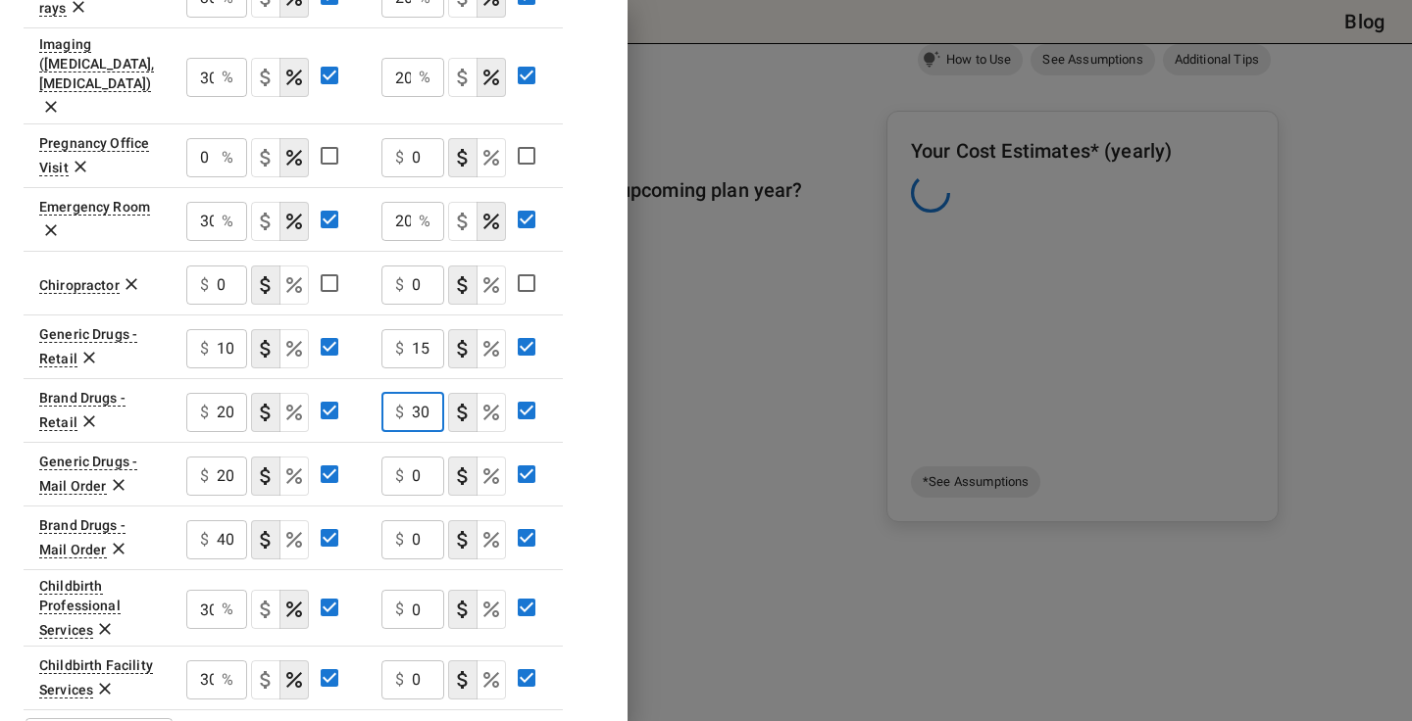
scroll to position [0, 0]
type input "30"
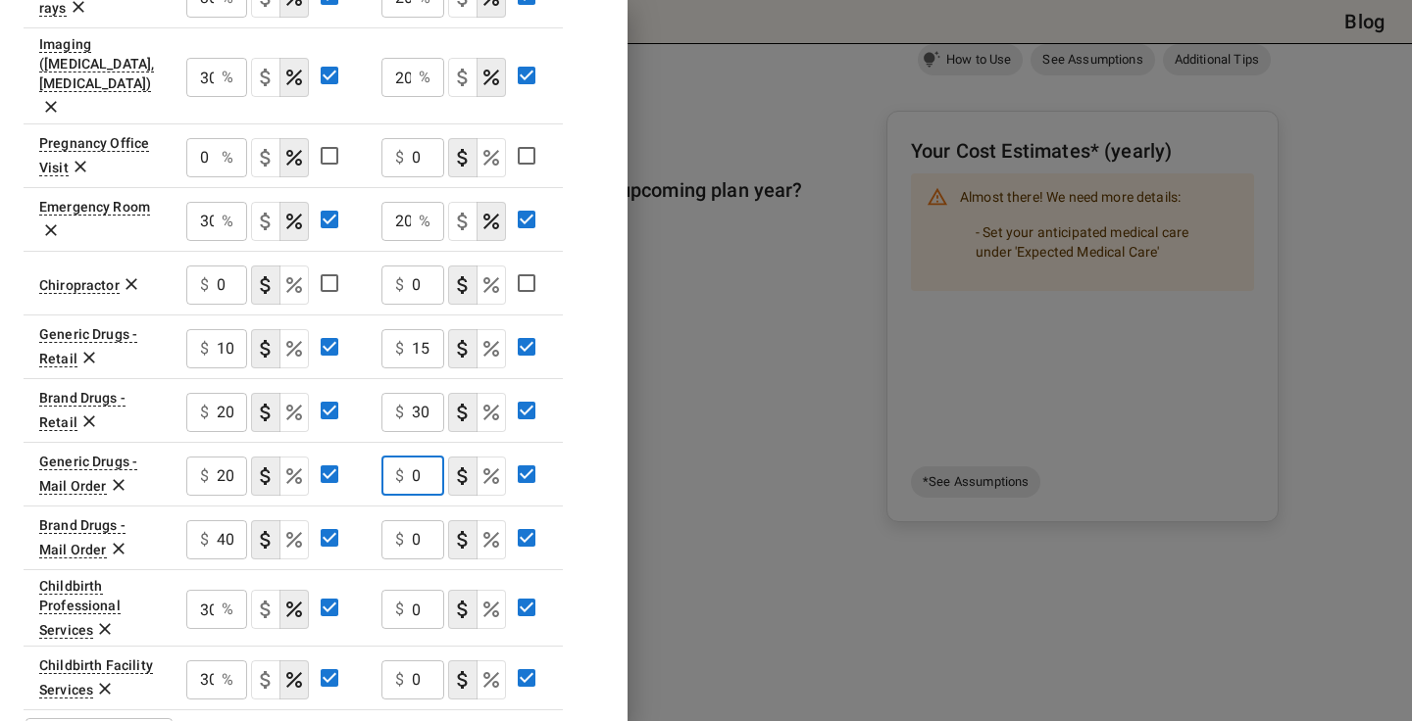
click at [432, 457] on input "0" at bounding box center [428, 476] width 32 height 39
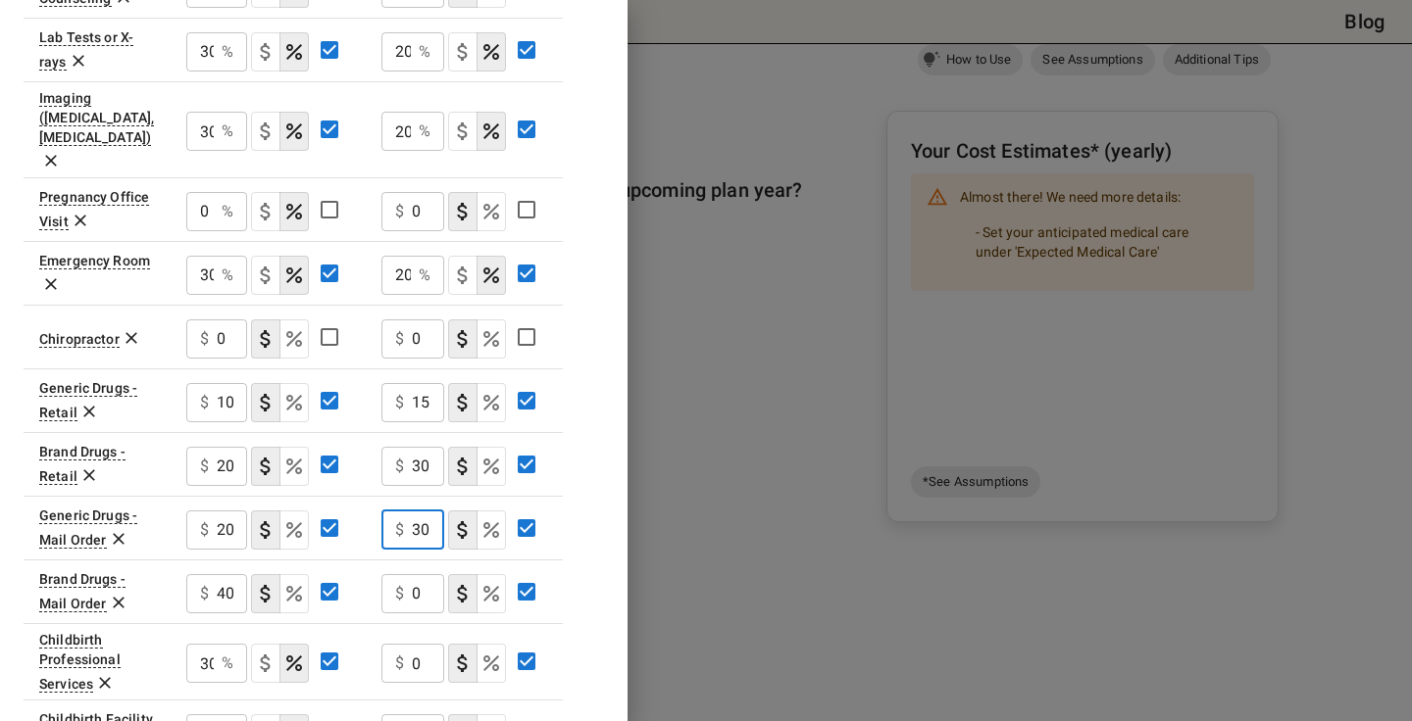
scroll to position [859, 0]
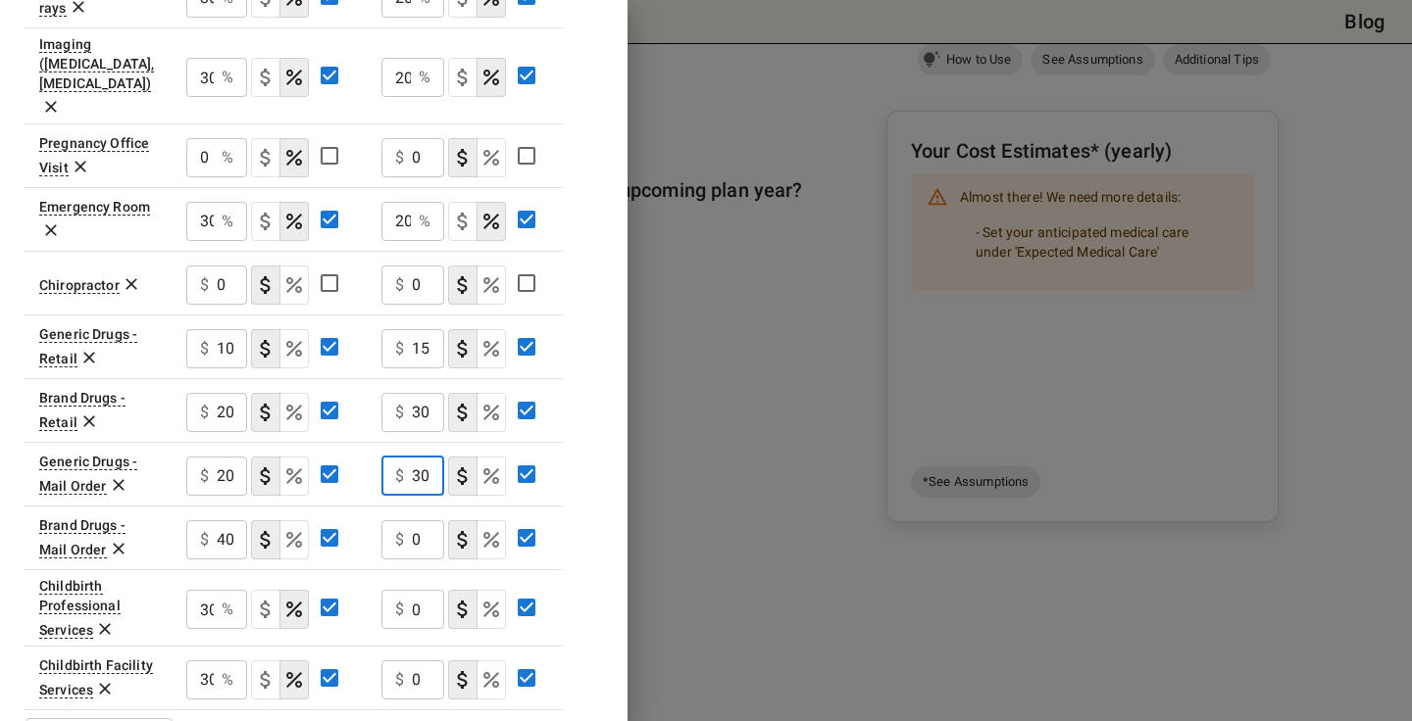
type input "30"
click at [429, 521] on input "0" at bounding box center [428, 540] width 32 height 39
type input "60"
click at [422, 590] on input "0" at bounding box center [428, 609] width 32 height 39
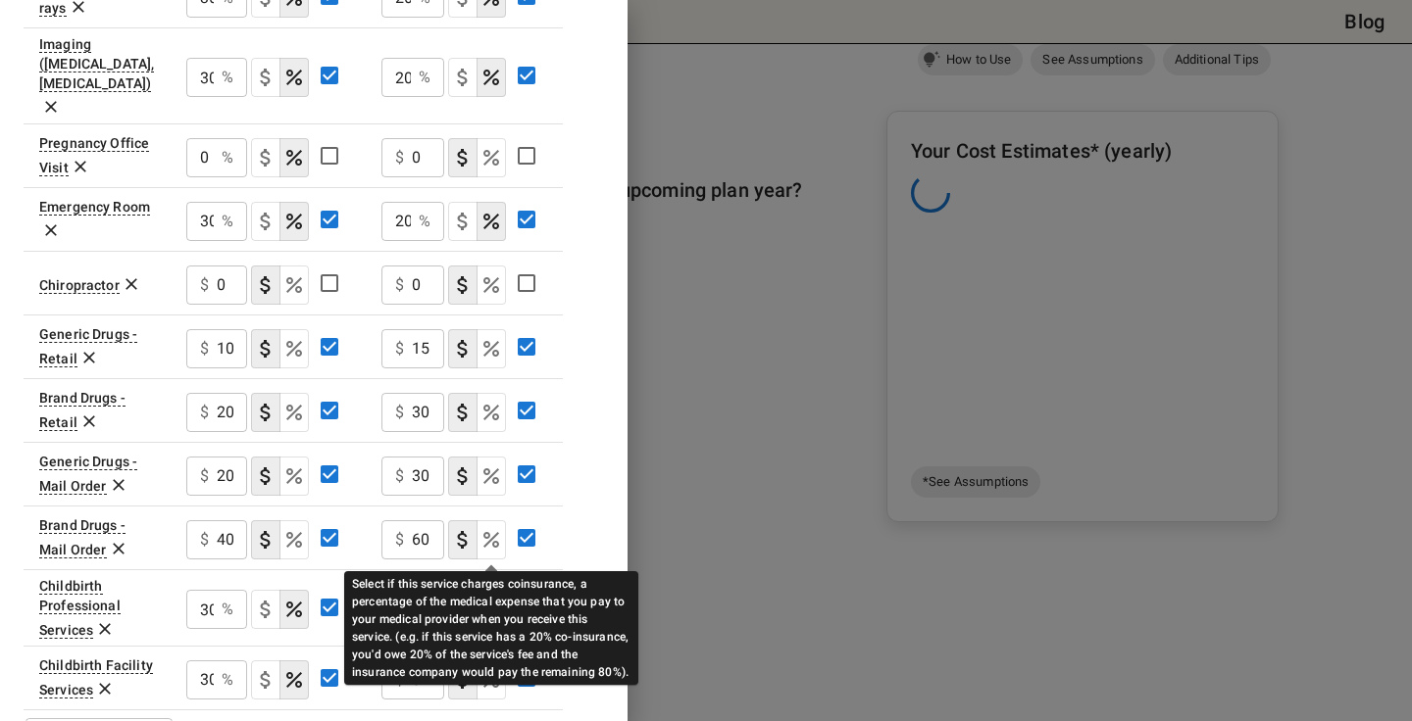
type input "20"
click at [482, 598] on icon "Select if this service charges coinsurance, a percentage of the medical expense…" at bounding box center [491, 610] width 24 height 24
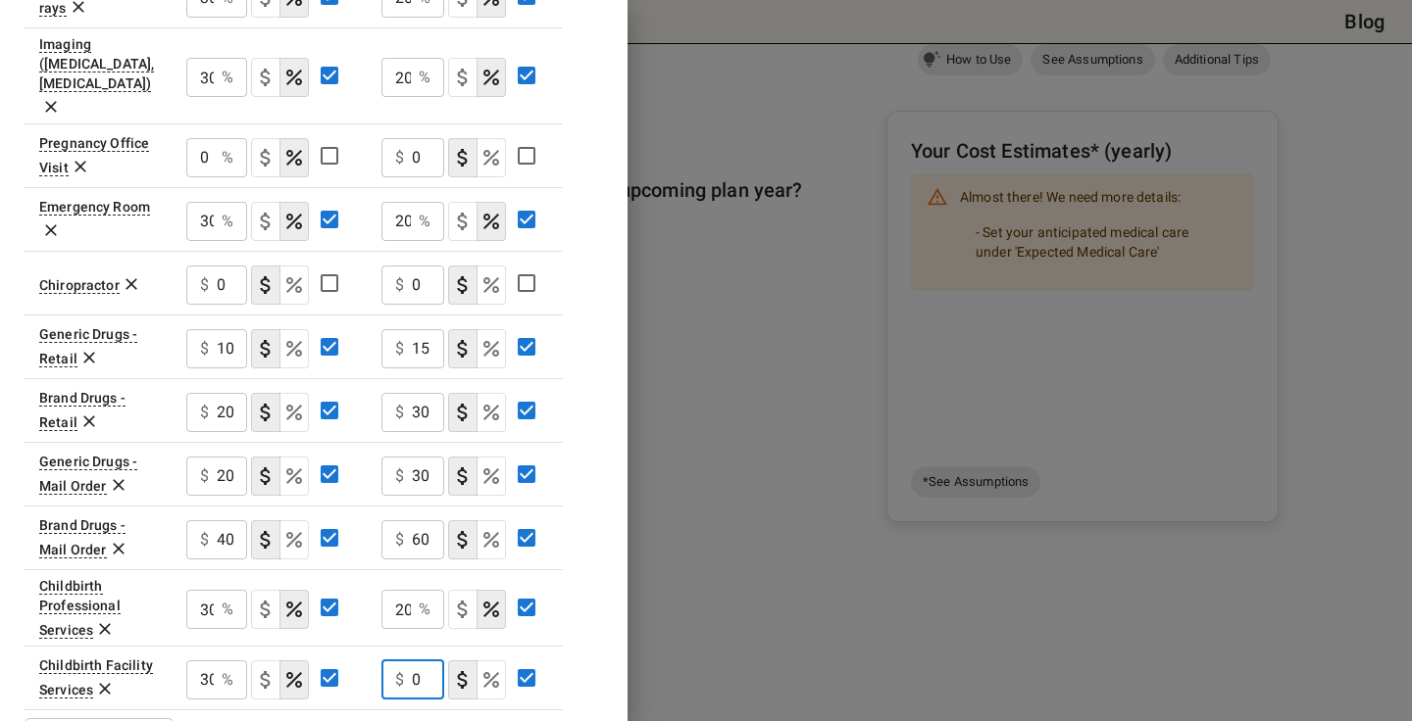
click at [422, 661] on input "0" at bounding box center [428, 680] width 32 height 39
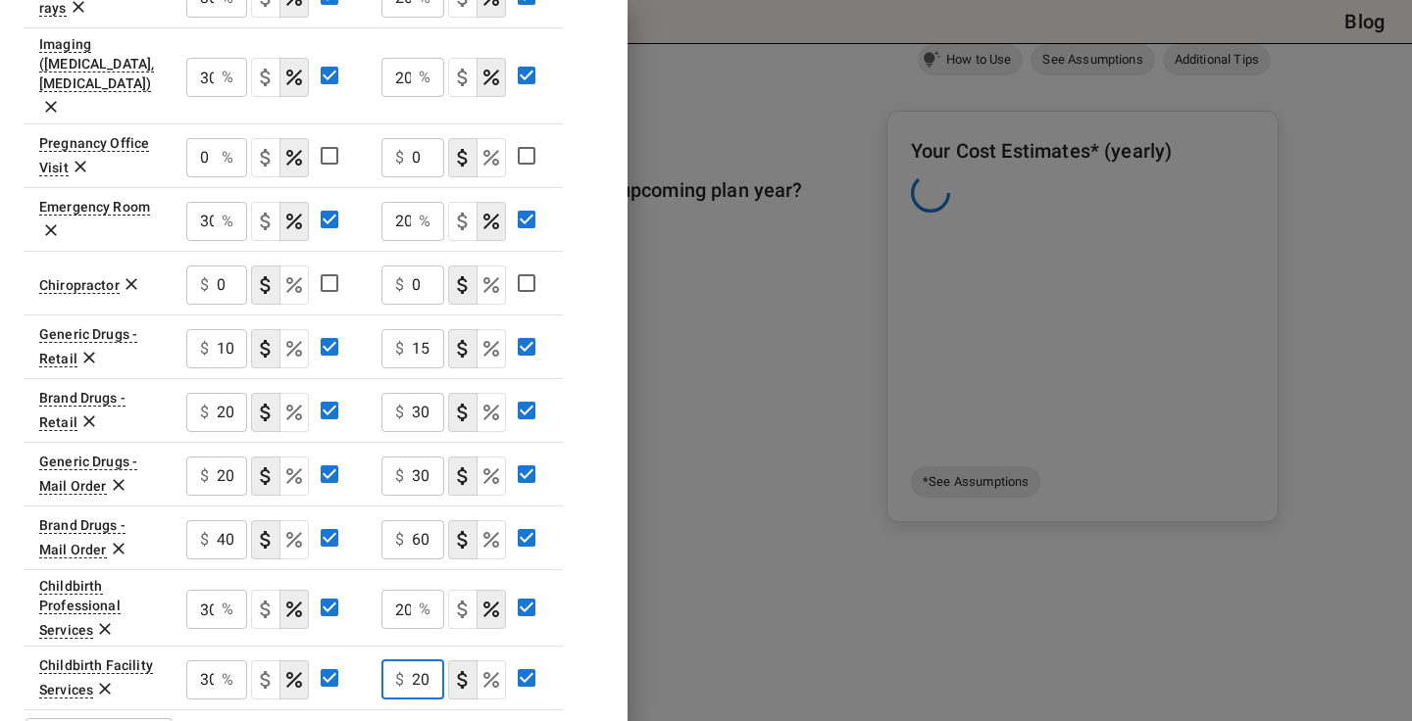
type input "20"
click at [483, 672] on icon "Select if this service charges coinsurance, a percentage of the medical expense…" at bounding box center [491, 680] width 16 height 16
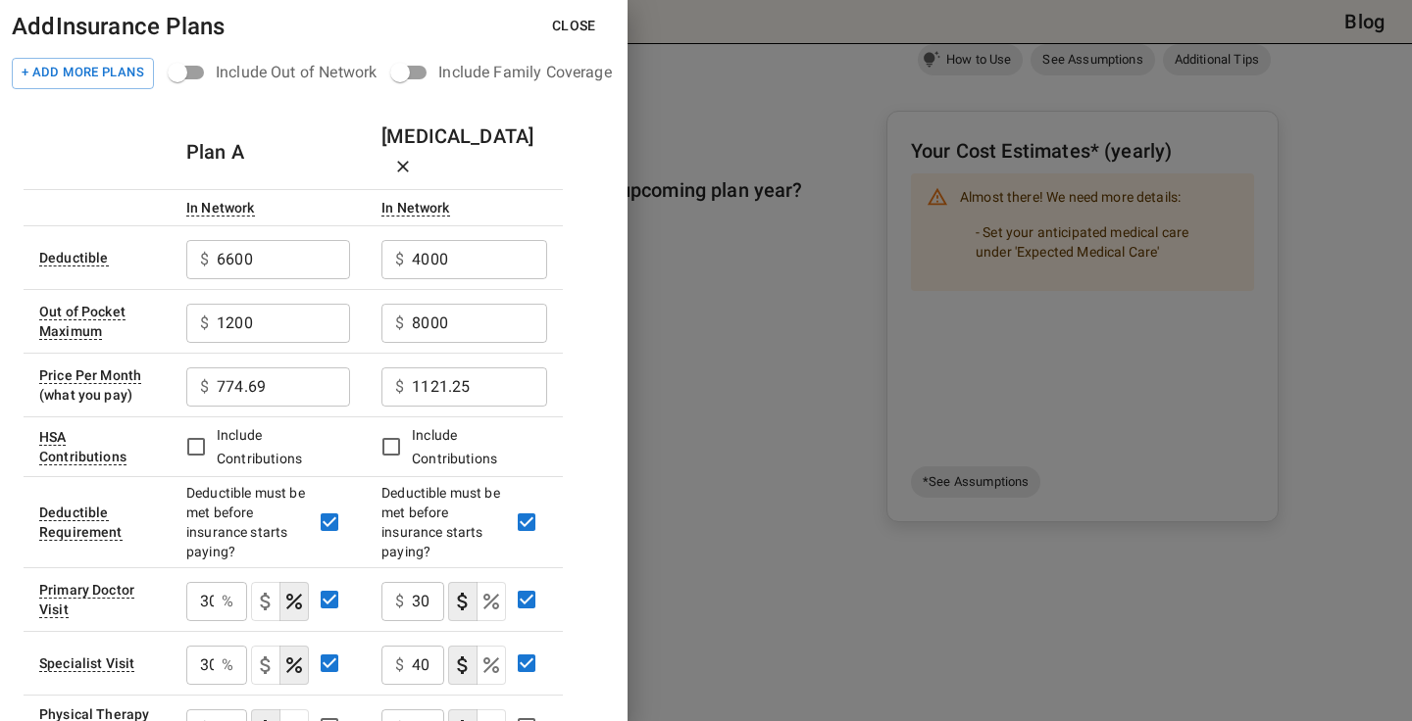
click at [587, 31] on button "Close" at bounding box center [573, 26] width 75 height 36
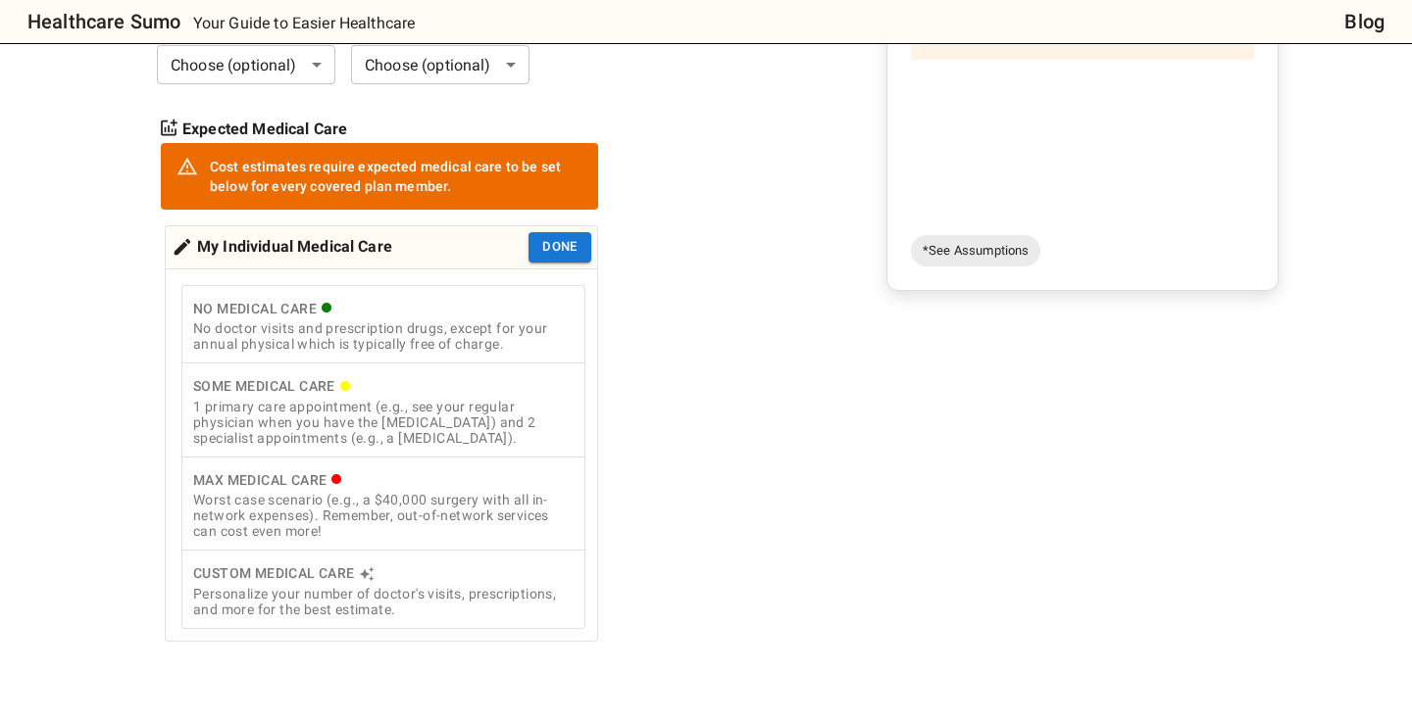
scroll to position [423, 0]
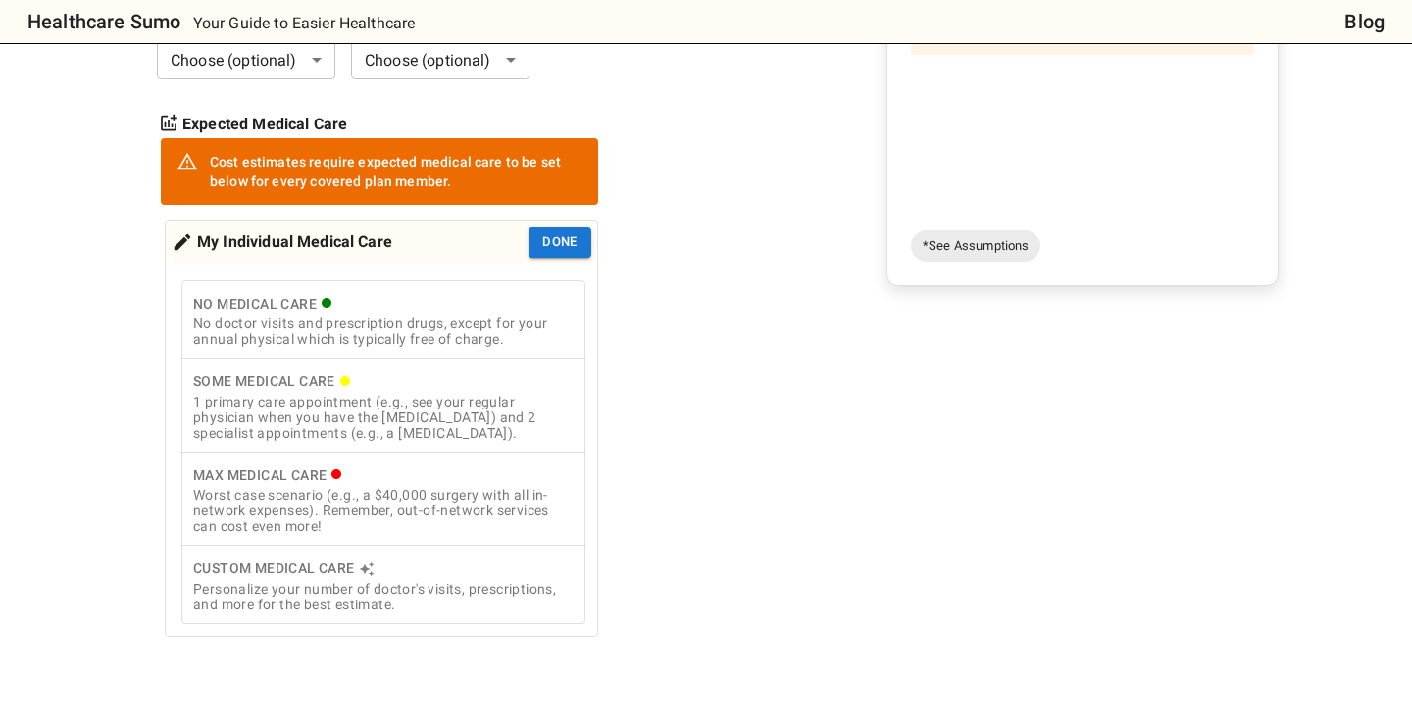
click at [388, 483] on div "Max Medical Care" at bounding box center [383, 476] width 380 height 25
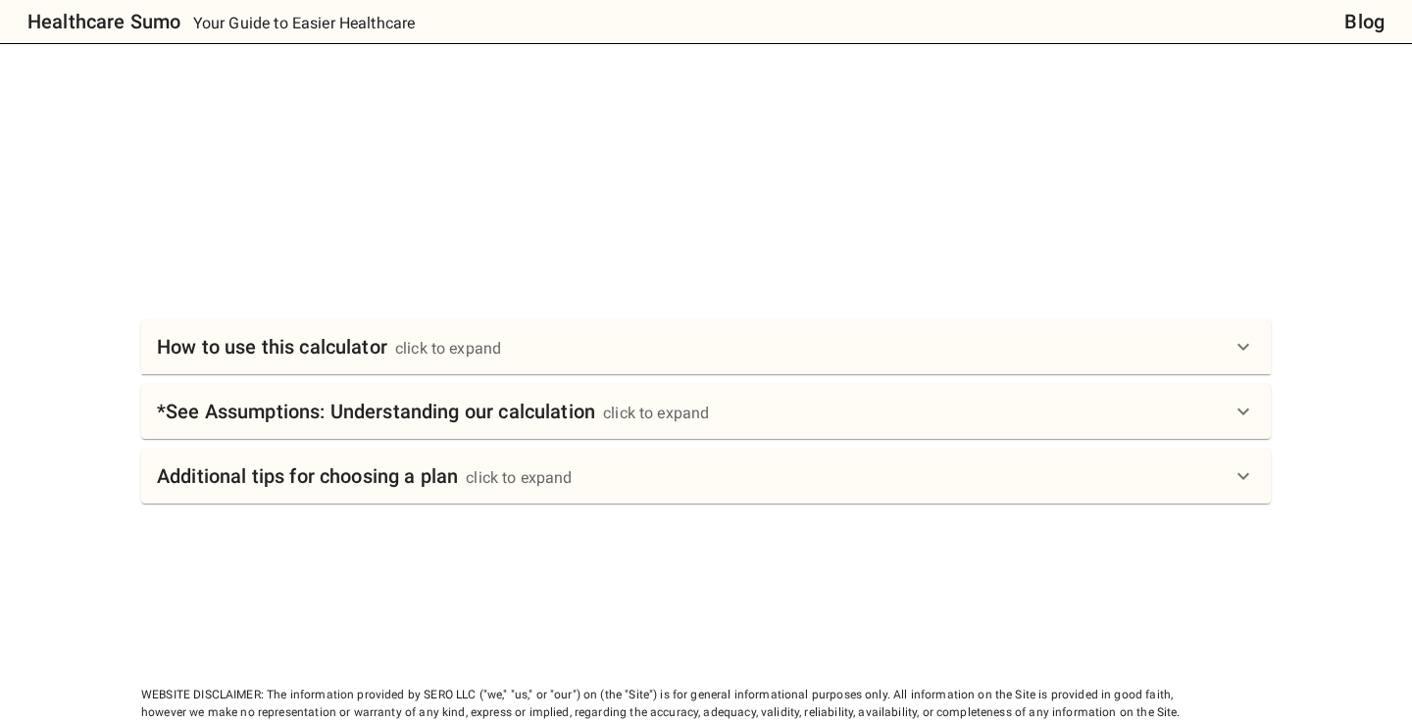
scroll to position [831, 0]
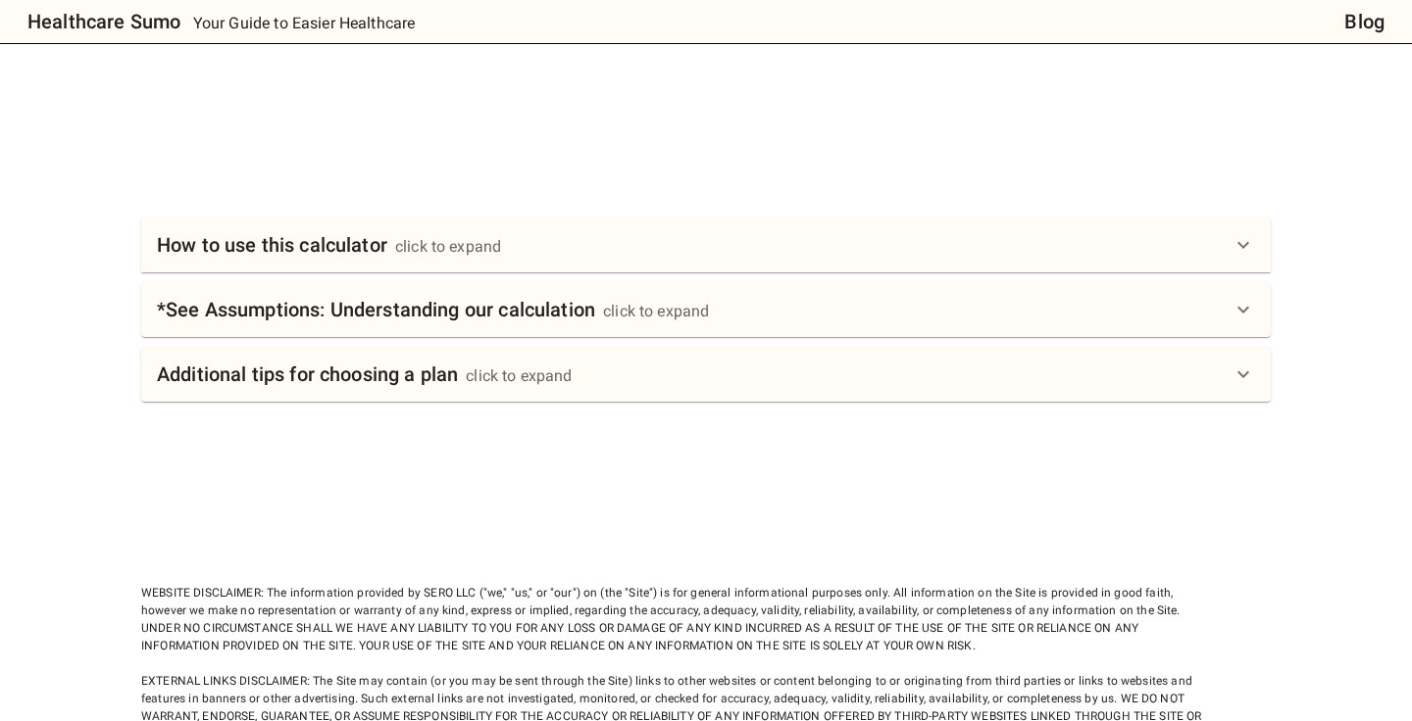
click at [823, 312] on div "*See Assumptions: Understanding our calculation click to expand" at bounding box center [694, 309] width 1074 height 31
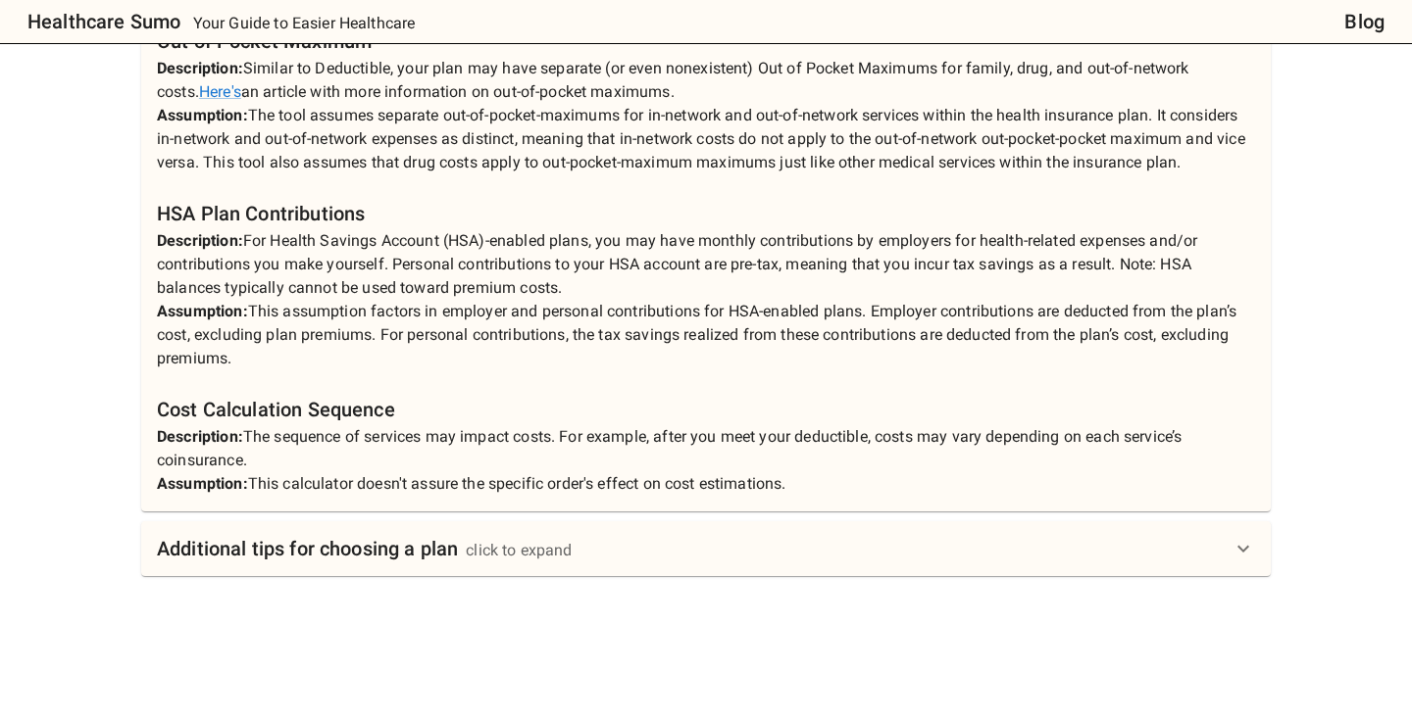
scroll to position [1815, 0]
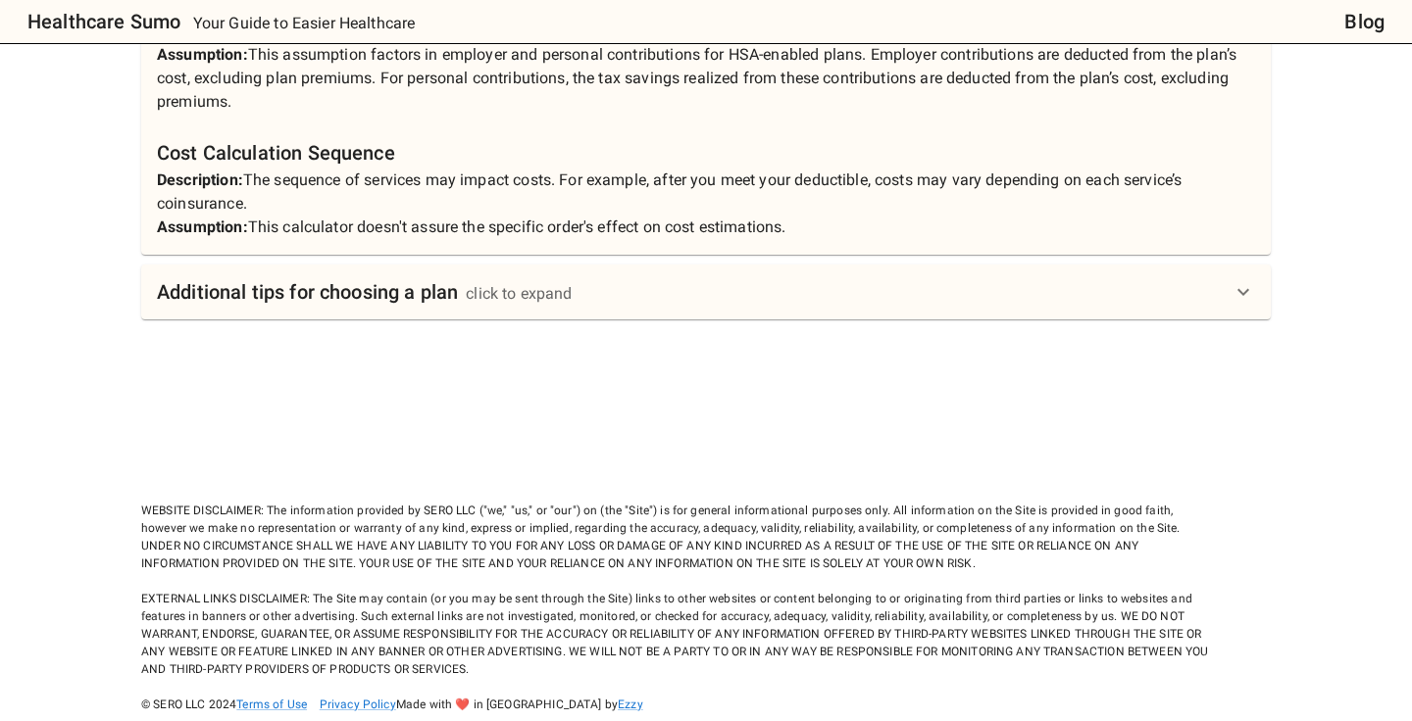
click at [847, 307] on div "Additional tips for choosing a plan click to expand" at bounding box center [705, 292] width 1129 height 55
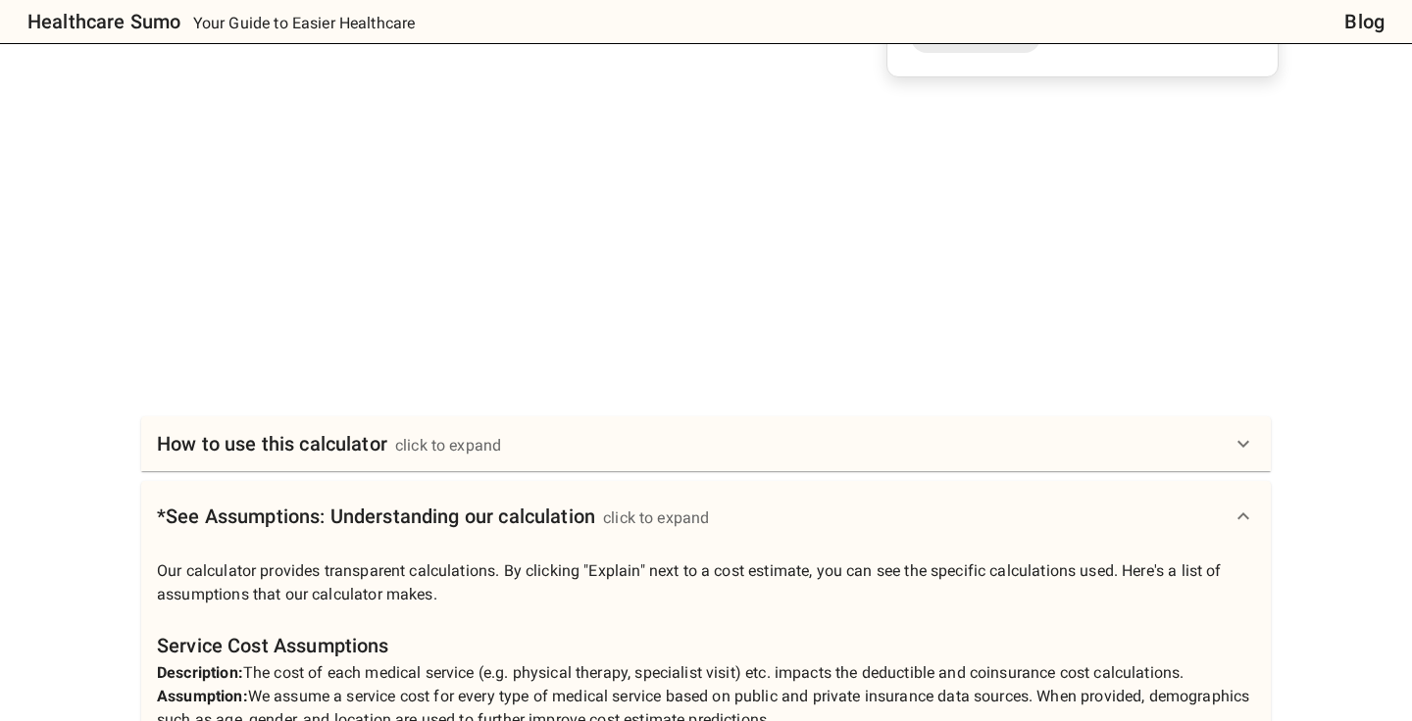
scroll to position [627, 0]
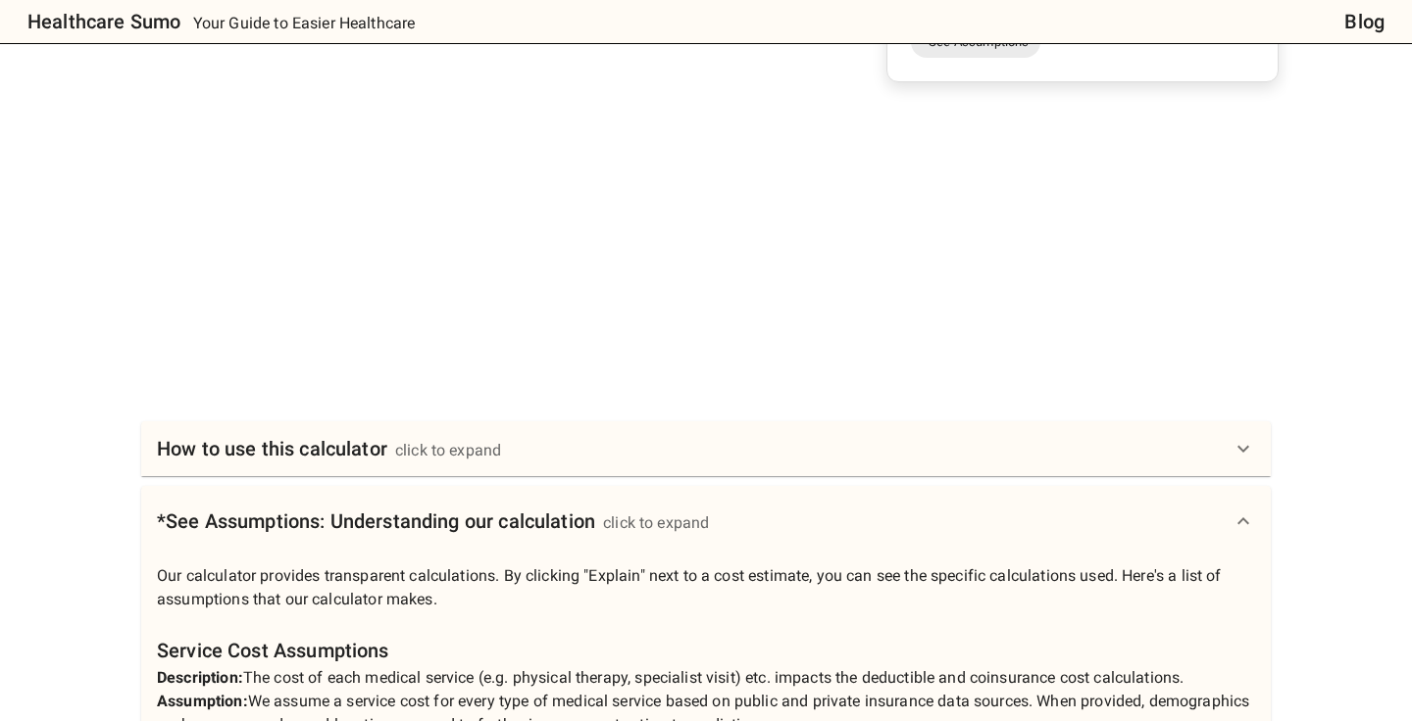
click at [838, 460] on div "How to use this calculator click to expand" at bounding box center [694, 448] width 1074 height 31
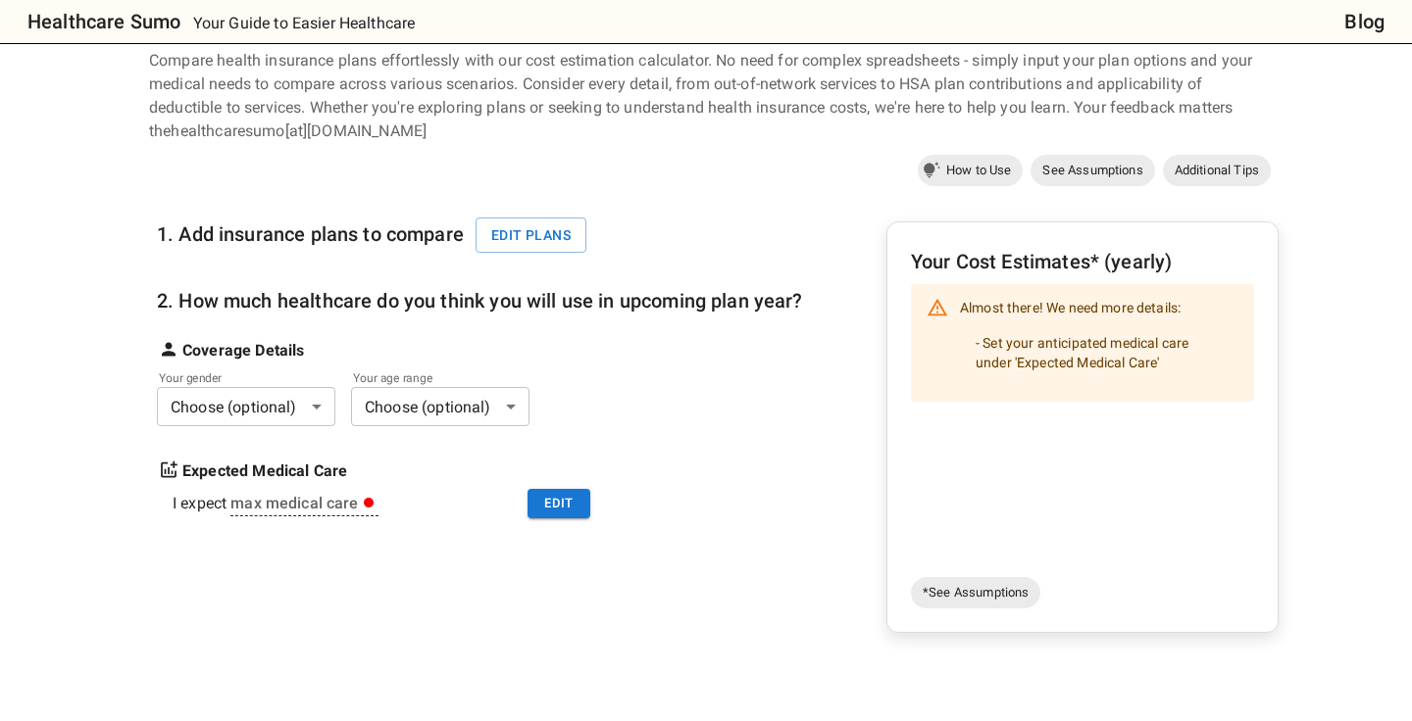
scroll to position [34, 0]
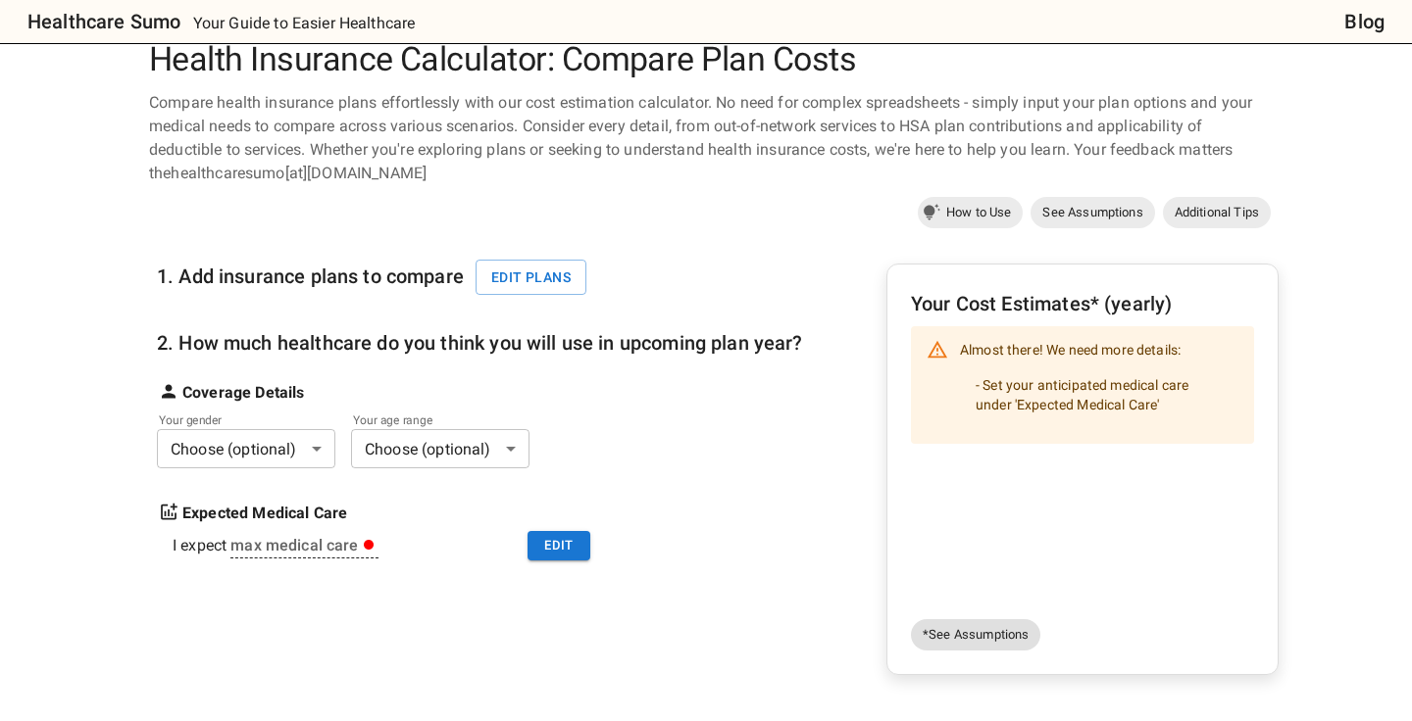
click at [938, 638] on span "*See Assumptions" at bounding box center [975, 635] width 129 height 20
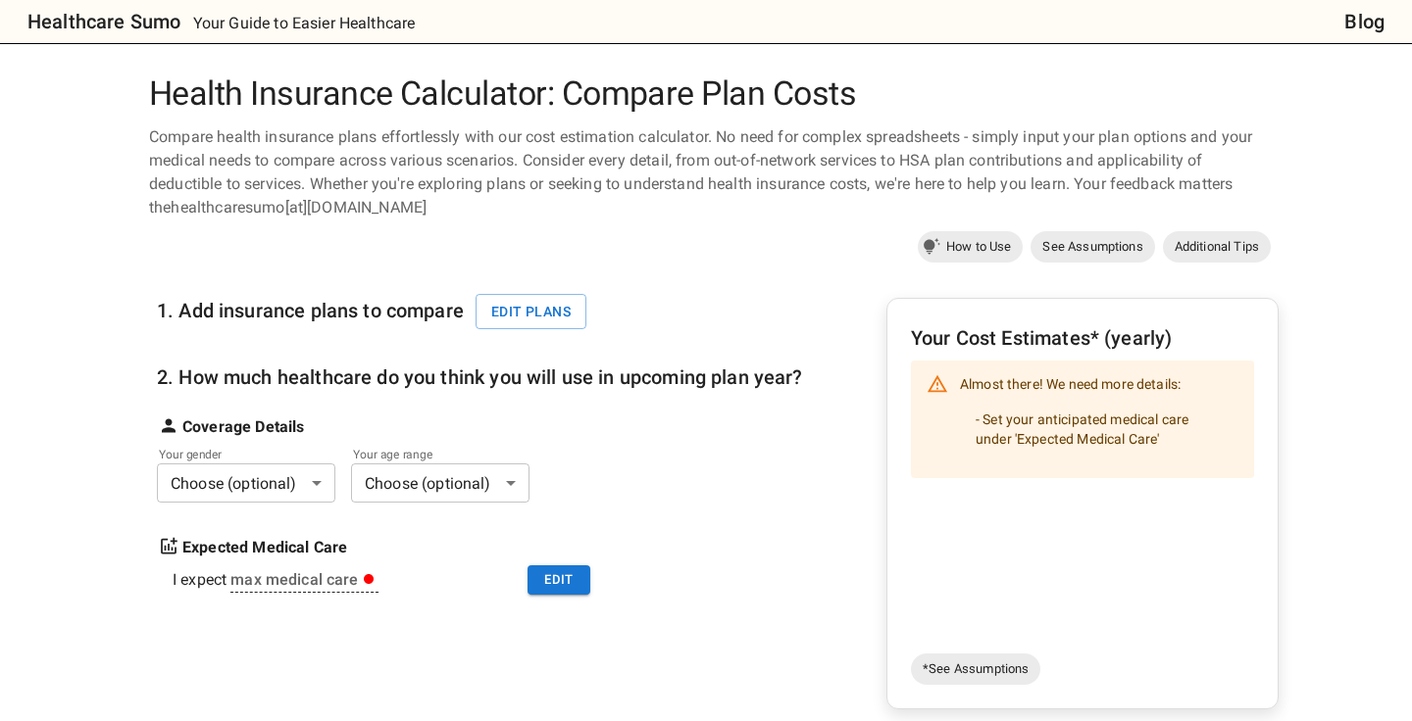
scroll to position [19, 0]
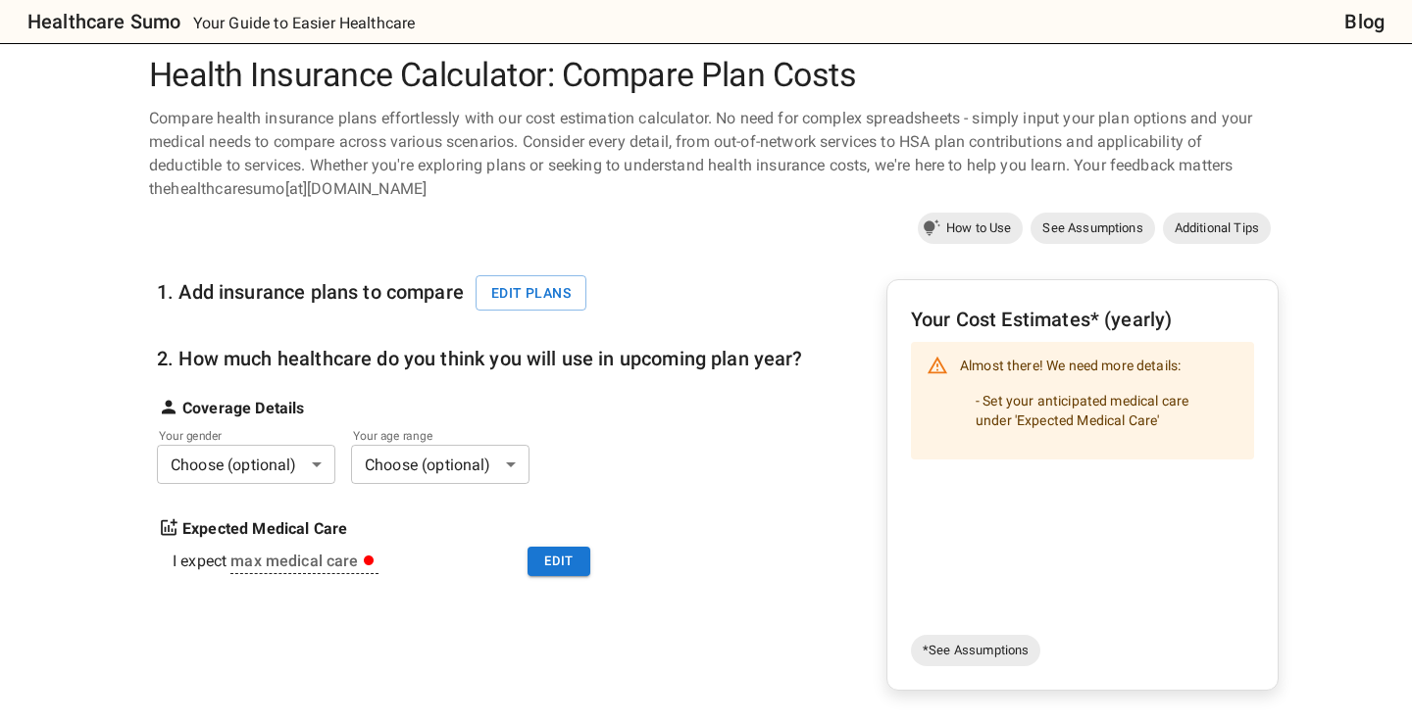
click at [1021, 405] on li "- Set your anticipated medical care under 'Expected Medical Care'" at bounding box center [1099, 410] width 278 height 55
click at [530, 316] on div "1. Add insurance plans to compare Edit plans" at bounding box center [377, 284] width 441 height 69
click at [543, 307] on button "Edit plans" at bounding box center [530, 293] width 111 height 36
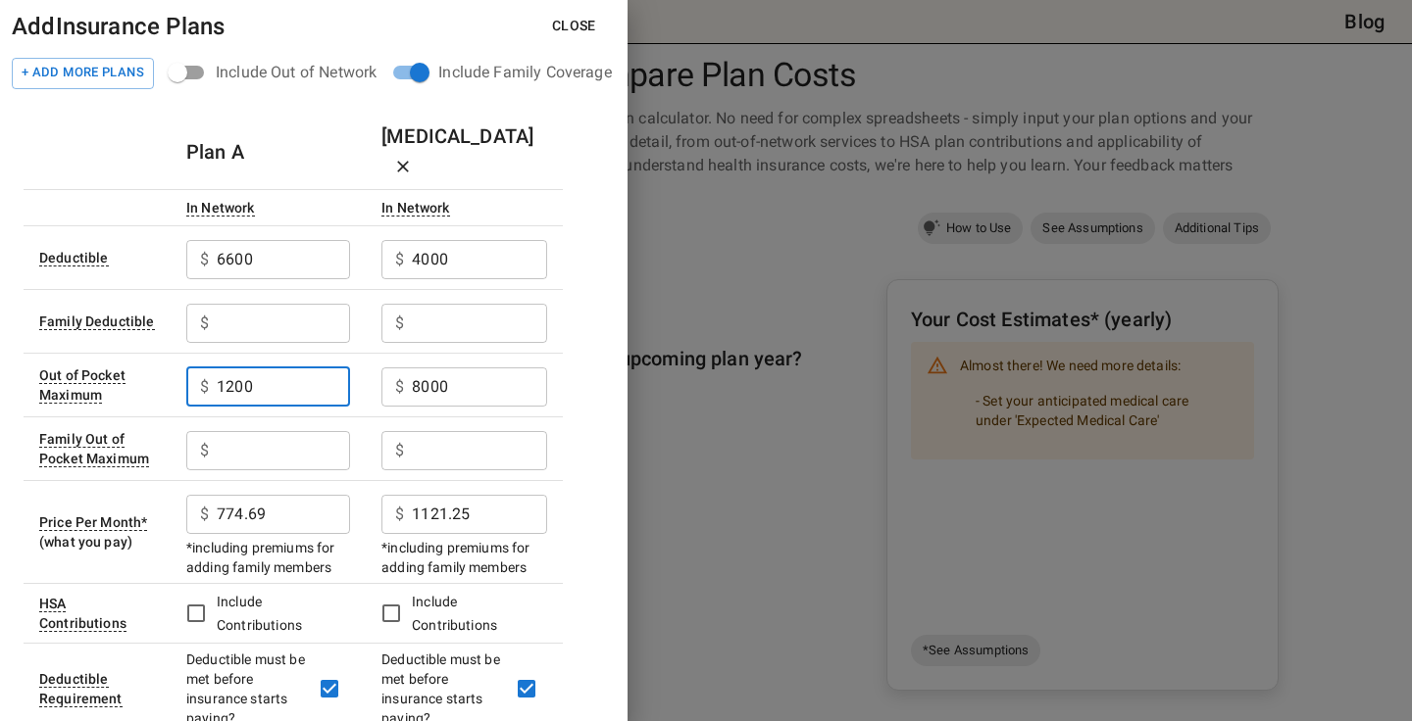
click at [258, 368] on input "1200" at bounding box center [283, 387] width 133 height 39
click at [286, 243] on input "6600" at bounding box center [283, 259] width 133 height 39
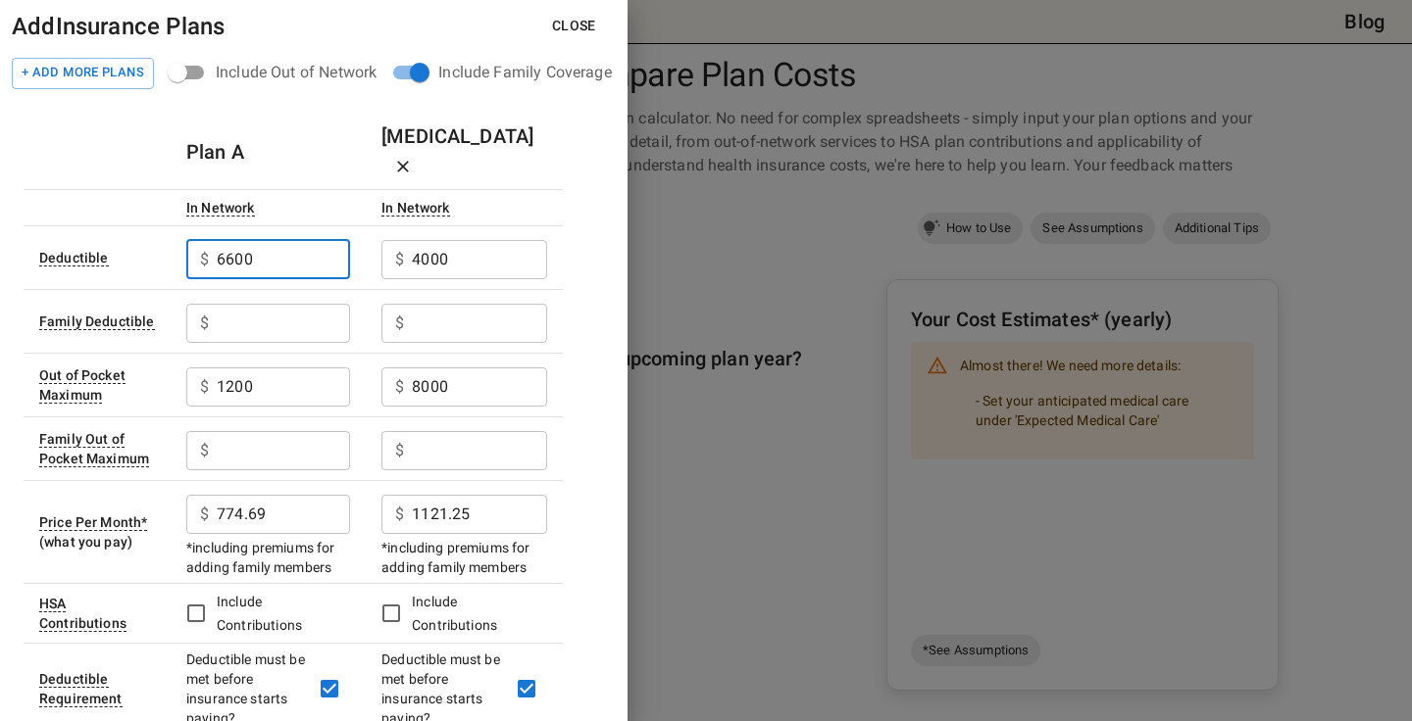
click at [286, 243] on input "6600" at bounding box center [283, 259] width 133 height 39
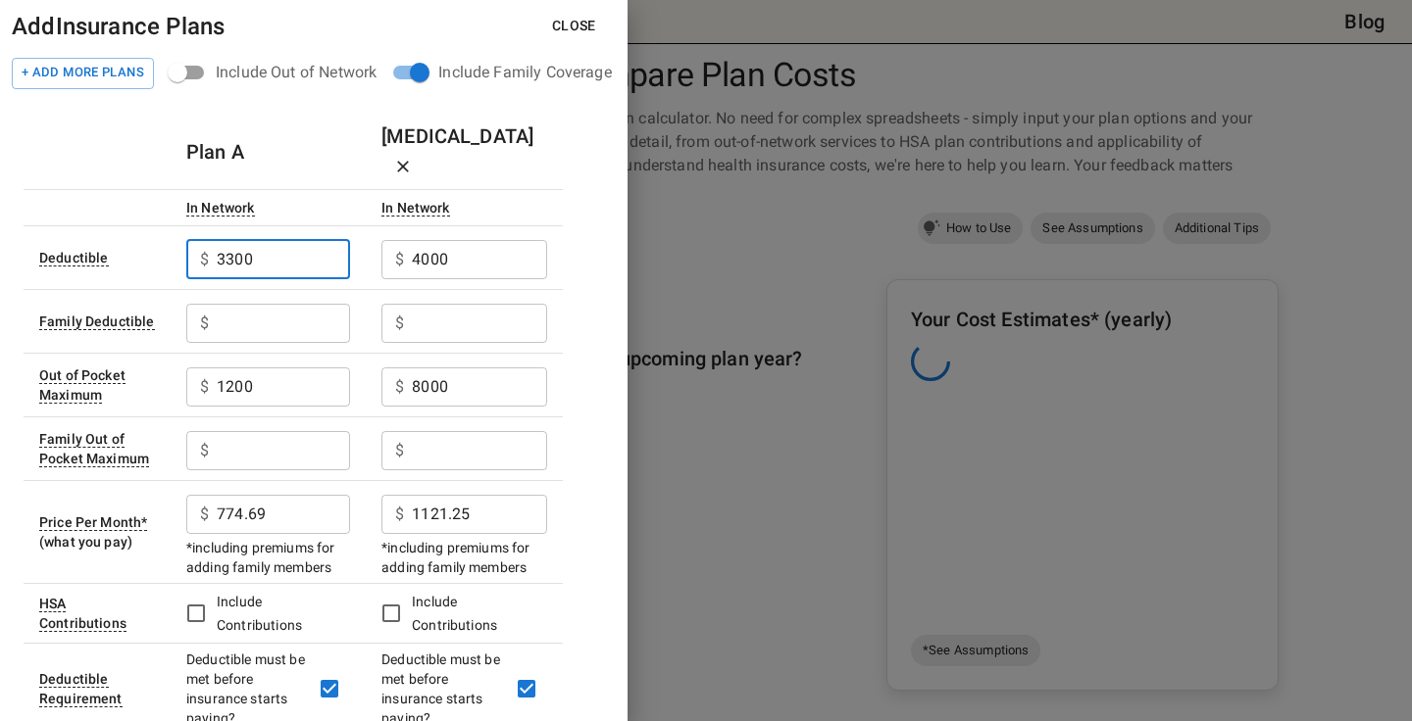
type input "3300"
click at [425, 240] on input "4000" at bounding box center [479, 259] width 135 height 39
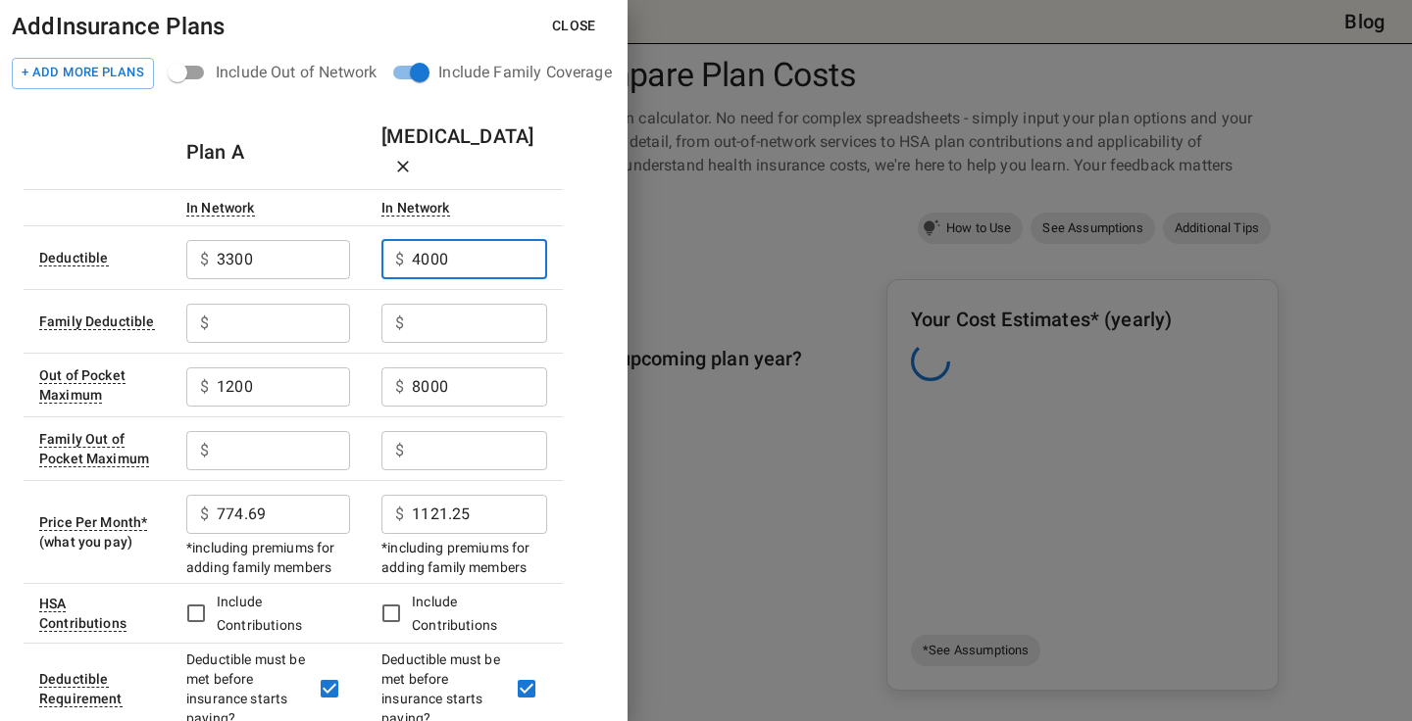
click at [425, 240] on input "4000" at bounding box center [479, 259] width 135 height 39
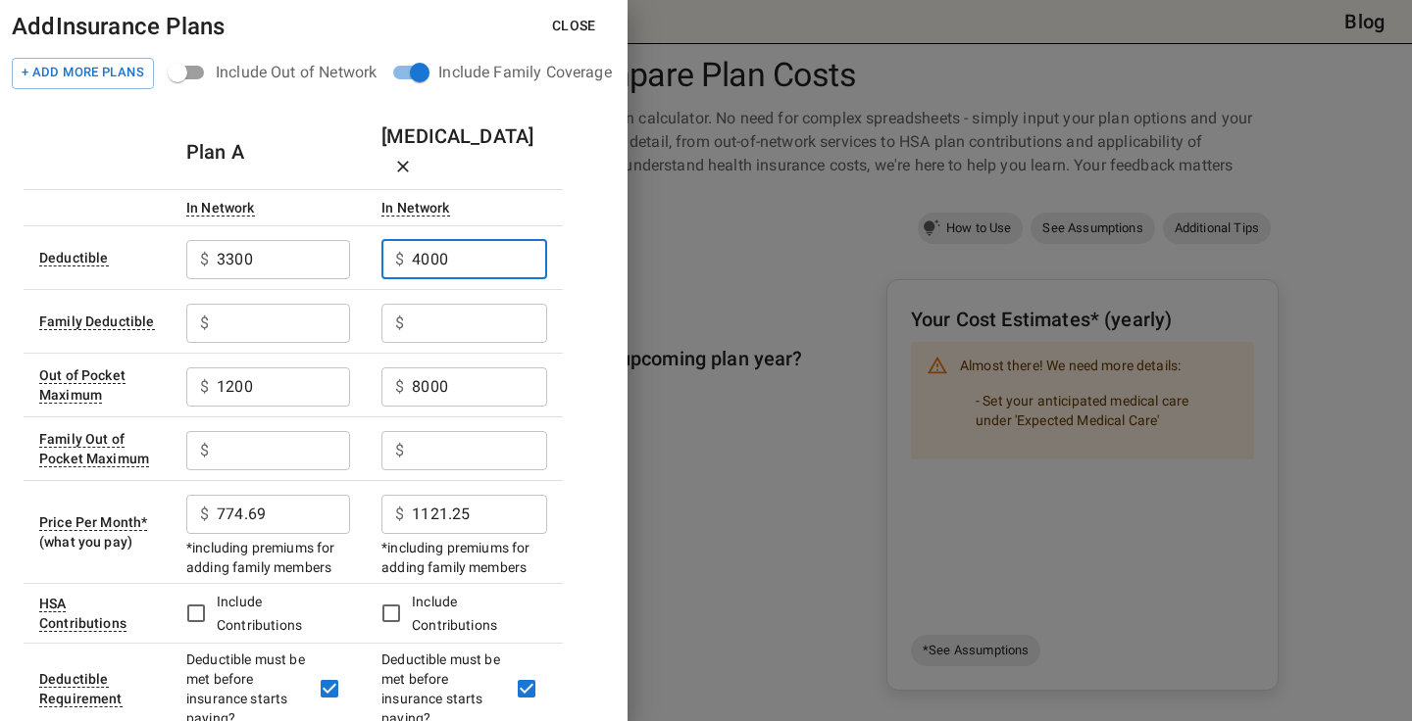
click at [425, 240] on input "4000" at bounding box center [479, 259] width 135 height 39
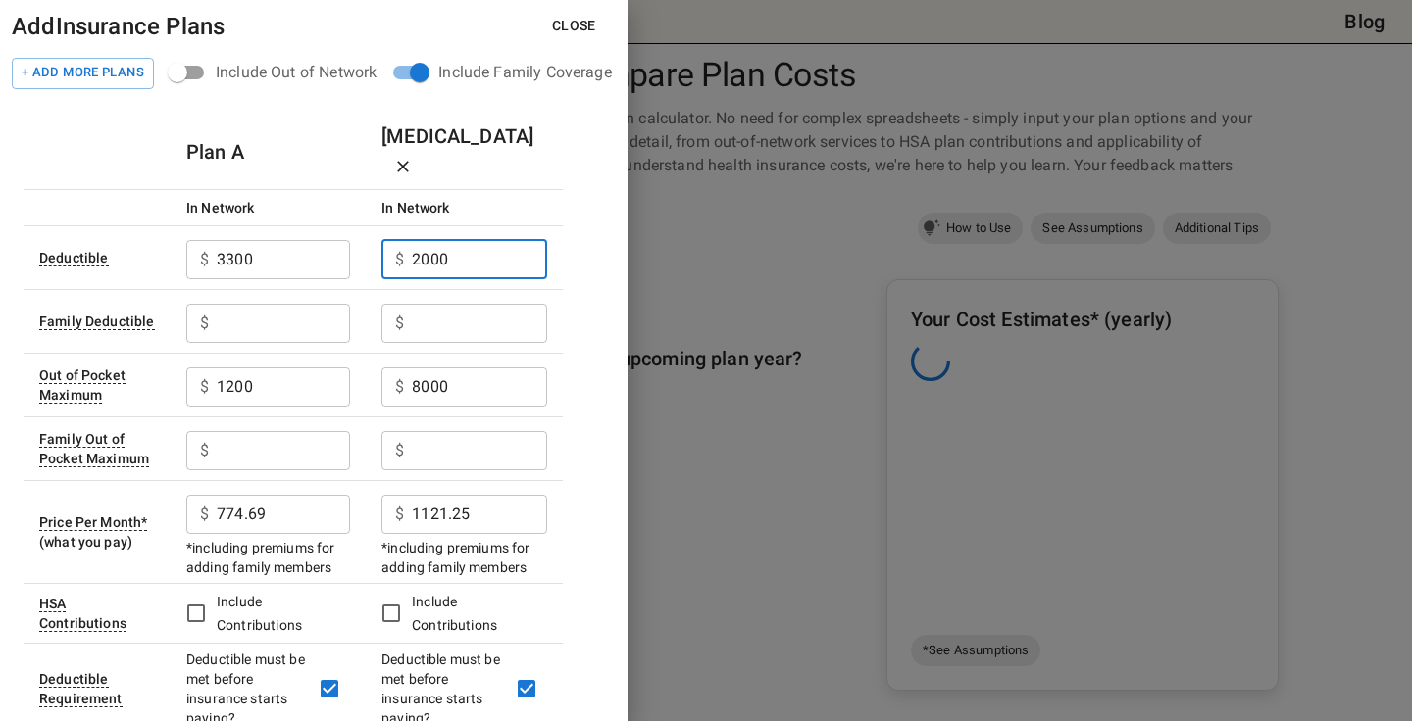
type input "2000"
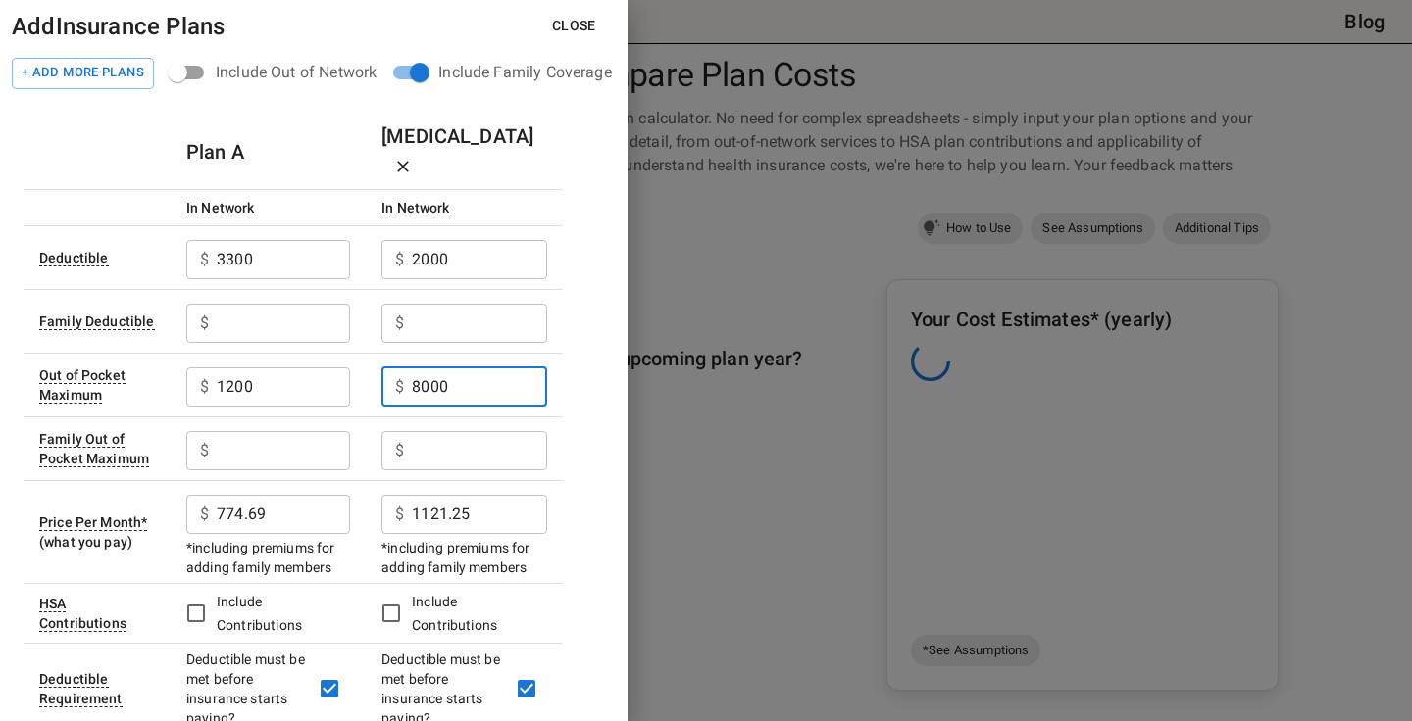
click at [436, 368] on input "8000" at bounding box center [479, 387] width 135 height 39
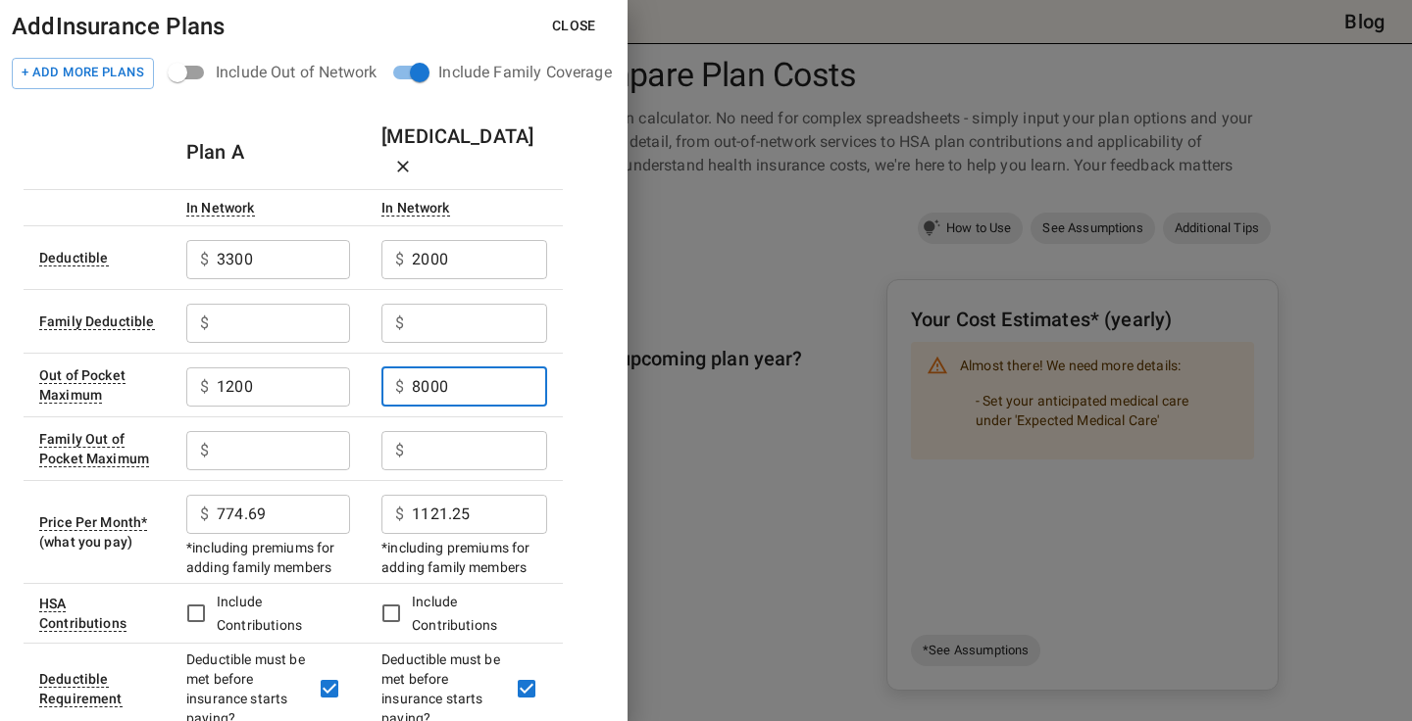
click at [436, 368] on input "8000" at bounding box center [479, 387] width 135 height 39
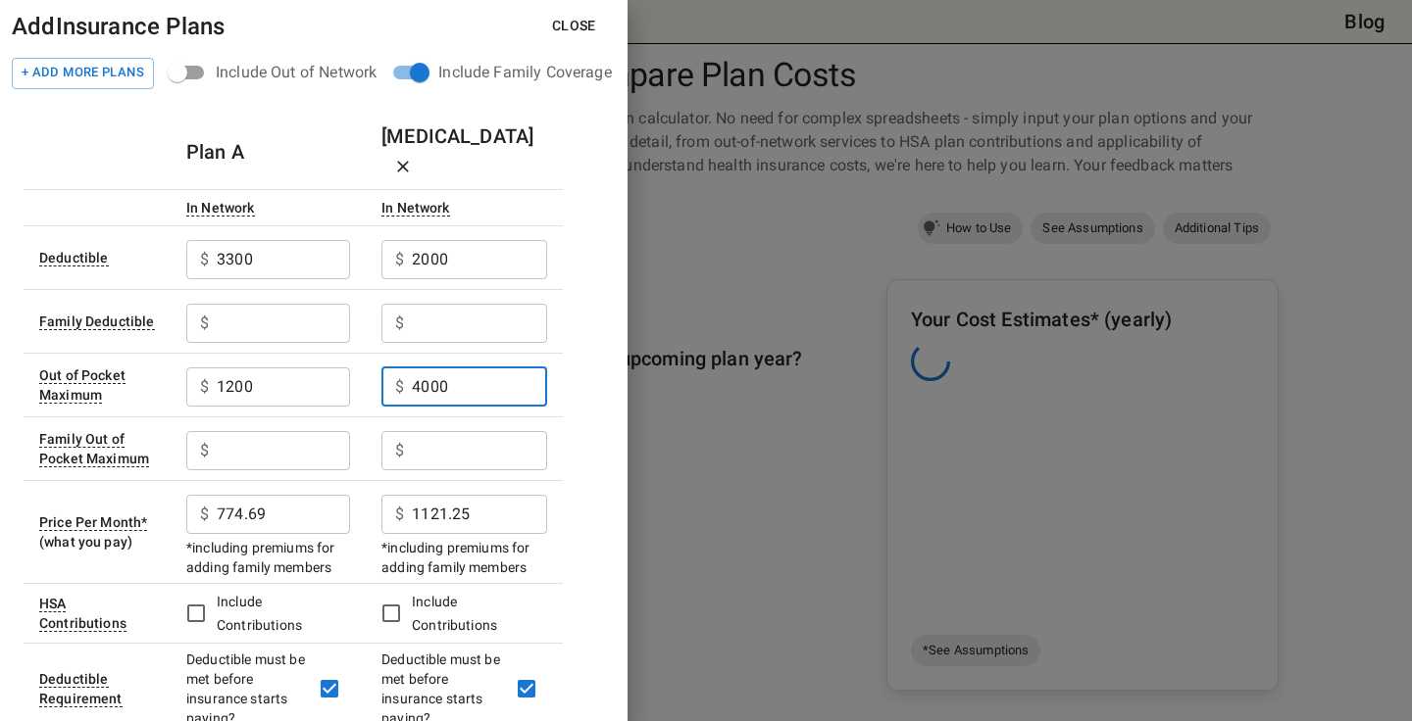
type input "4000"
click at [253, 368] on input "1200" at bounding box center [283, 387] width 133 height 39
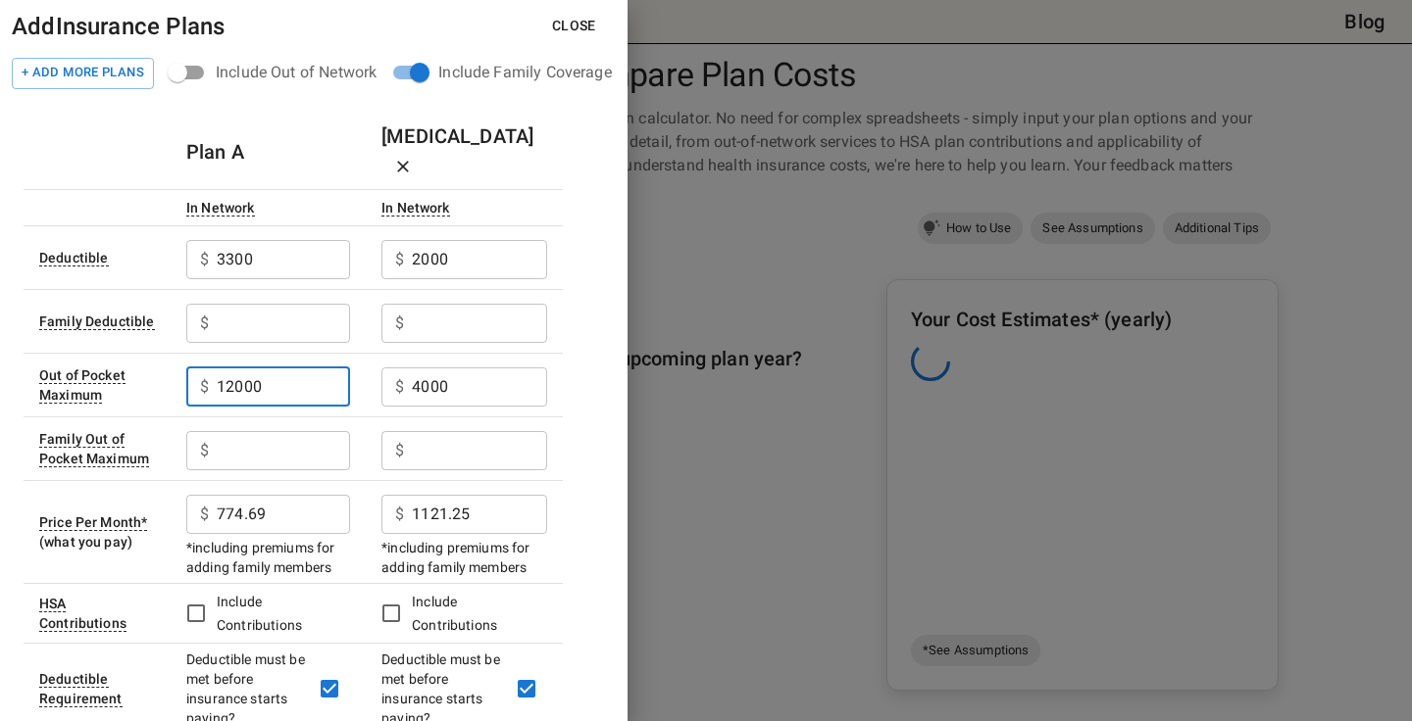
type input "12000"
click at [251, 305] on input "text" at bounding box center [283, 323] width 133 height 39
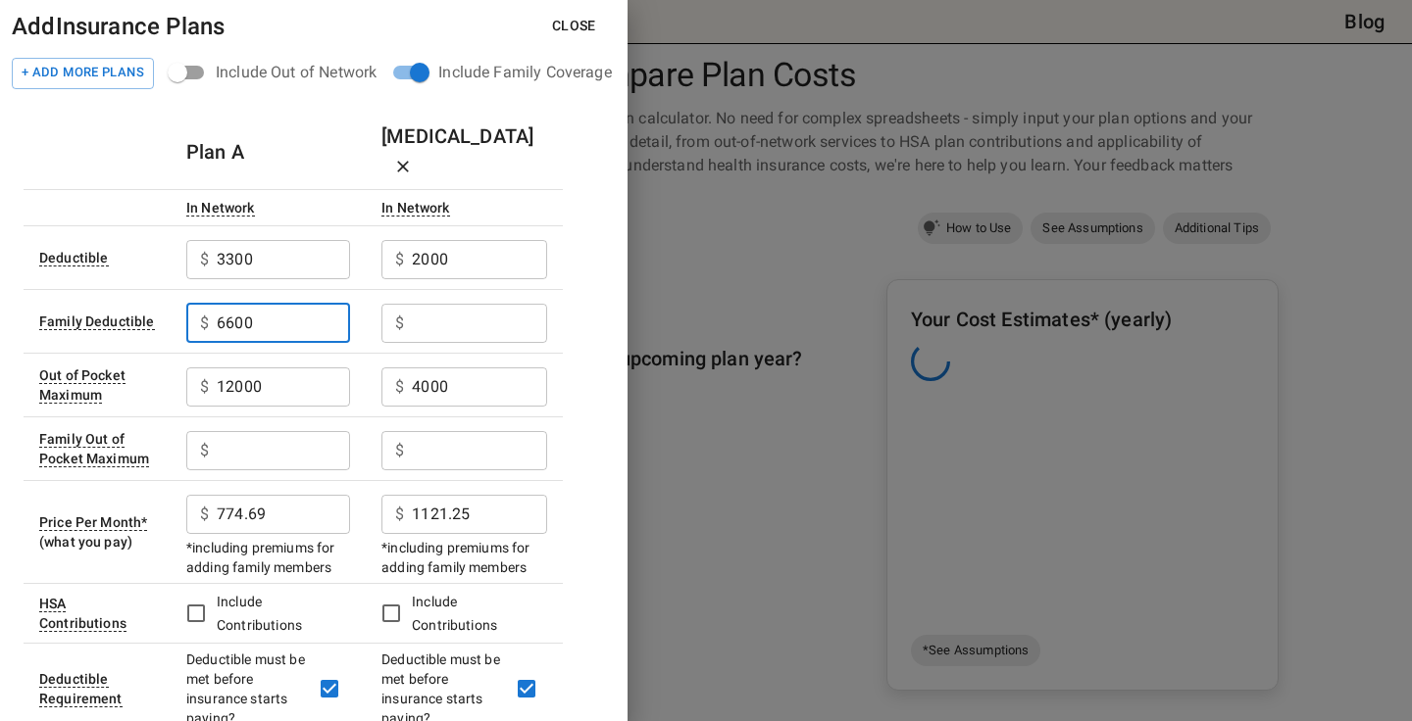
type input "6600"
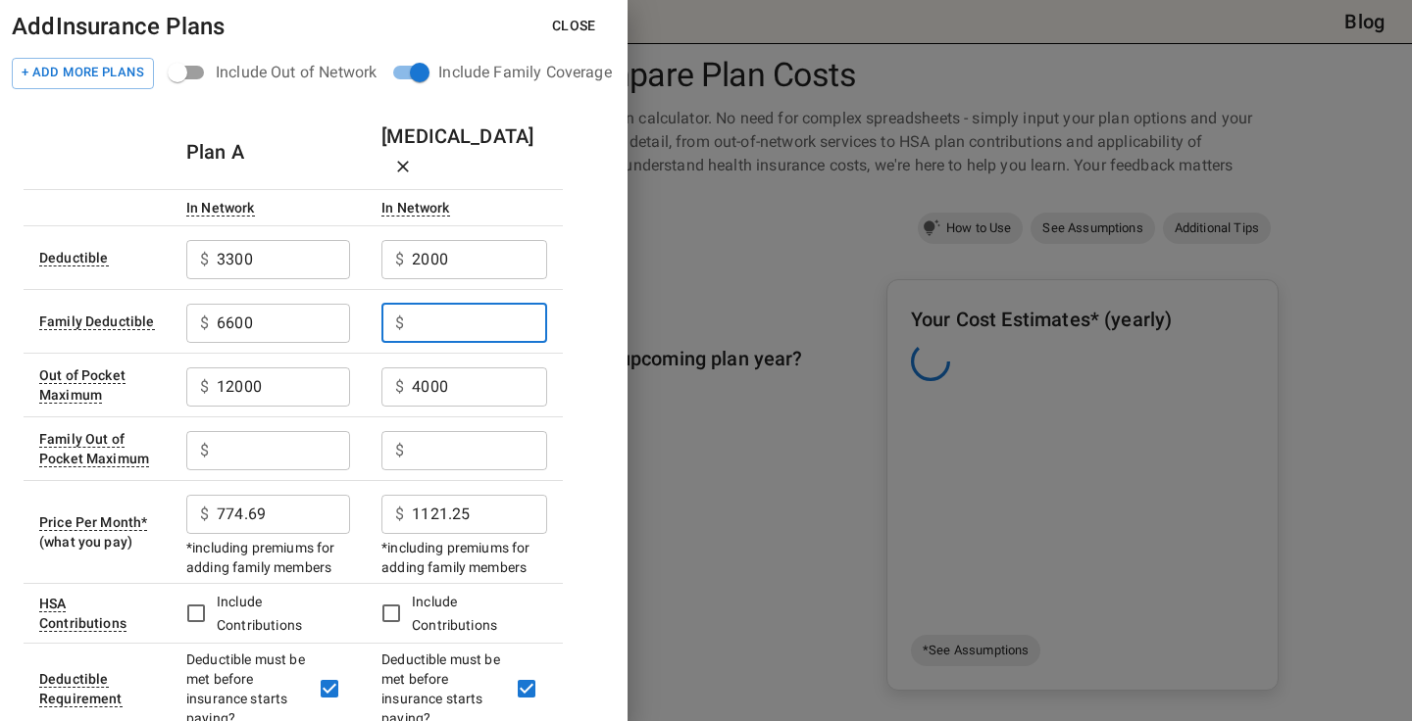
click at [453, 304] on input "text" at bounding box center [479, 323] width 135 height 39
type input "4000"
click at [427, 368] on input "4000" at bounding box center [479, 387] width 135 height 39
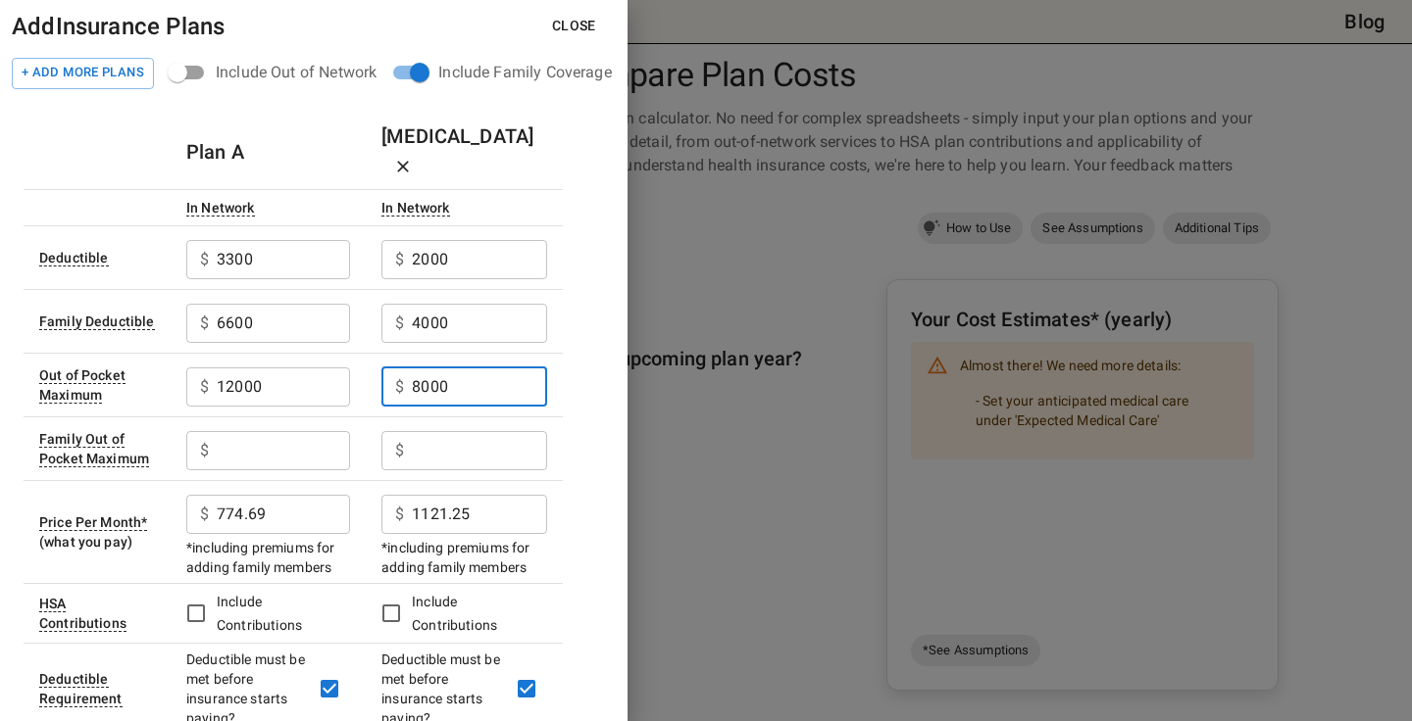
type input "8000"
click at [426, 431] on input "text" at bounding box center [479, 450] width 135 height 39
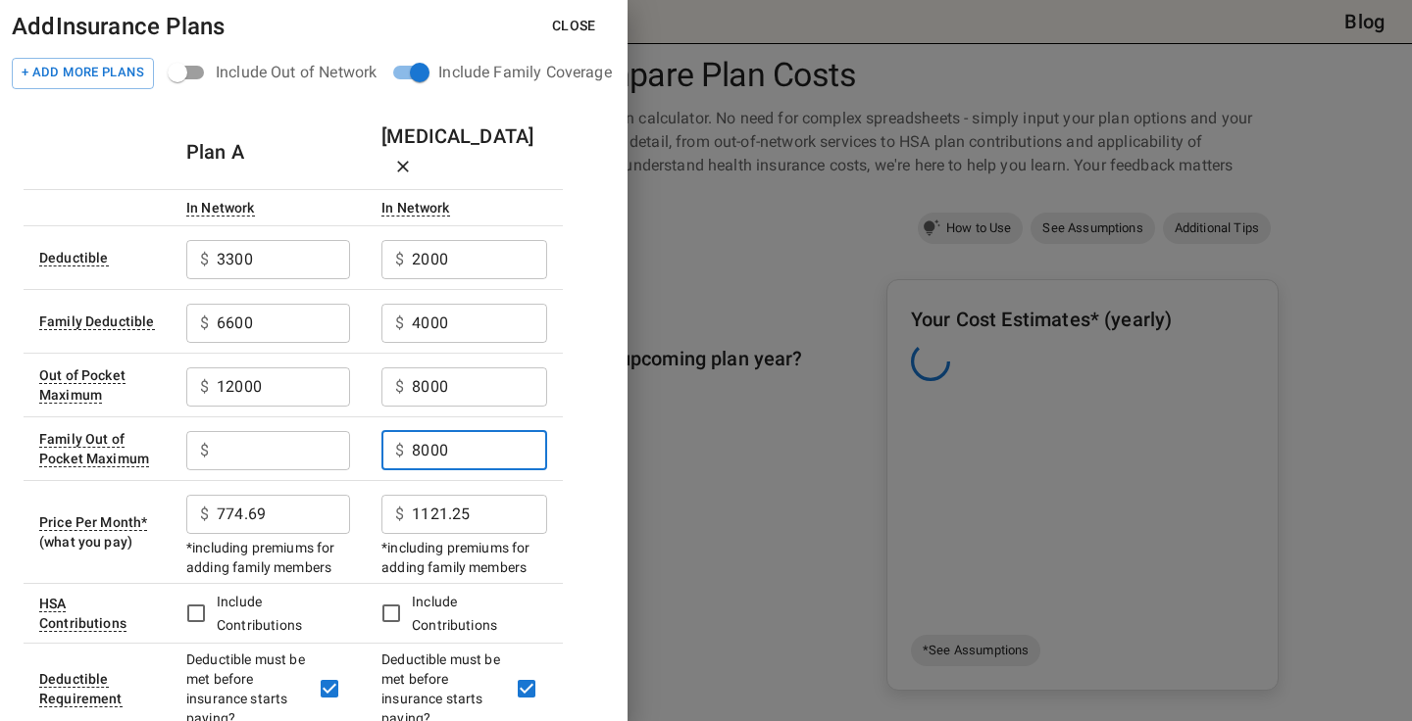
type input "8000"
click at [422, 368] on input "8000" at bounding box center [479, 387] width 135 height 39
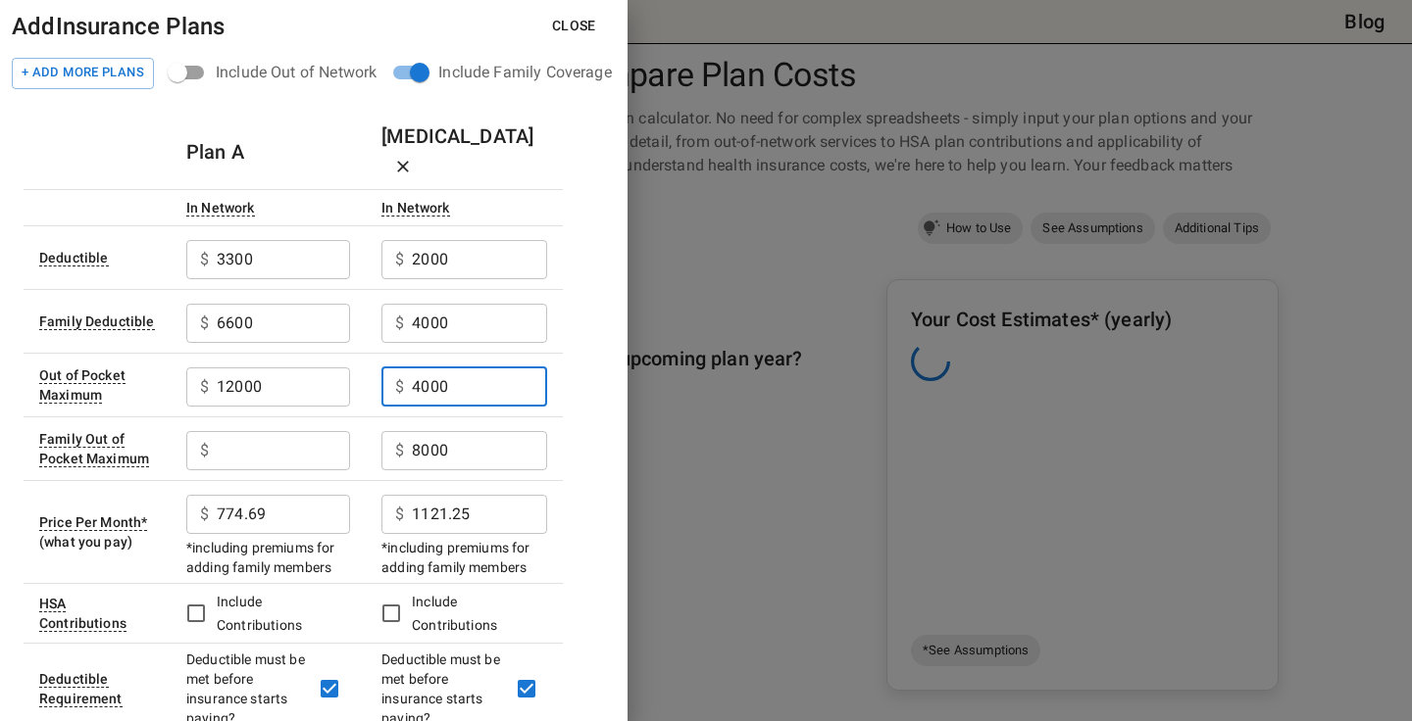
type input "4000"
click at [260, 431] on input "text" at bounding box center [283, 450] width 133 height 39
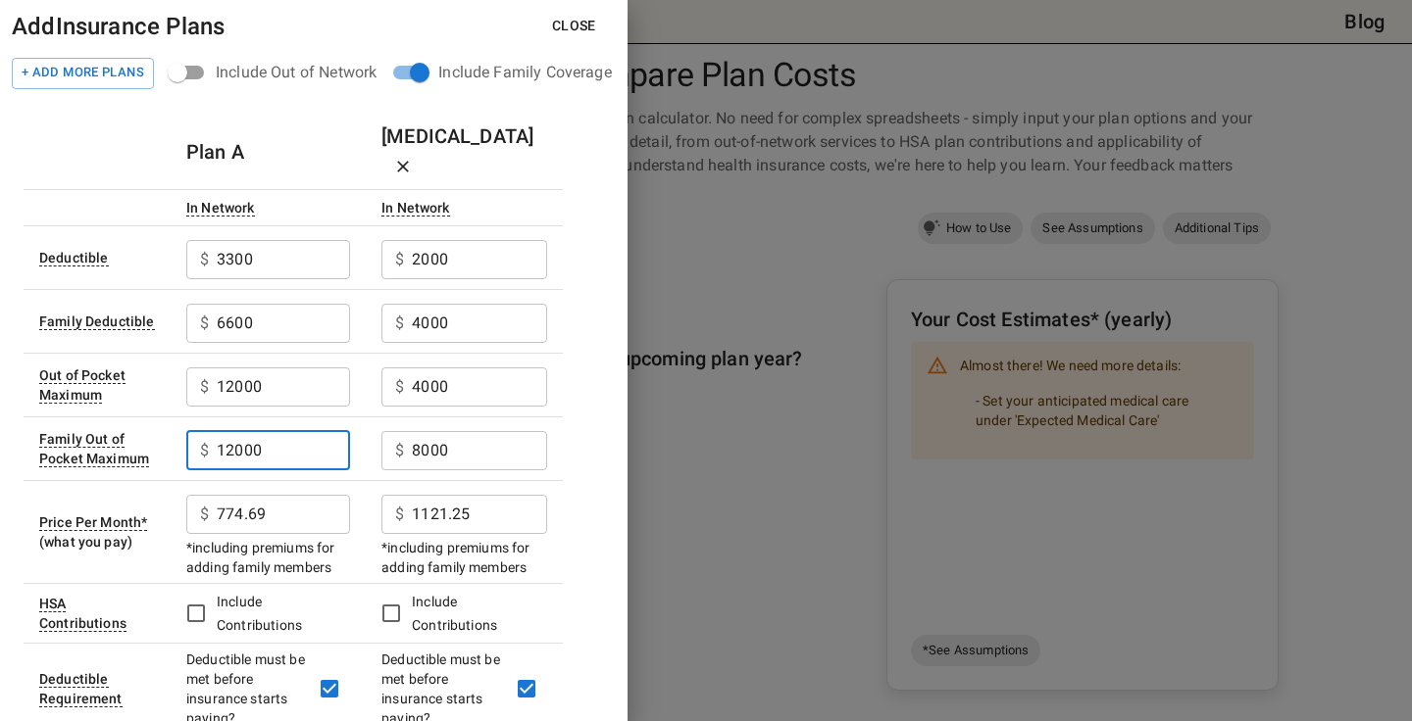
type input "12000"
click at [259, 368] on input "12000" at bounding box center [283, 387] width 133 height 39
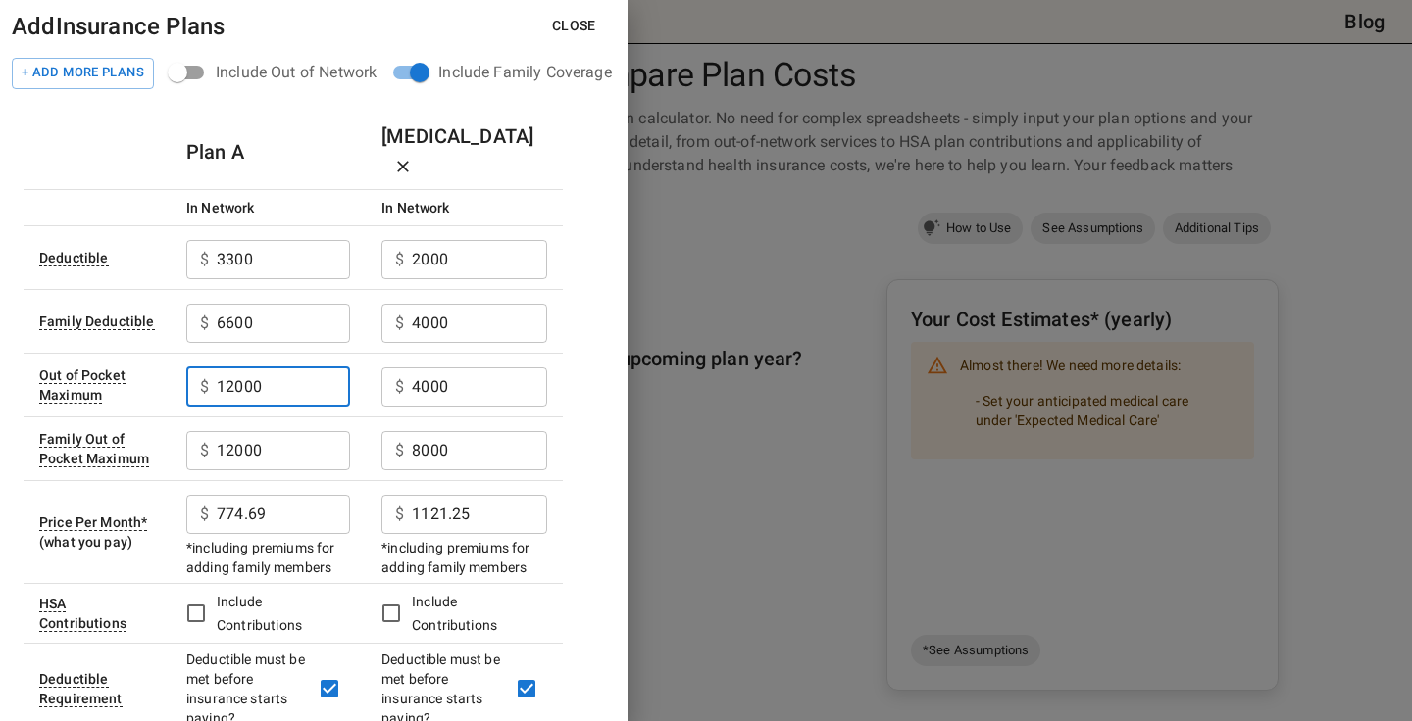
click at [259, 368] on input "12000" at bounding box center [283, 387] width 133 height 39
type input "6000"
click at [374, 417] on td "$ 8000 ​" at bounding box center [464, 449] width 197 height 64
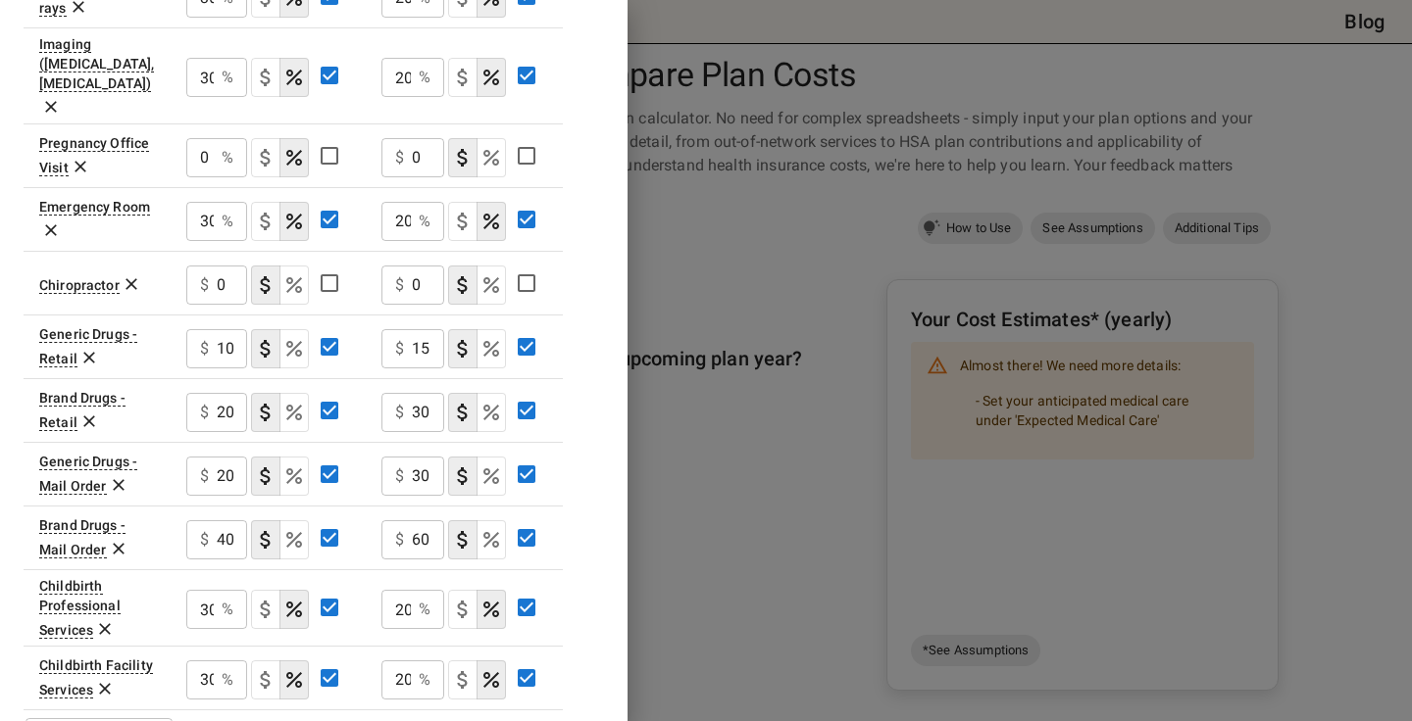
scroll to position [0, 0]
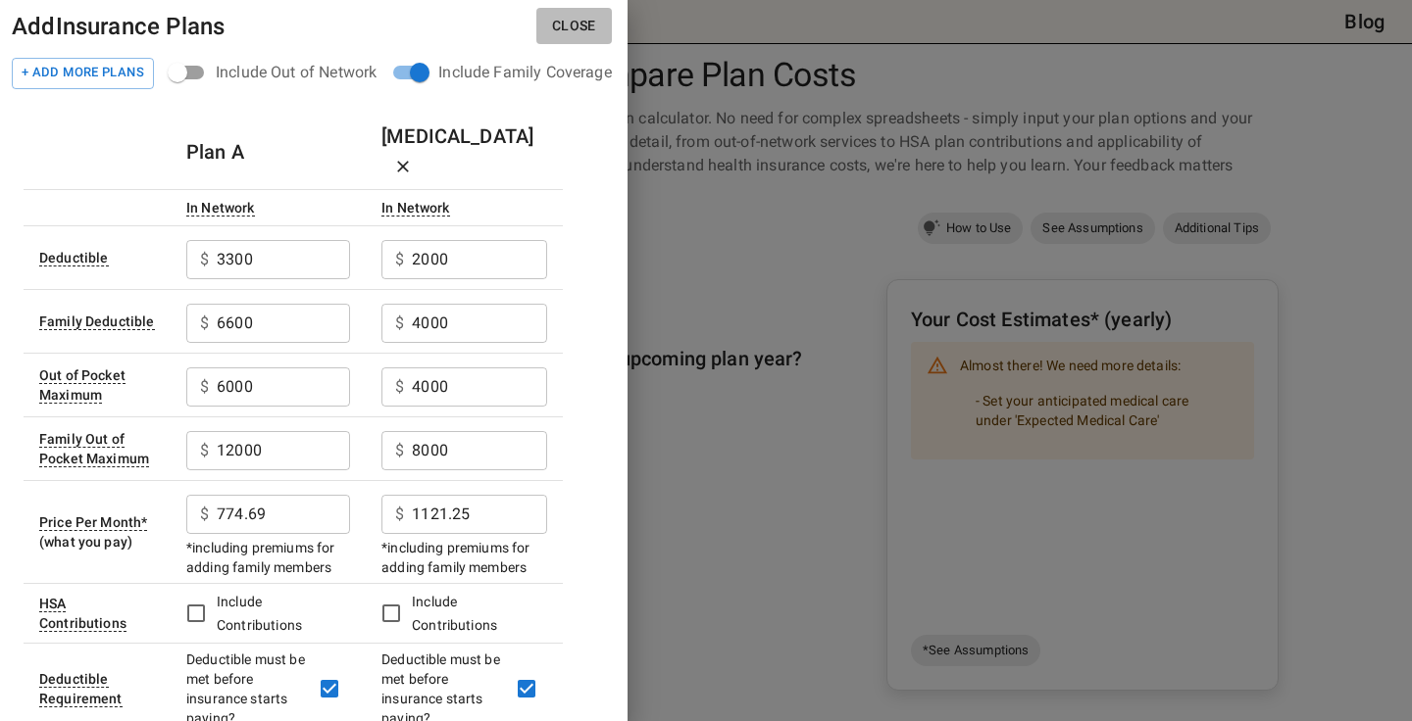
click at [568, 23] on button "Close" at bounding box center [573, 26] width 75 height 36
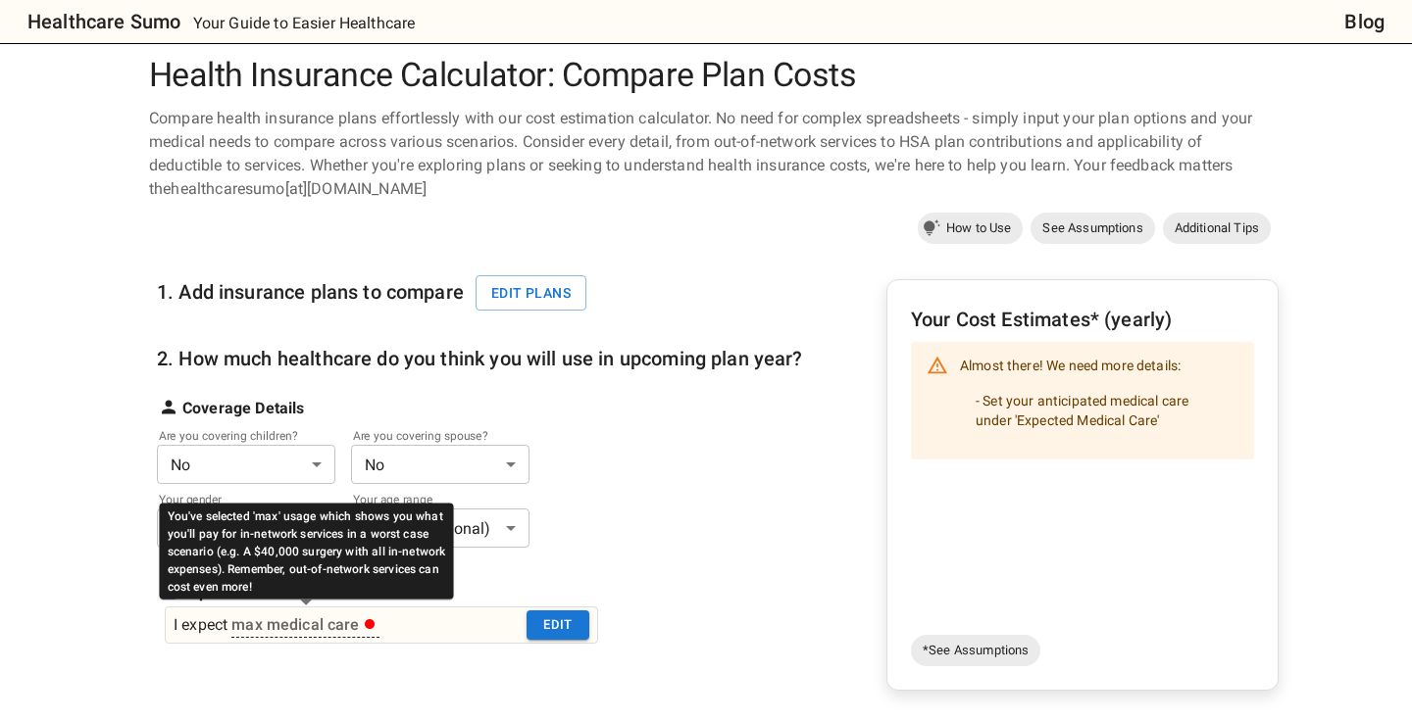
click at [349, 626] on div "max medical care" at bounding box center [303, 626] width 144 height 24
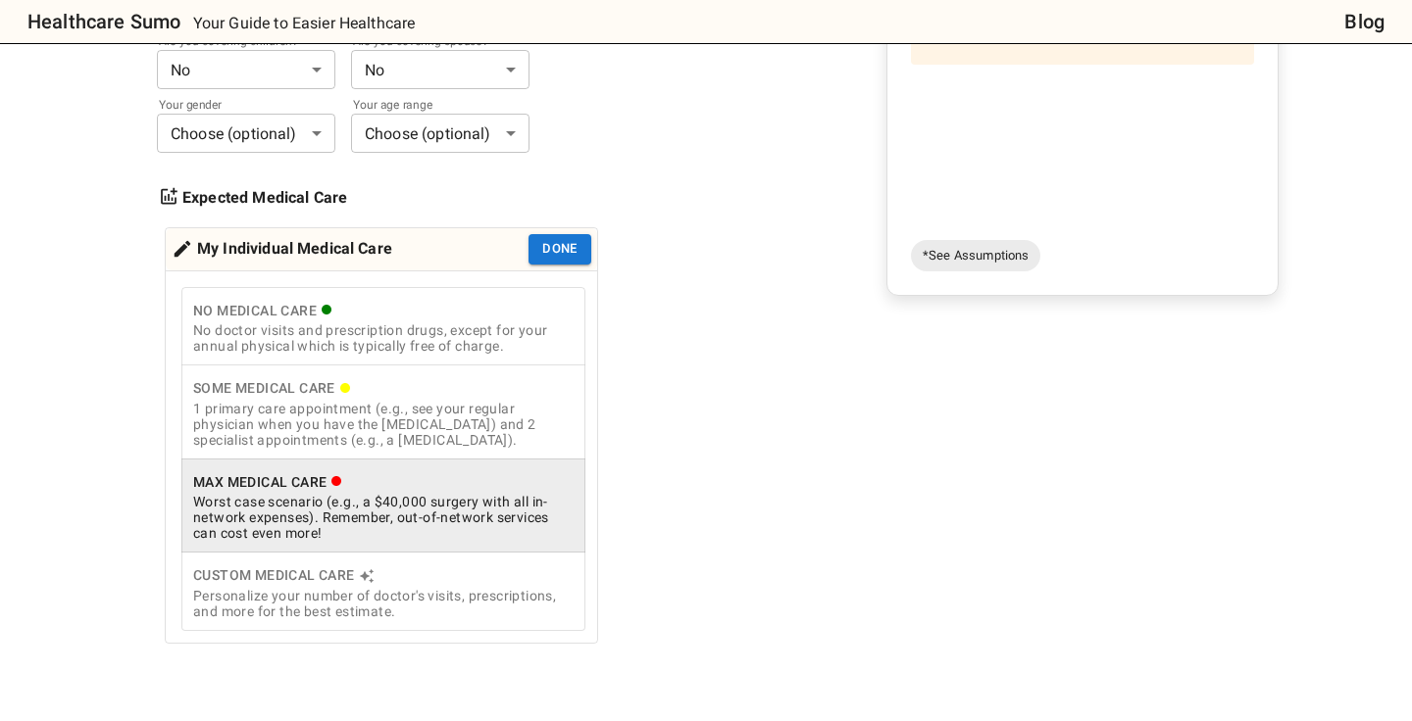
scroll to position [409, 0]
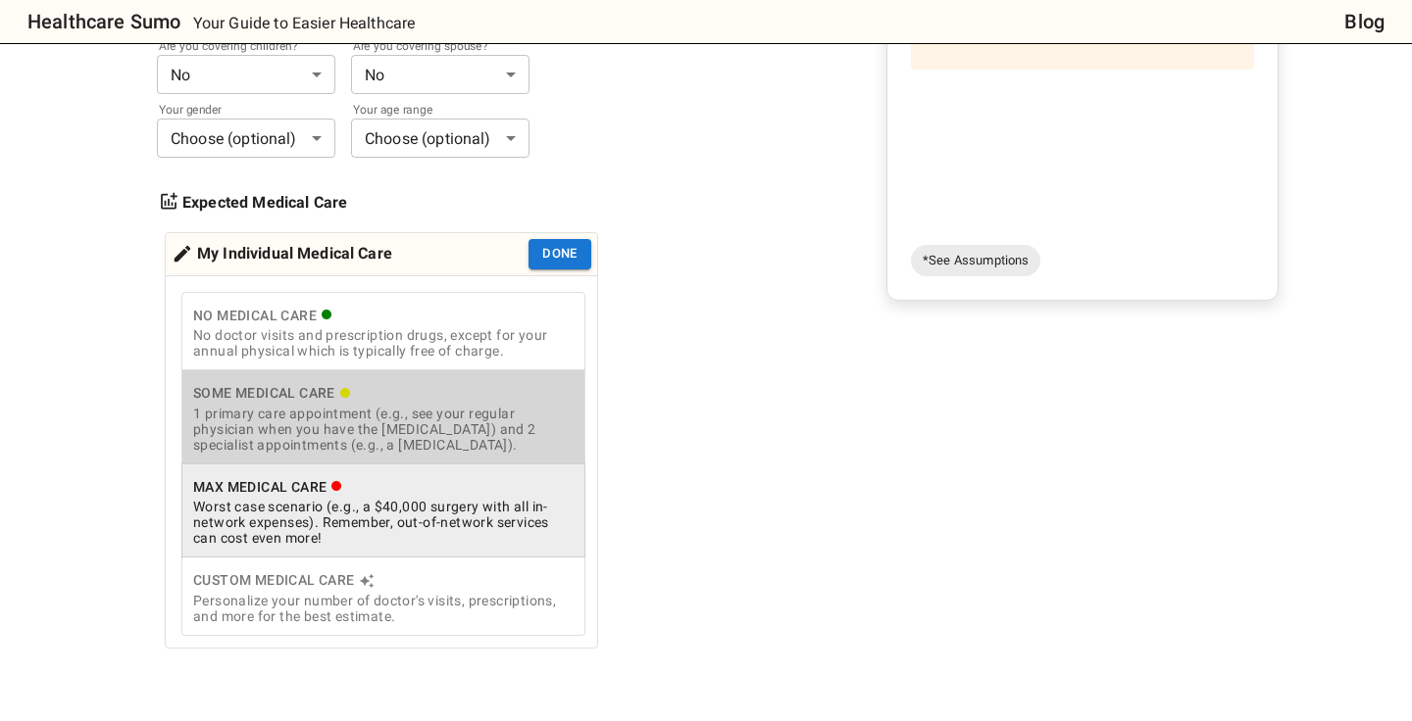
click at [355, 441] on div "1 primary care appointment (e.g., see your regular physician when you have the …" at bounding box center [383, 429] width 380 height 47
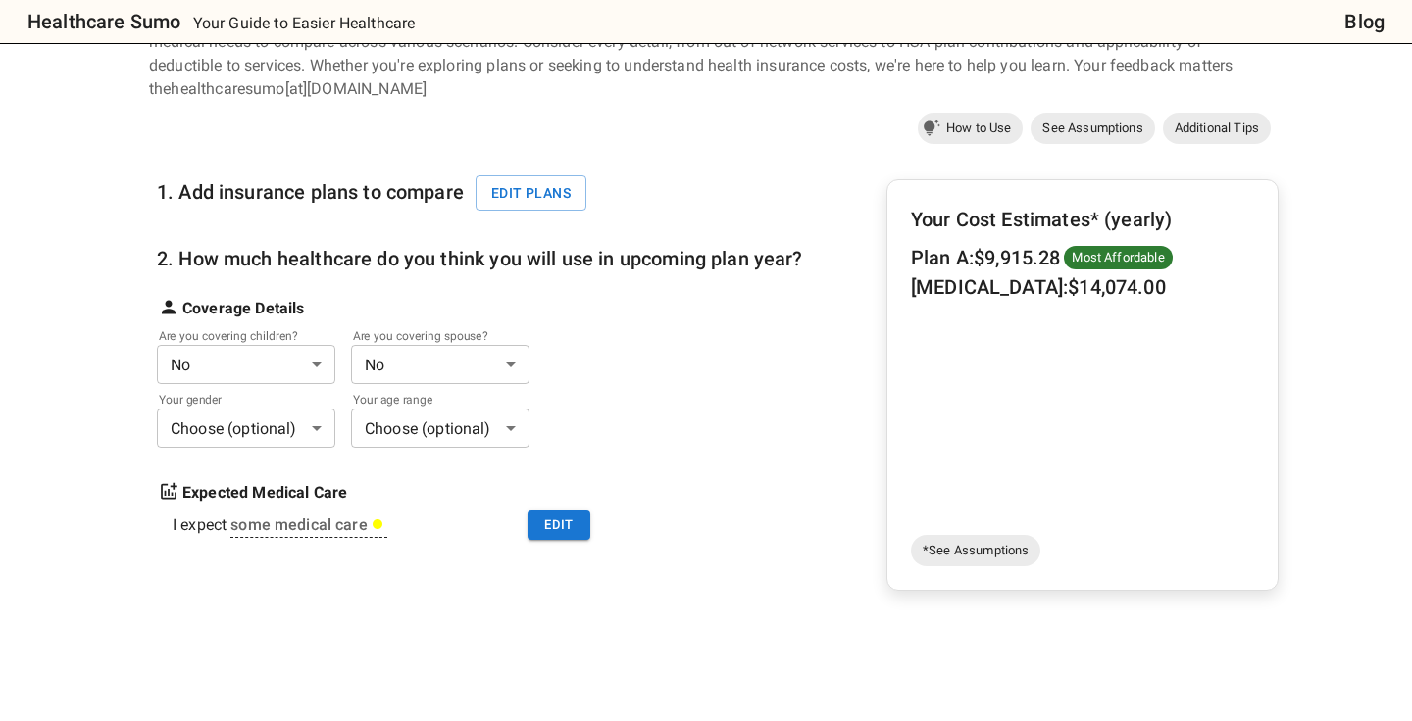
scroll to position [129, 0]
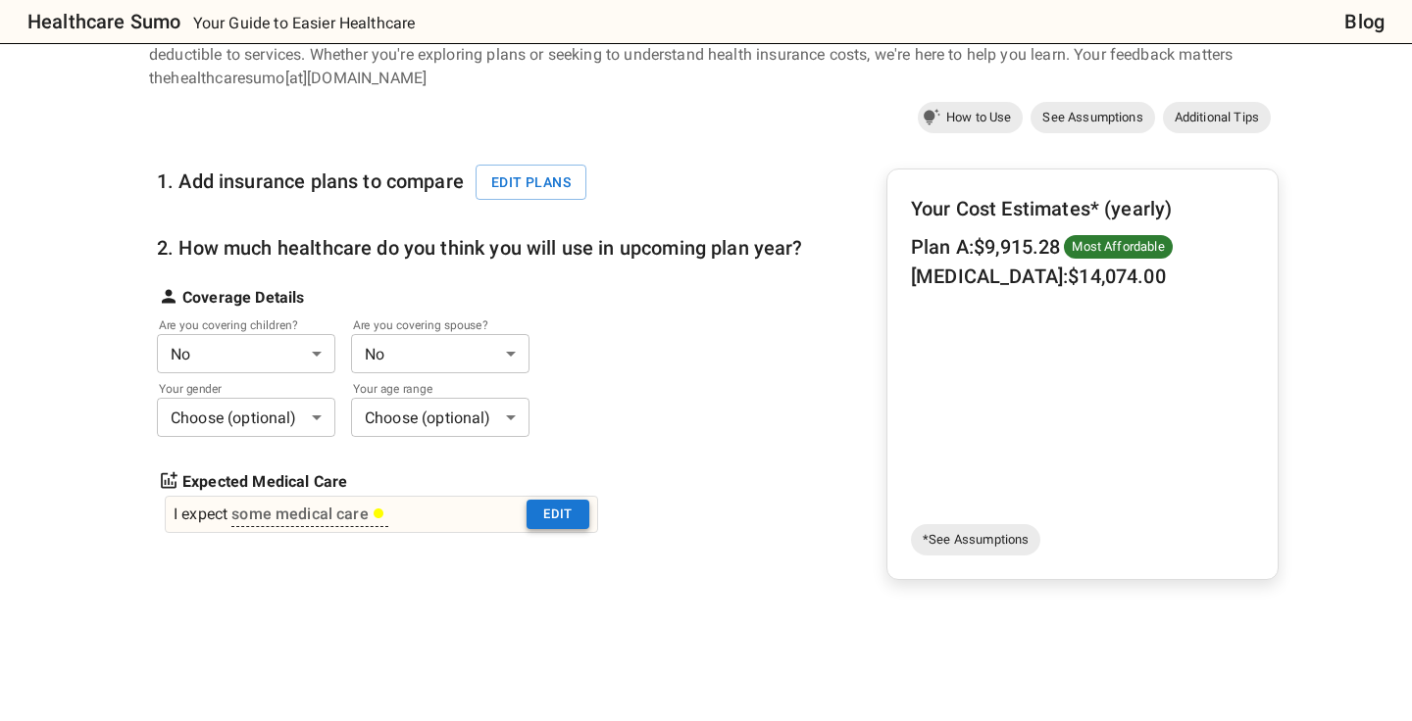
click at [546, 505] on button "Edit" at bounding box center [557, 515] width 63 height 30
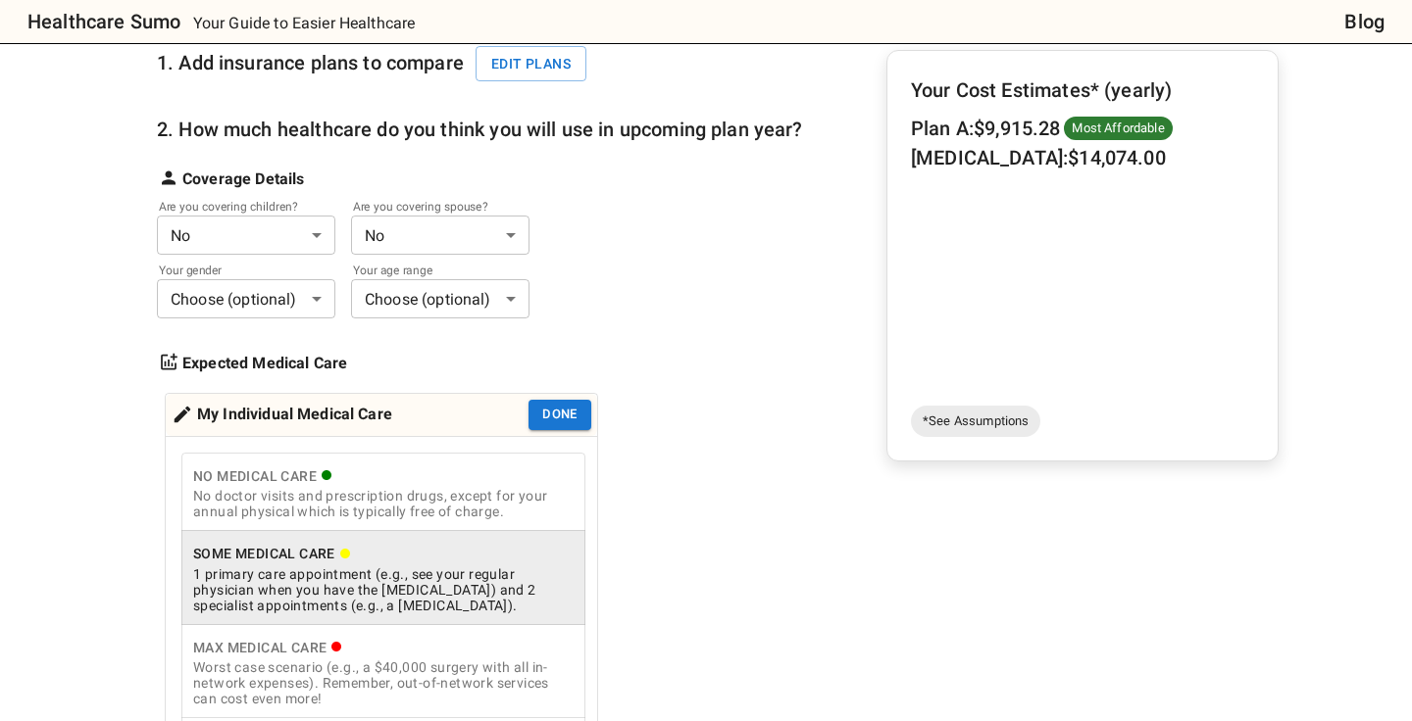
scroll to position [265, 0]
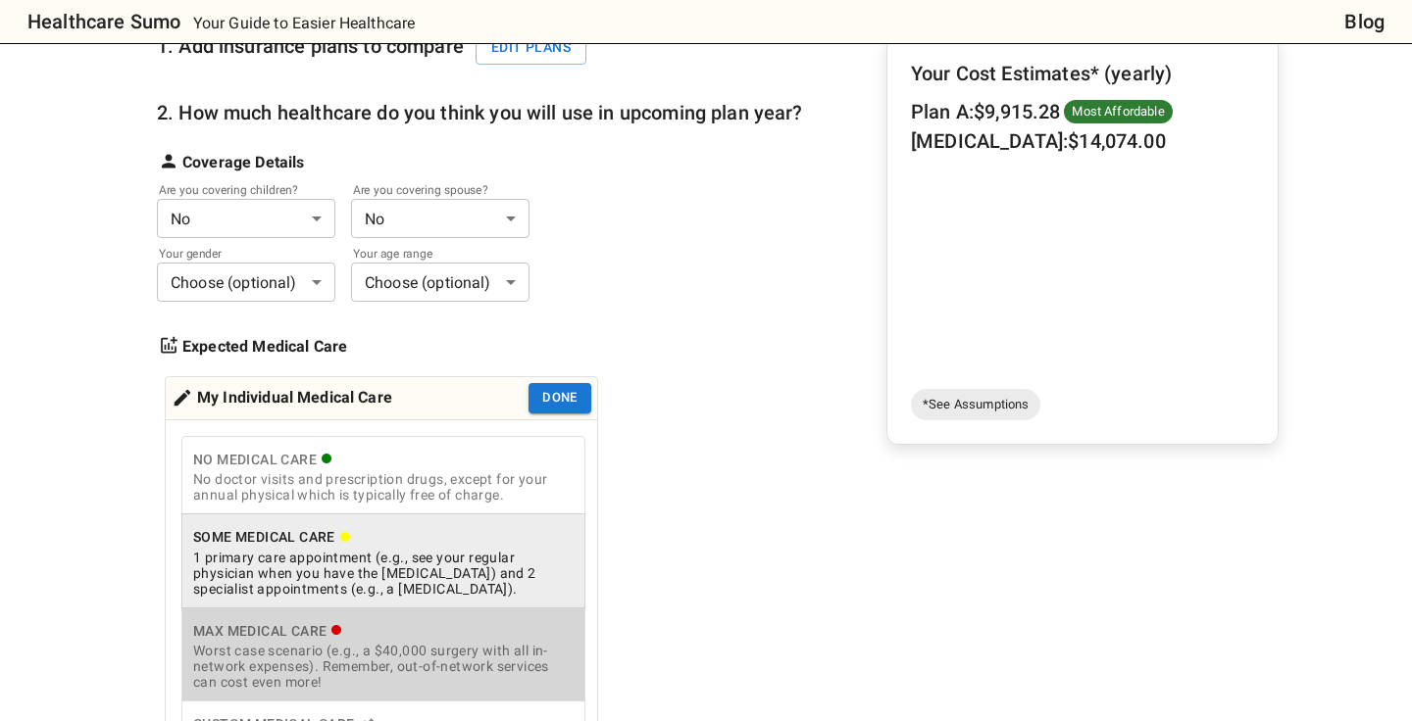
click at [464, 633] on div "Max Medical Care" at bounding box center [383, 632] width 380 height 25
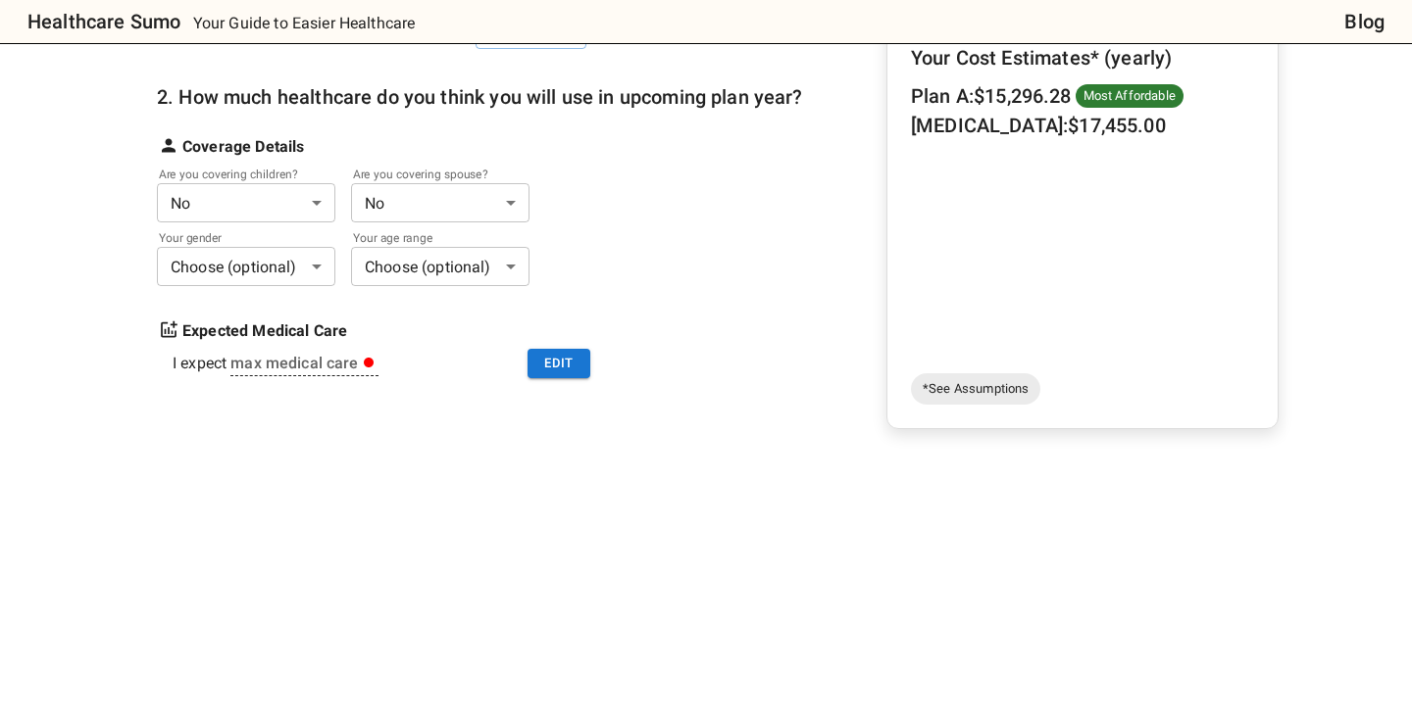
scroll to position [283, 0]
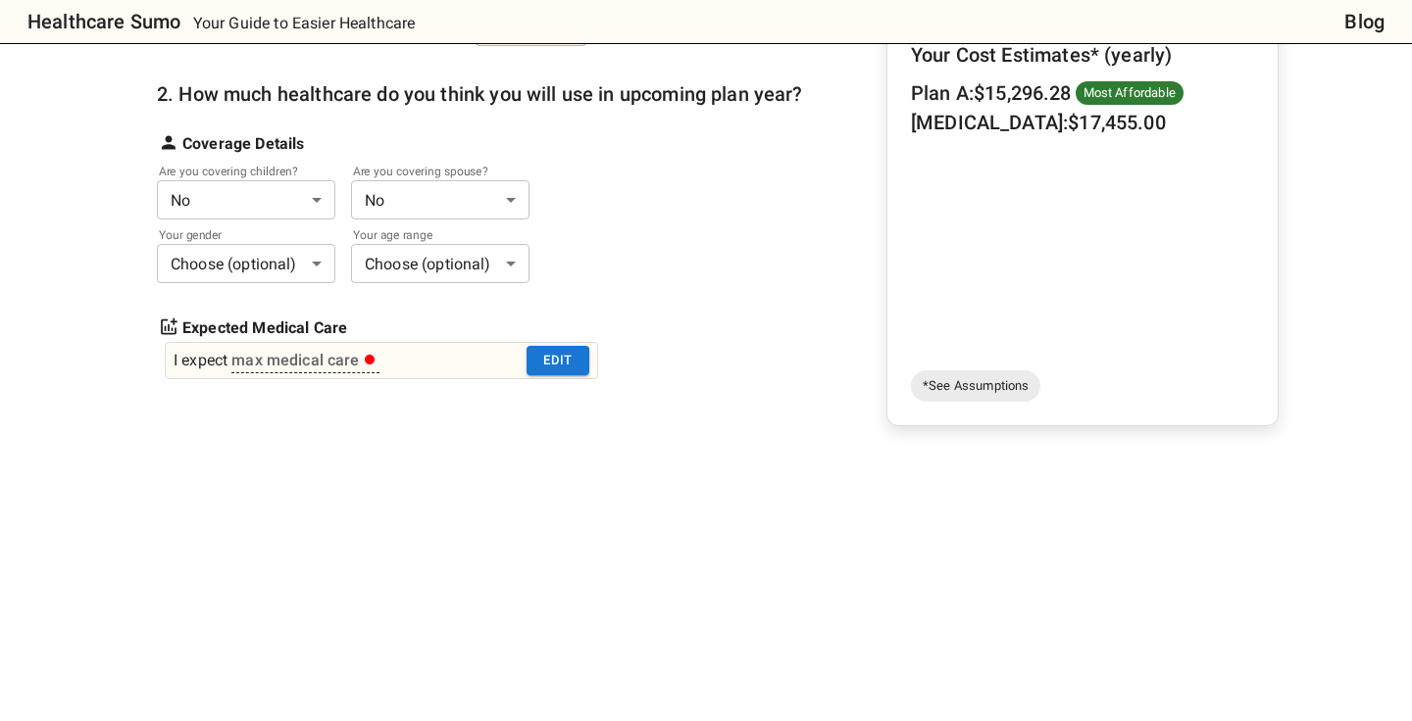
click at [407, 362] on div "I expect max medical care Edit" at bounding box center [381, 360] width 433 height 37
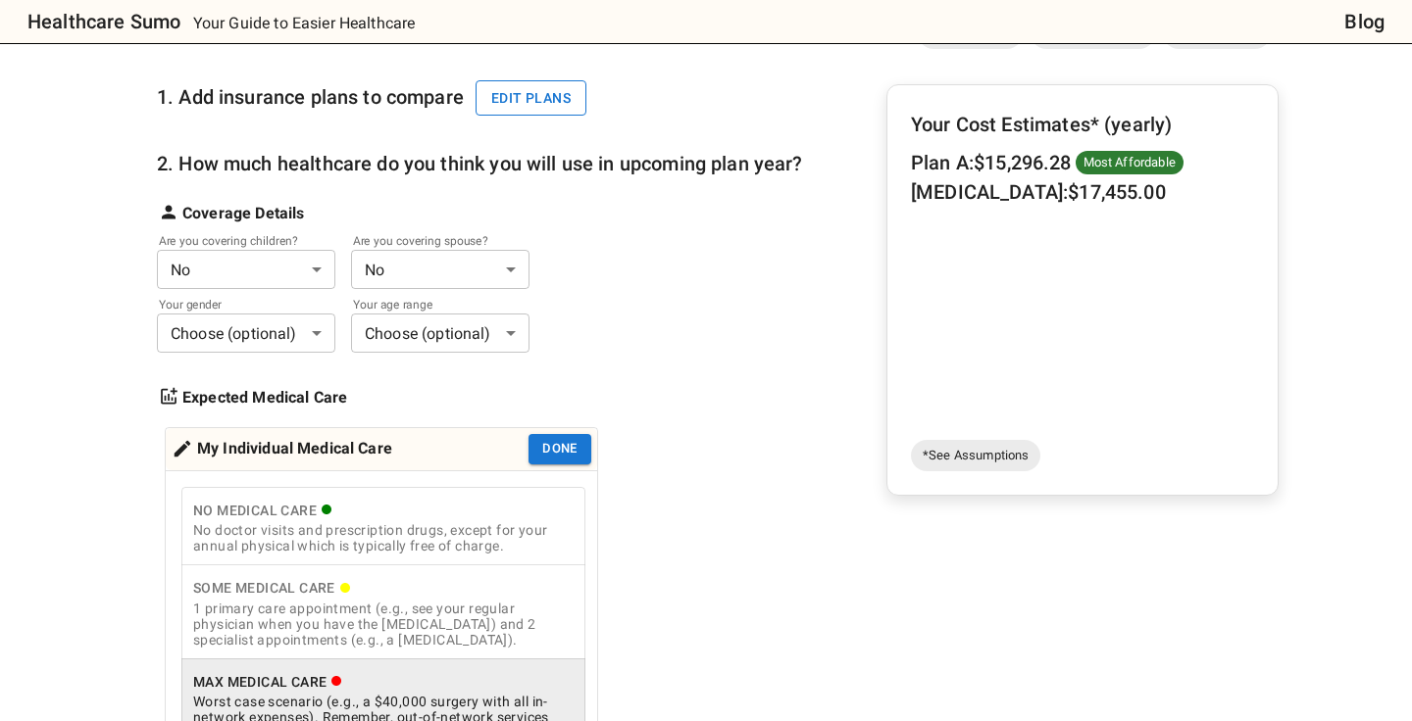
scroll to position [238, 0]
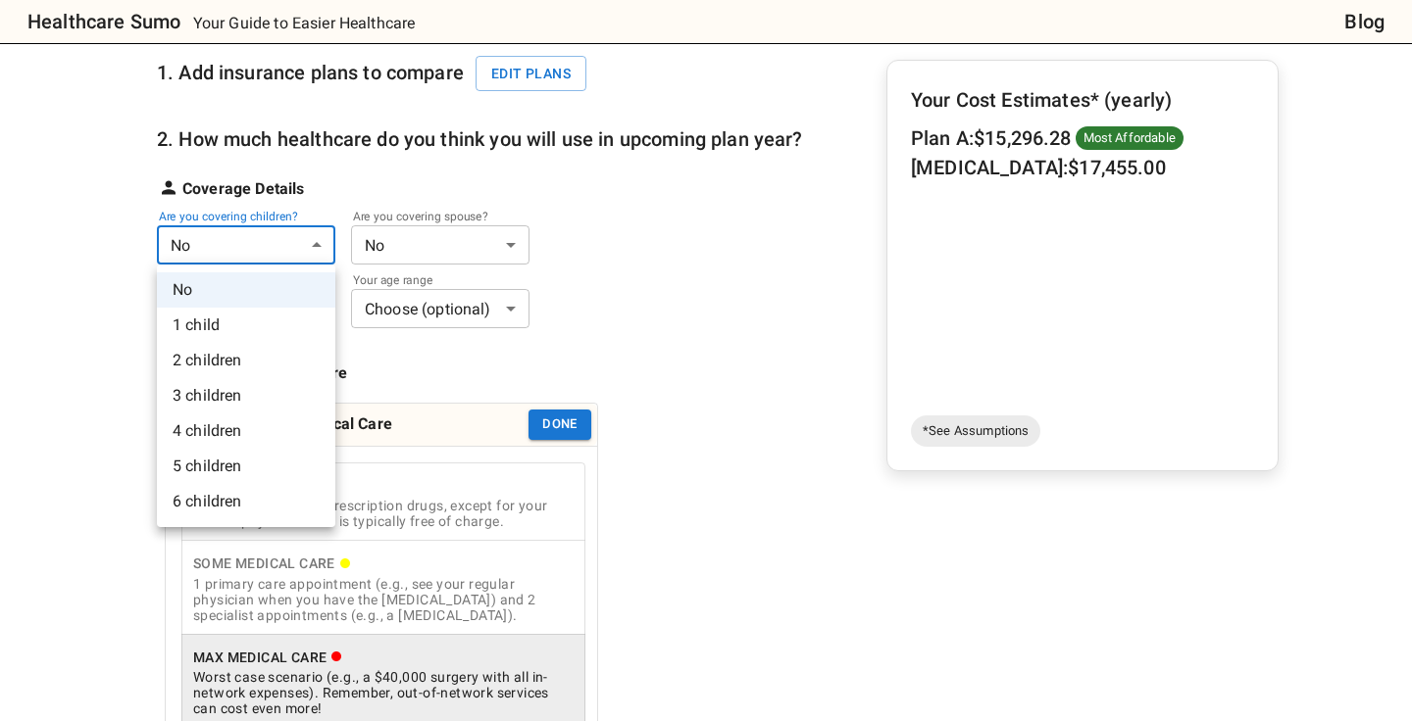
click at [266, 331] on li "1 child" at bounding box center [246, 325] width 178 height 35
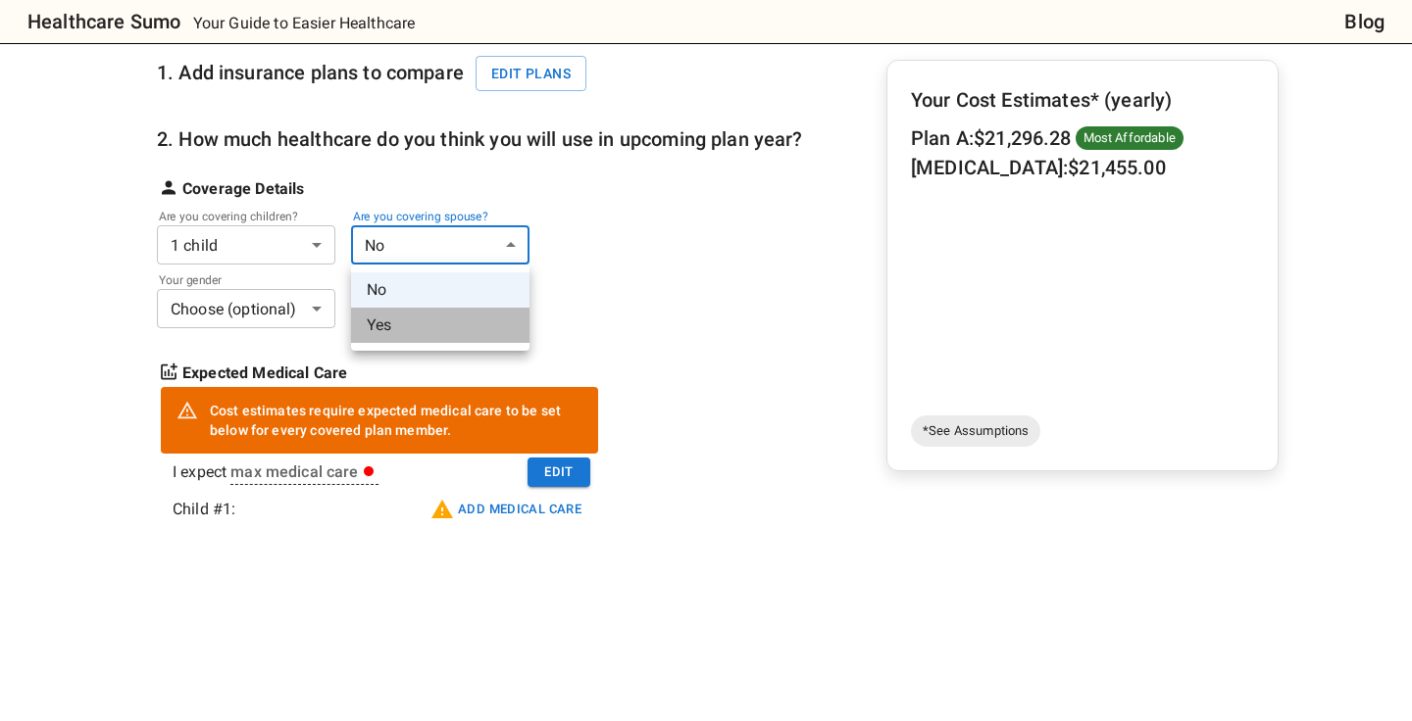
click at [409, 313] on li "Yes" at bounding box center [440, 325] width 178 height 35
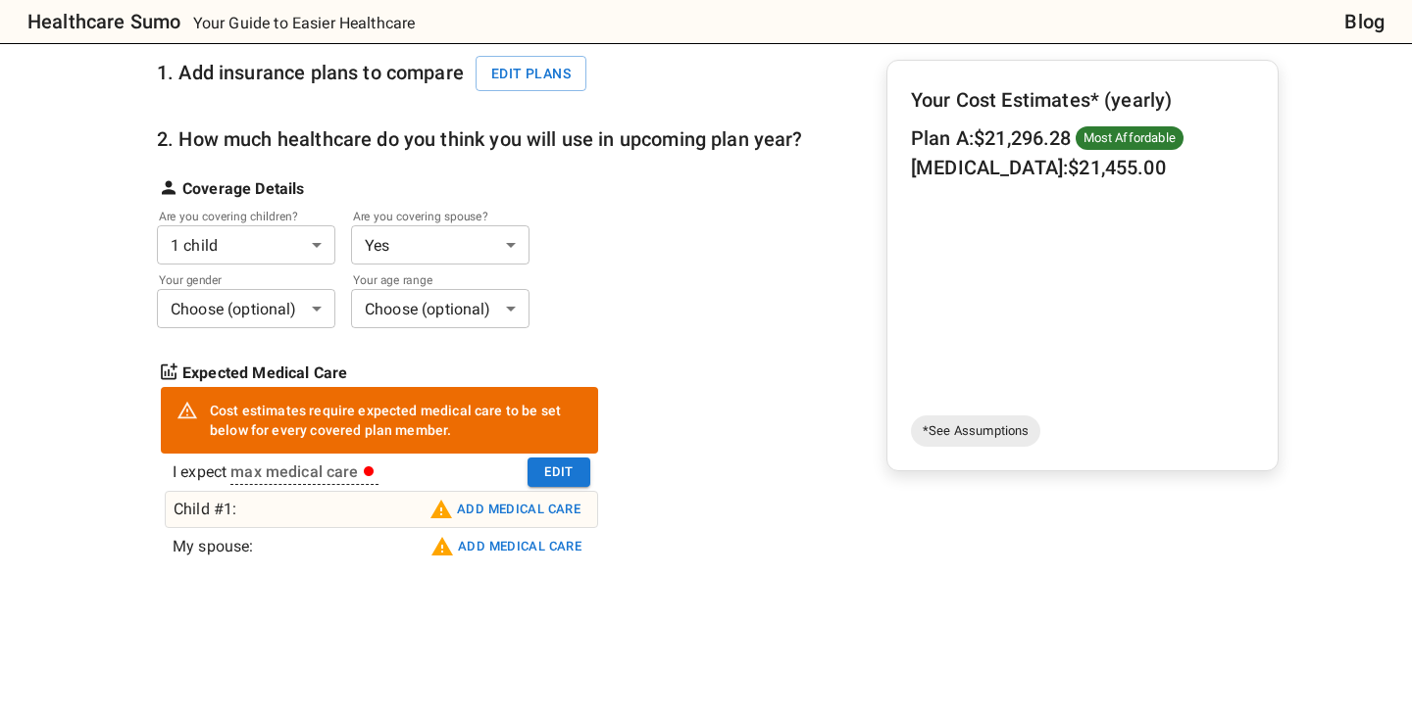
click at [498, 509] on button "Add medical care" at bounding box center [504, 509] width 161 height 31
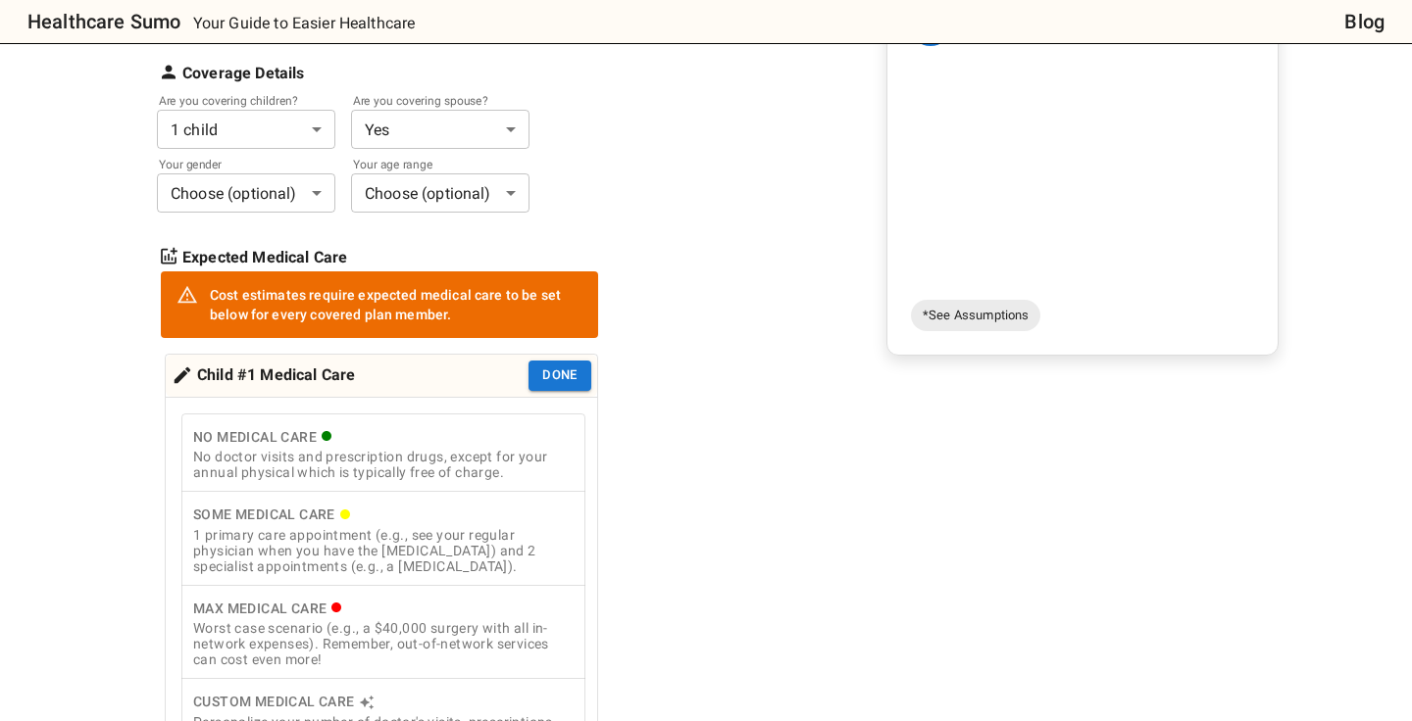
scroll to position [412, 0]
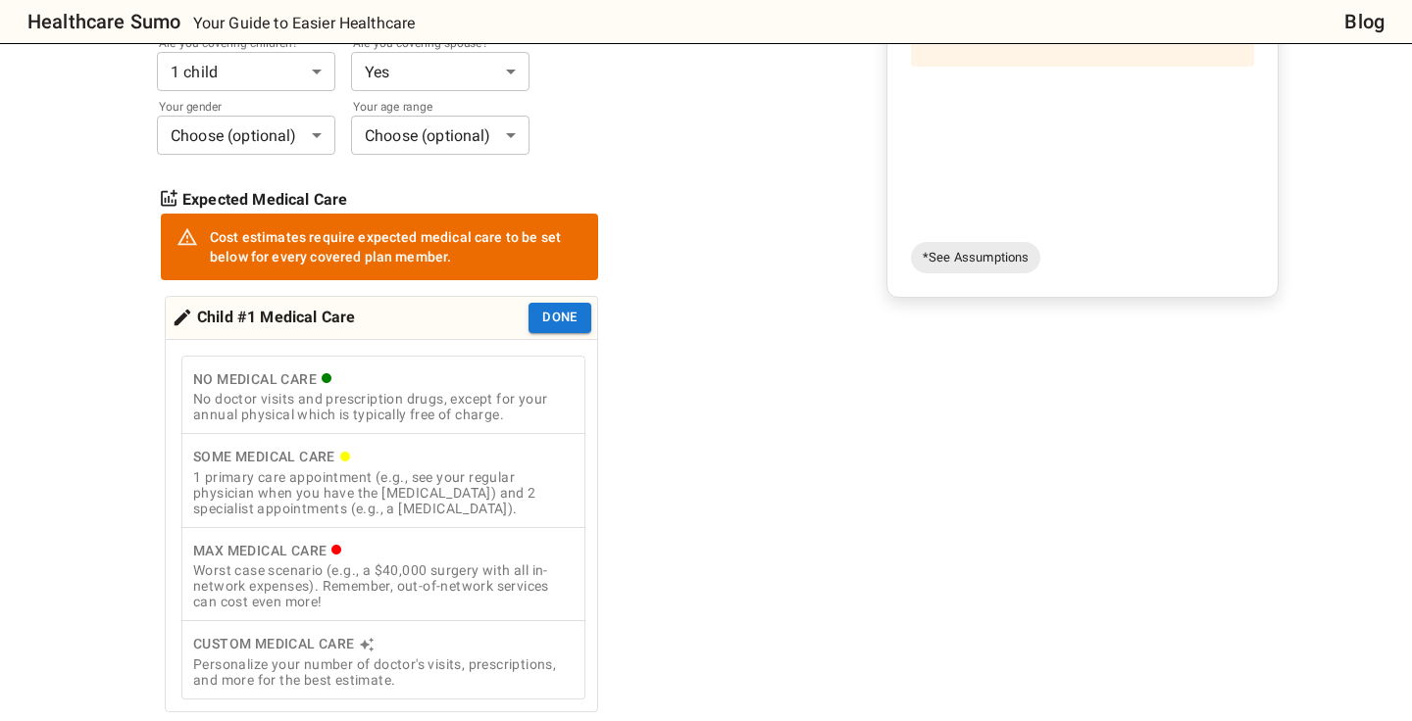
click at [450, 589] on div "Worst case scenario (e.g., a $40,000 surgery with all in-network expenses). Rem…" at bounding box center [383, 586] width 380 height 47
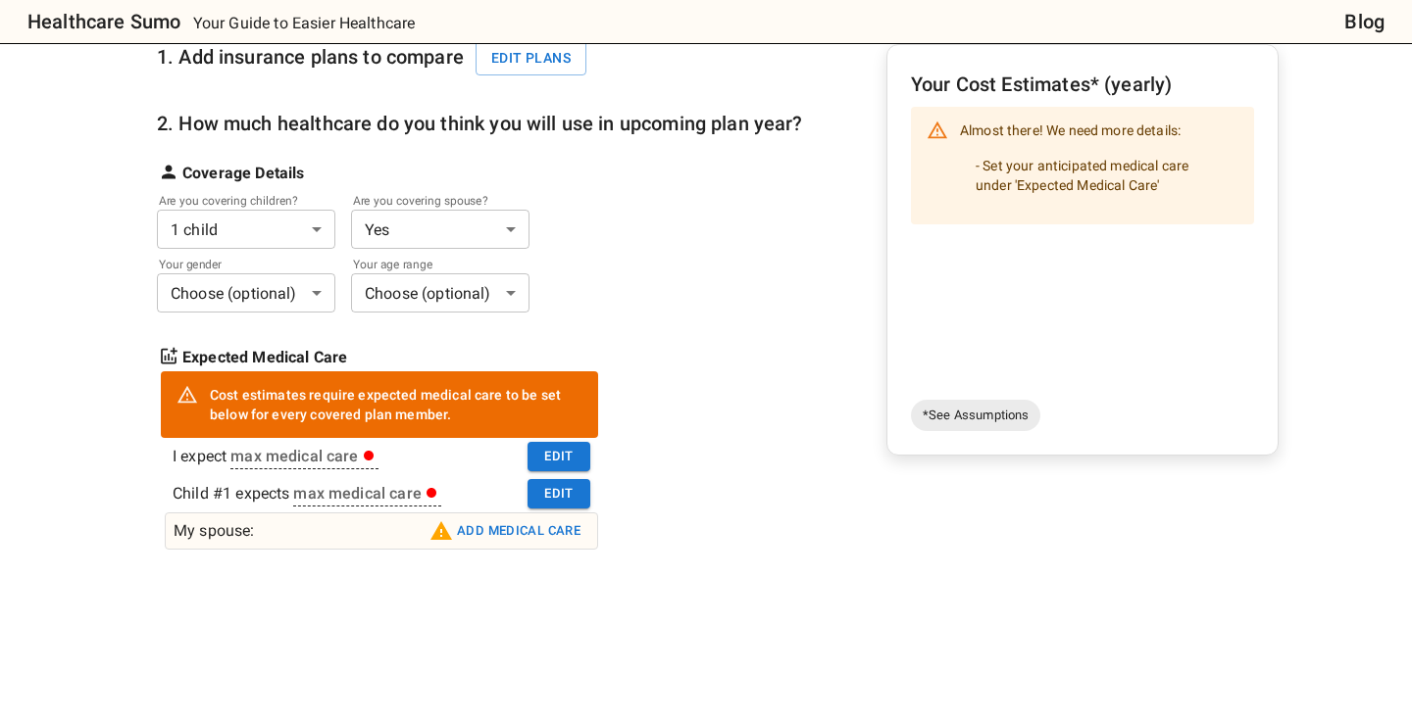
scroll to position [232, 0]
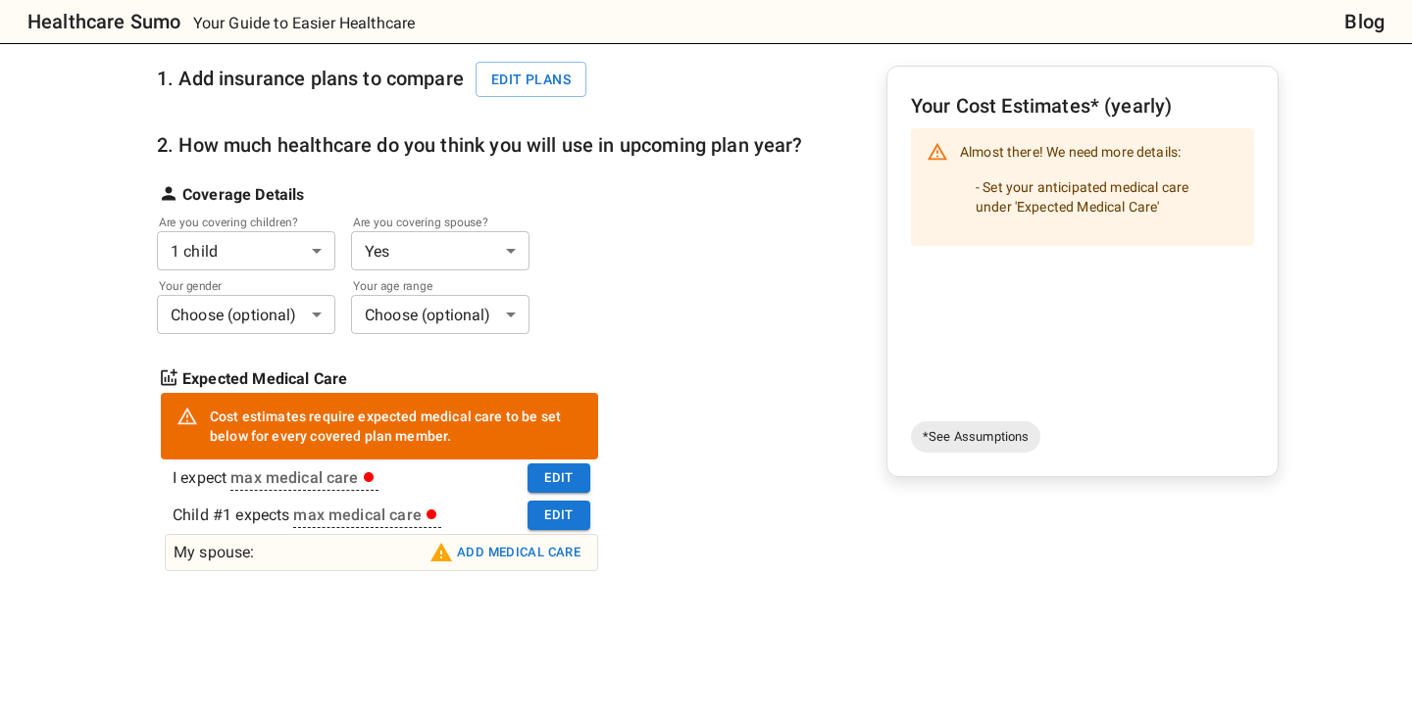
click at [522, 556] on button "Add medical care" at bounding box center [504, 552] width 161 height 31
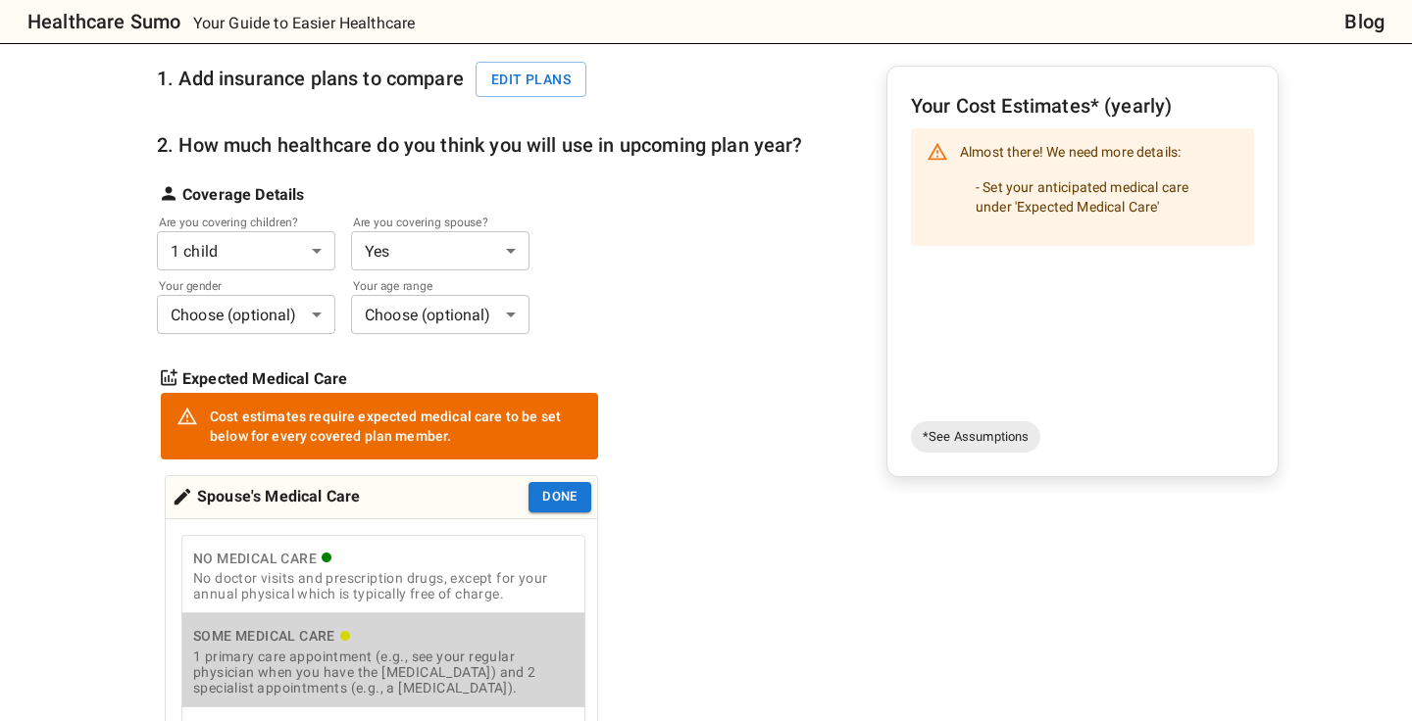
click at [477, 643] on div "Some Medical Care" at bounding box center [383, 636] width 380 height 25
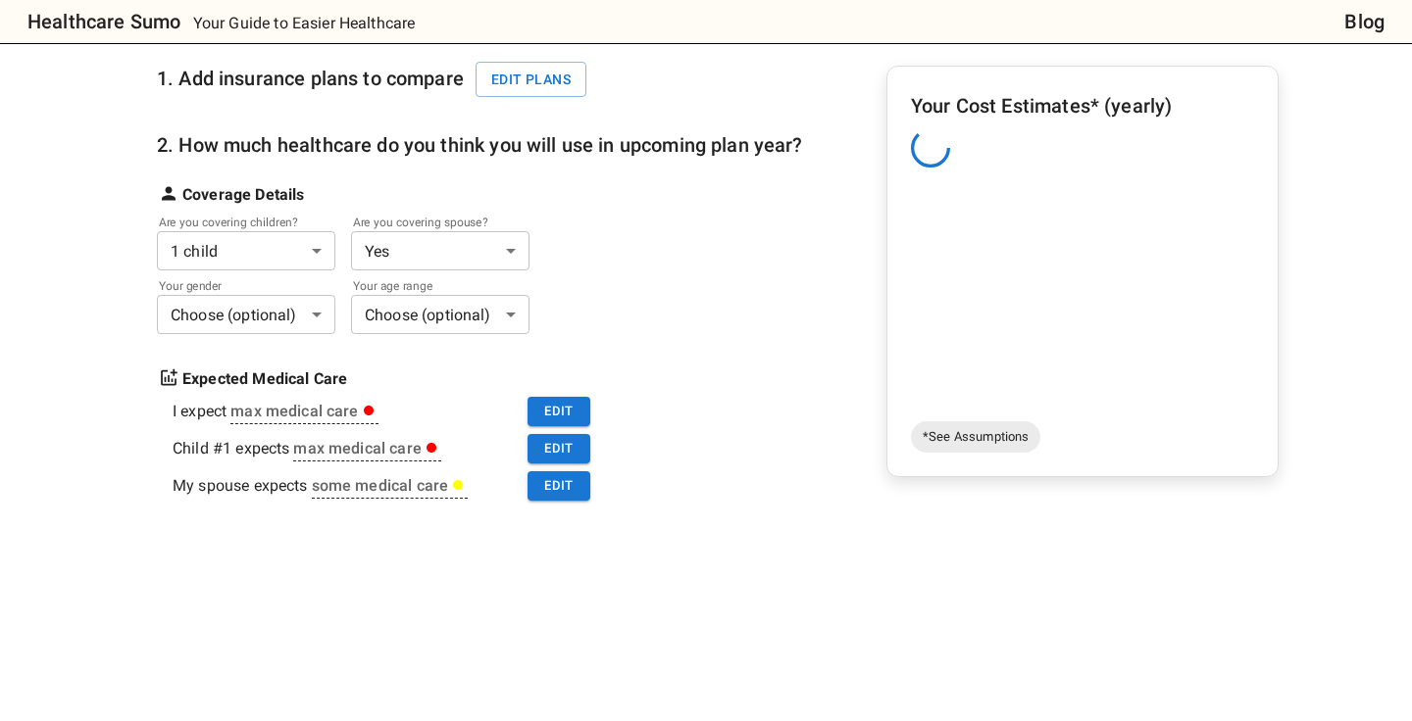
click at [477, 643] on div at bounding box center [713, 648] width 1129 height 147
